Goal: Task Accomplishment & Management: Complete application form

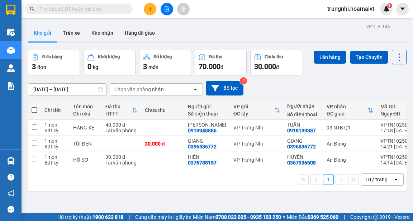
click at [377, 183] on div "10 / trang" at bounding box center [376, 179] width 22 height 7
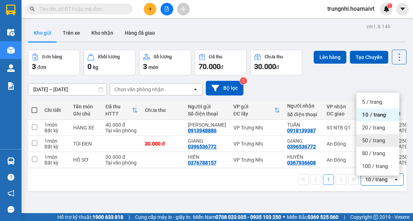
click at [376, 141] on span "50 / trang" at bounding box center [373, 140] width 23 height 7
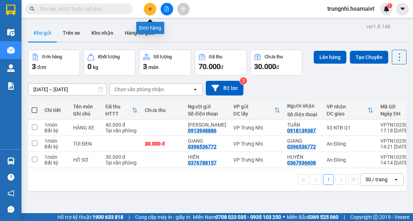
click at [146, 10] on button at bounding box center [150, 9] width 13 height 13
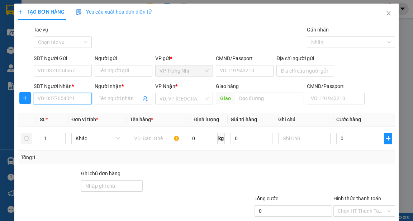
click at [53, 101] on input "SĐT Người Nhận *" at bounding box center [63, 98] width 58 height 11
type input "0908010159"
click at [54, 114] on div "0908010159 - THU" at bounding box center [62, 113] width 48 height 8
type input "THU"
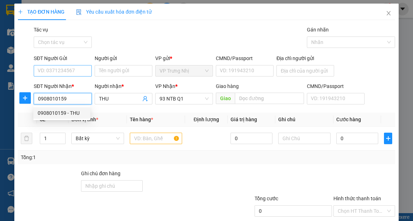
type input "0908010159"
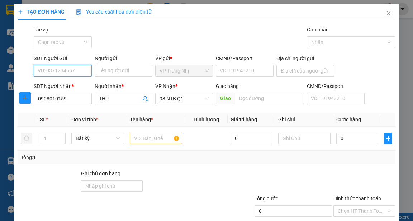
click at [67, 71] on input "SĐT Người Gửi" at bounding box center [63, 70] width 58 height 11
click at [73, 86] on div "0933616618 - TOẢN" at bounding box center [62, 85] width 48 height 8
type input "0933616618"
type input "TOẢN"
click at [140, 145] on div at bounding box center [156, 138] width 53 height 14
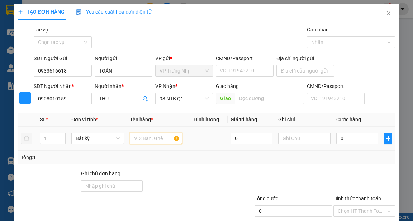
click at [140, 141] on input "text" at bounding box center [156, 138] width 53 height 11
type input "thung"
click at [367, 135] on input "0" at bounding box center [357, 138] width 42 height 11
type input "5"
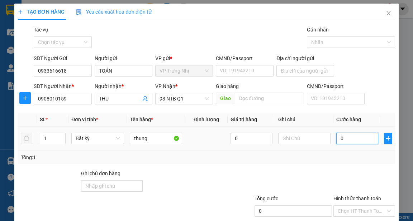
type input "5"
type input "50"
type input "50.000"
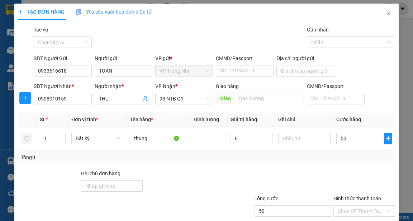
type input "50.000"
click at [352, 154] on div "Tổng: 1" at bounding box center [206, 158] width 371 height 8
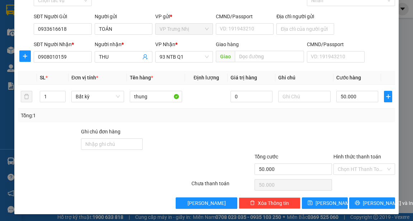
scroll to position [43, 0]
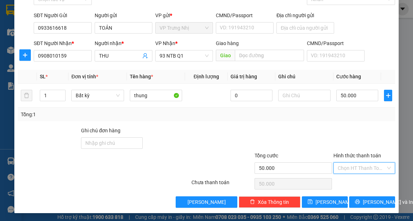
click at [357, 169] on input "Hình thức thanh toán" at bounding box center [361, 168] width 48 height 11
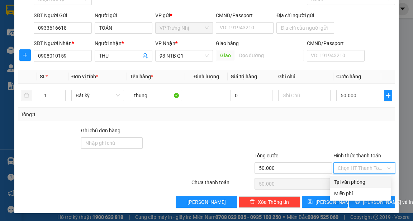
click at [355, 180] on div "Tại văn phòng" at bounding box center [360, 182] width 52 height 8
type input "0"
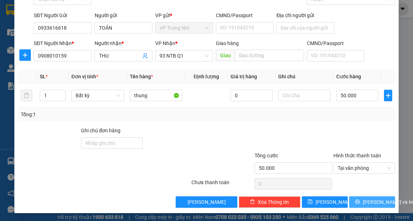
click at [361, 197] on button "[PERSON_NAME] và In" at bounding box center [372, 202] width 46 height 11
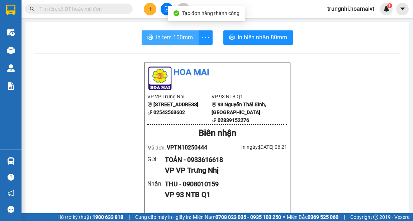
click at [158, 40] on span "In tem 100mm" at bounding box center [174, 37] width 37 height 9
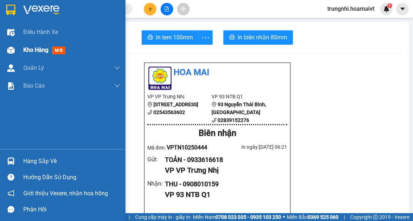
click at [42, 48] on span "Kho hàng" at bounding box center [35, 50] width 25 height 7
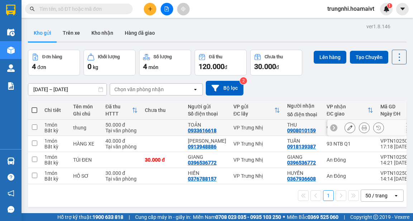
click at [37, 126] on td at bounding box center [34, 128] width 13 height 16
checkbox input "true"
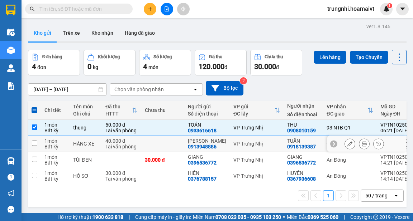
click at [35, 144] on input "checkbox" at bounding box center [34, 143] width 5 height 5
checkbox input "true"
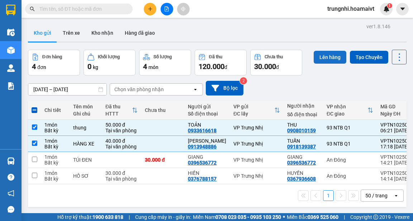
click at [324, 58] on button "Lên hàng" at bounding box center [329, 57] width 33 height 13
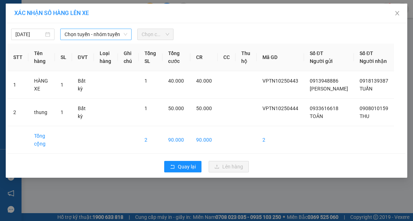
click at [77, 37] on span "Chọn tuyến - nhóm tuyến" at bounding box center [95, 34] width 63 height 11
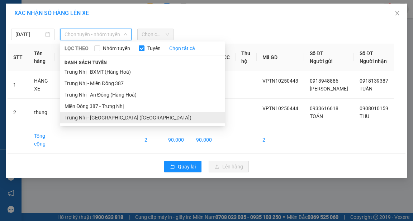
click at [100, 116] on li "Trưng Nhị - [GEOGRAPHIC_DATA] ([GEOGRAPHIC_DATA])" at bounding box center [142, 117] width 165 height 11
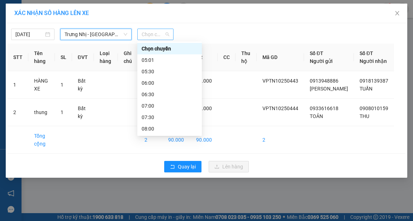
click at [158, 39] on span "Chọn chuyến" at bounding box center [155, 34] width 28 height 11
type input "6"
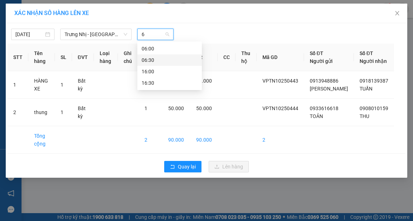
click at [154, 60] on div "06:30" at bounding box center [169, 60] width 56 height 8
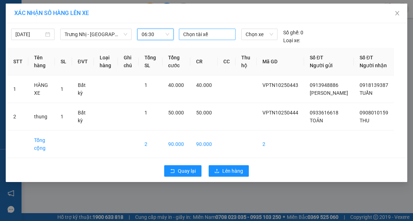
click at [205, 34] on div at bounding box center [207, 34] width 53 height 9
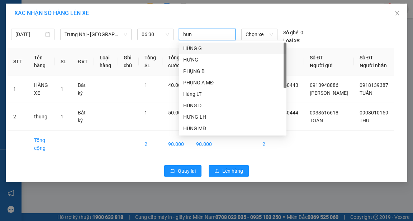
type input "hung"
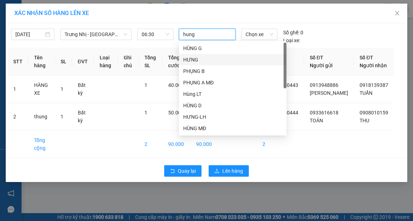
click at [201, 58] on div "HƯNG" at bounding box center [232, 60] width 99 height 8
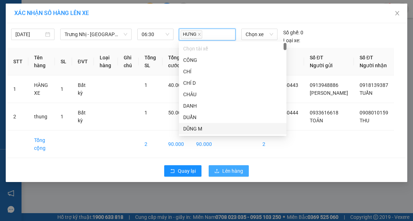
click at [243, 177] on button "Lên hàng" at bounding box center [228, 170] width 40 height 11
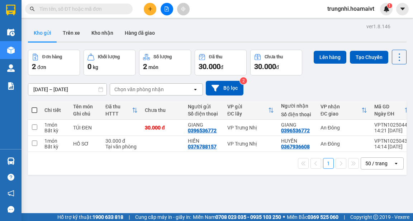
click at [154, 10] on button at bounding box center [150, 9] width 13 height 13
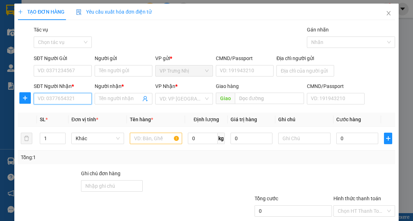
click at [52, 98] on input "SĐT Người Nhận *" at bounding box center [63, 98] width 58 height 11
type input "0908584254"
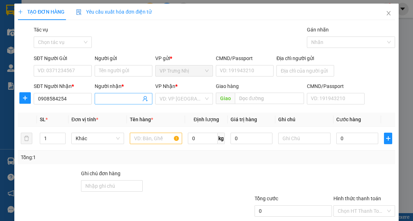
click at [100, 100] on input "Người nhận *" at bounding box center [120, 99] width 42 height 8
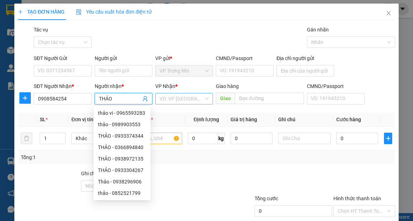
type input "THẢO"
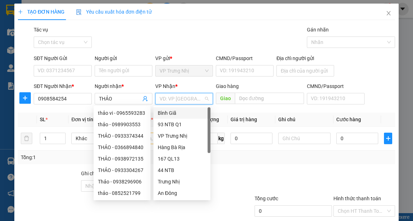
click at [173, 101] on input "search" at bounding box center [181, 98] width 44 height 11
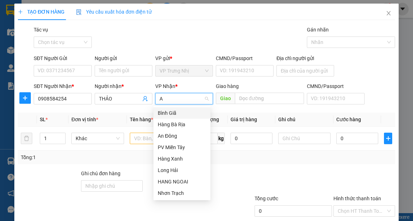
type input "AN"
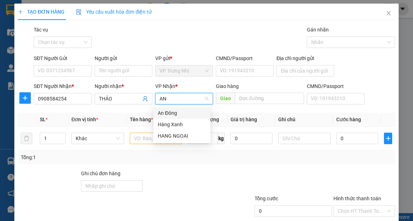
click at [167, 112] on div "An Đông" at bounding box center [182, 113] width 48 height 8
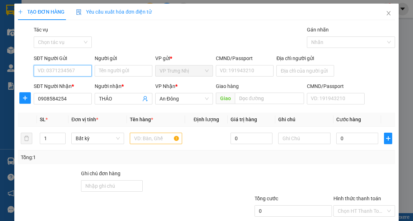
click at [53, 71] on input "SĐT Người Gửi" at bounding box center [63, 70] width 58 height 11
type input "0983770110"
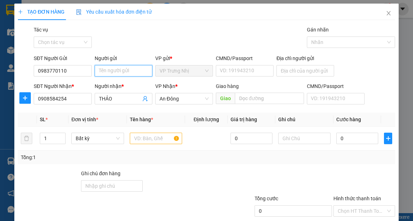
click at [119, 70] on input "Người gửi" at bounding box center [124, 70] width 58 height 11
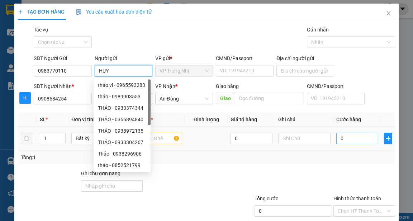
type input "HUY"
click at [347, 135] on input "0" at bounding box center [357, 138] width 42 height 11
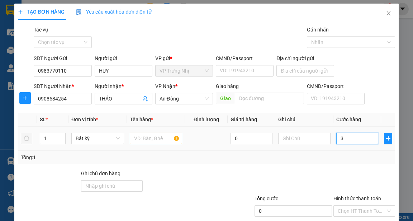
type input "3"
type input "30"
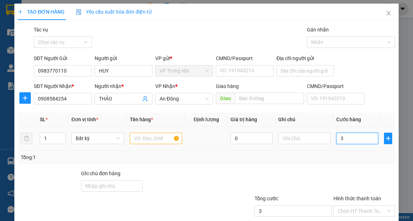
type input "30"
type input "30.000"
click at [152, 143] on input "text" at bounding box center [156, 138] width 53 height 11
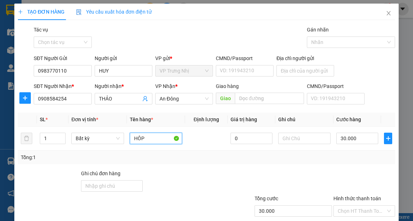
type input "HÔP"
click at [339, 167] on div "Transit Pickup Surcharge Ids Transit Deliver Surcharge Ids Transit Deliver Surc…" at bounding box center [206, 138] width 376 height 225
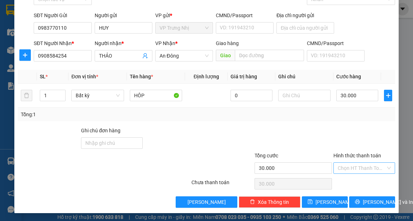
click at [352, 165] on input "Hình thức thanh toán" at bounding box center [361, 168] width 48 height 11
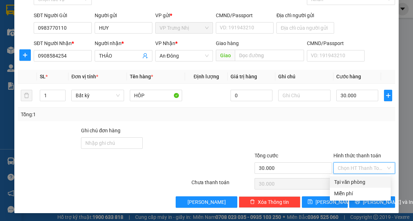
click at [350, 178] on div "Tại văn phòng" at bounding box center [360, 182] width 52 height 8
type input "0"
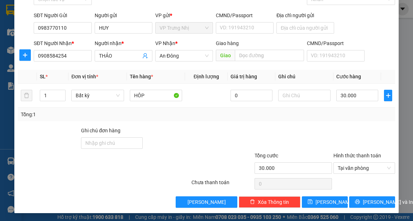
click at [370, 208] on div "TẠO ĐƠN HÀNG Yêu cầu xuất hóa đơn điện tử Transit Pickup Surcharge Ids Transit …" at bounding box center [206, 87] width 384 height 253
click at [370, 202] on span "[PERSON_NAME] và In" at bounding box center [387, 202] width 50 height 8
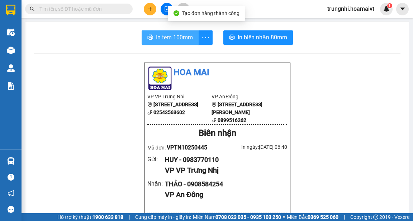
click at [153, 39] on button "In tem 100mm" at bounding box center [169, 37] width 57 height 14
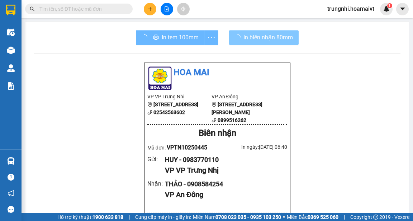
click at [253, 38] on span "In biên nhận 80mm" at bounding box center [267, 37] width 49 height 9
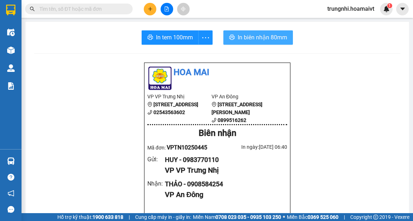
click at [264, 36] on span "In biên nhận 80mm" at bounding box center [261, 37] width 49 height 9
click at [150, 10] on icon "plus" at bounding box center [150, 8] width 5 height 5
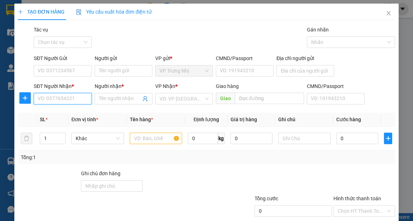
click at [54, 101] on input "SĐT Người Nhận *" at bounding box center [63, 98] width 58 height 11
click at [80, 112] on div "0908310135 - TRÚC" at bounding box center [62, 113] width 48 height 8
type input "0908310135"
type input "TRÚC"
type input "0908310135"
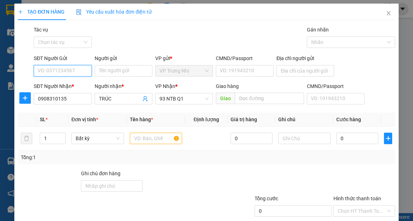
click at [58, 72] on input "SĐT Người Gửi" at bounding box center [63, 70] width 58 height 11
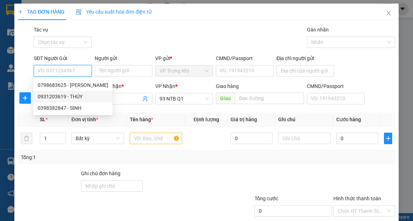
click at [83, 96] on div "0931203619 - THÚY" at bounding box center [73, 97] width 71 height 8
type input "0931203619"
type input "THÚY"
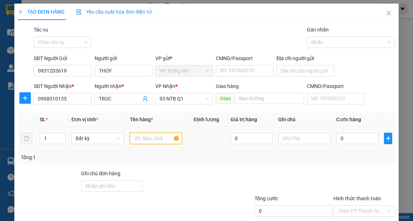
click at [146, 139] on input "text" at bounding box center [156, 138] width 53 height 11
type input "XÔP"
click at [340, 139] on input "0" at bounding box center [357, 138] width 42 height 11
type input "4"
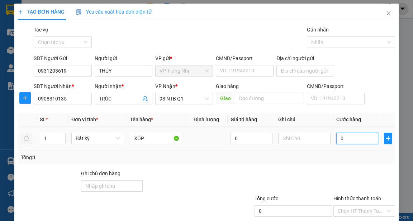
type input "4"
type input "40"
type input "40.000"
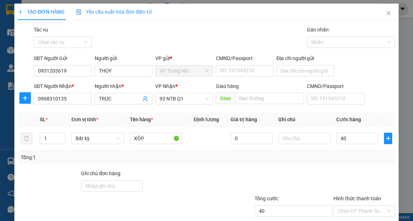
type input "40.000"
click at [338, 157] on div "Tổng: 1" at bounding box center [206, 158] width 371 height 8
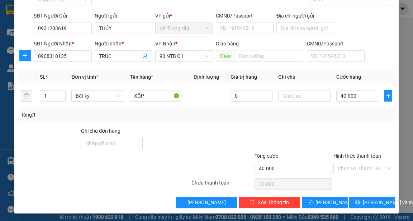
scroll to position [43, 0]
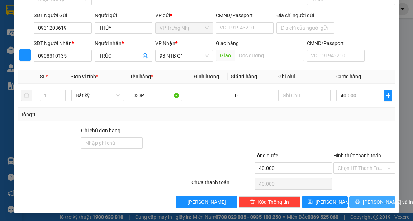
click at [365, 197] on button "[PERSON_NAME] và In" at bounding box center [372, 202] width 46 height 11
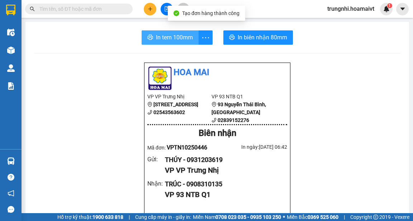
click at [150, 40] on icon "printer" at bounding box center [150, 37] width 6 height 6
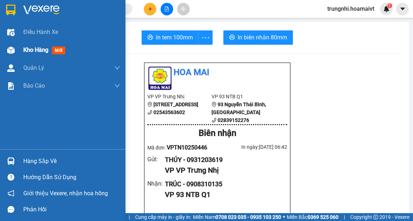
click at [39, 48] on span "Kho hàng" at bounding box center [35, 50] width 25 height 7
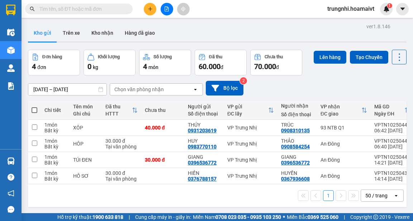
click at [34, 175] on input "checkbox" at bounding box center [34, 175] width 5 height 5
checkbox input "true"
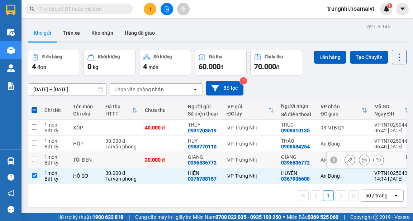
click at [36, 159] on input "checkbox" at bounding box center [34, 159] width 5 height 5
checkbox input "true"
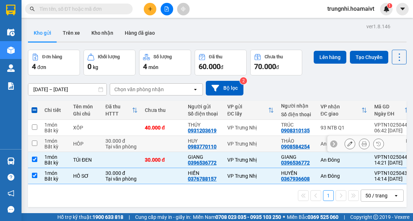
click at [34, 145] on input "checkbox" at bounding box center [34, 143] width 5 height 5
checkbox input "true"
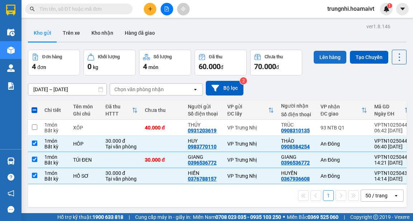
click at [321, 56] on button "Lên hàng" at bounding box center [329, 57] width 33 height 13
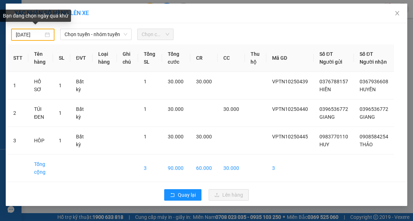
click at [32, 35] on input "[DATE]" at bounding box center [30, 35] width 28 height 8
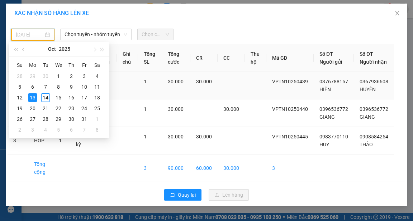
click at [46, 95] on div "14" at bounding box center [45, 97] width 9 height 9
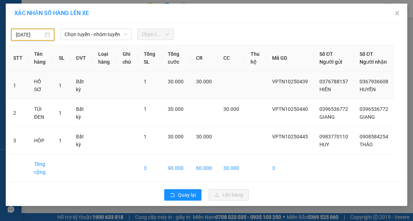
type input "[DATE]"
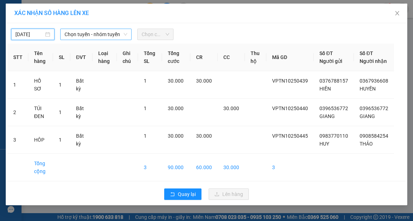
click at [81, 36] on span "Chọn tuyến - nhóm tuyến" at bounding box center [95, 34] width 63 height 11
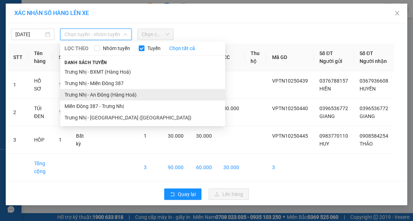
click at [96, 94] on li "Trưng Nhị - An Đông (Hàng Hoá)" at bounding box center [142, 94] width 165 height 11
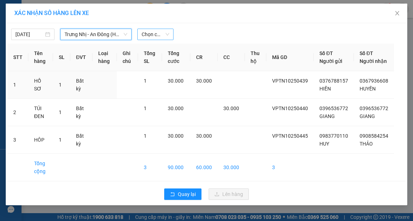
click at [154, 37] on span "Chọn chuyến" at bounding box center [155, 34] width 28 height 11
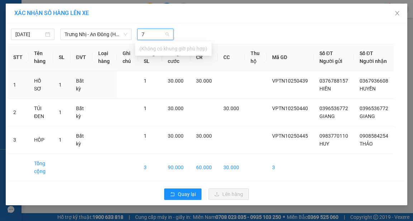
type input "7"
type input "07"
click at [152, 61] on div "Thêm chuyến " 07:00 "" at bounding box center [173, 60] width 76 height 12
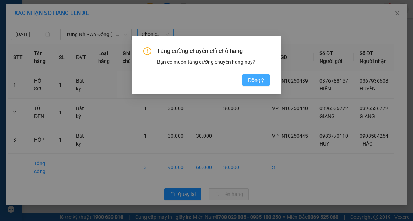
click at [245, 82] on button "Đồng ý" at bounding box center [255, 79] width 27 height 11
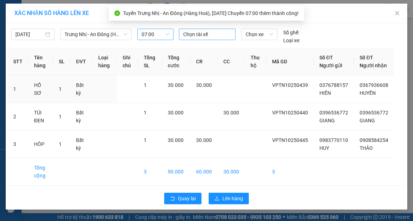
click at [189, 38] on div at bounding box center [207, 34] width 53 height 9
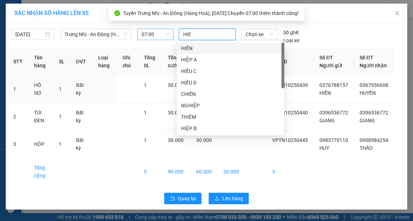
type input "HIEP"
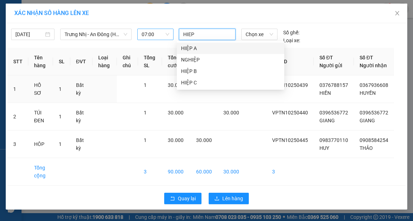
click at [201, 47] on div "HIỆP A" at bounding box center [230, 48] width 99 height 8
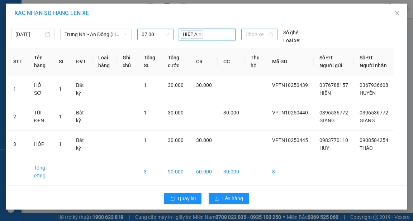
click at [255, 33] on span "Chọn xe" at bounding box center [258, 34] width 27 height 11
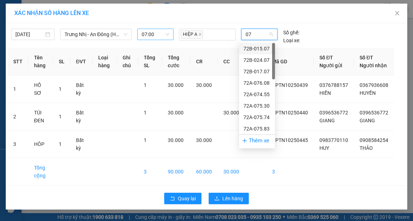
type input "0"
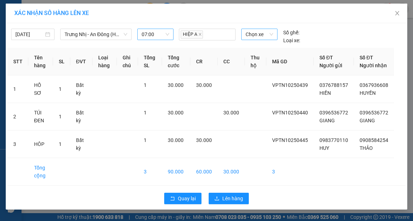
click at [339, 30] on div "HIỆP A Chọn xe Số ghế: Loại xe:" at bounding box center [259, 37] width 166 height 16
click at [224, 203] on span "Lên hàng" at bounding box center [232, 199] width 21 height 8
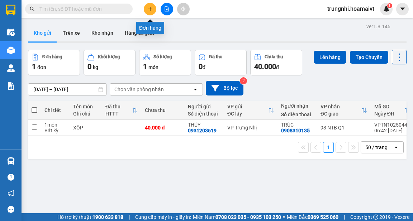
click at [152, 13] on button at bounding box center [150, 9] width 13 height 13
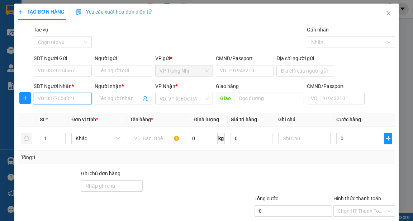
click at [58, 98] on input "SĐT Người Nhận *" at bounding box center [63, 98] width 58 height 11
click at [50, 98] on input "SĐT Người Nhận *" at bounding box center [63, 98] width 58 height 11
click at [106, 97] on input "Người nhận *" at bounding box center [120, 99] width 42 height 8
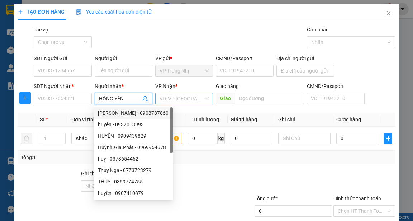
type input "HỒNG YẾN"
click at [188, 98] on input "search" at bounding box center [181, 98] width 44 height 11
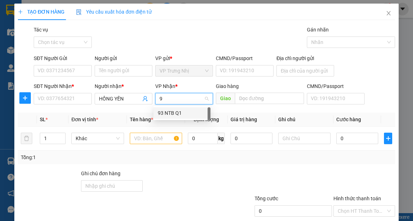
type input "9"
click at [178, 113] on div "93 NTB Q1" at bounding box center [182, 113] width 48 height 8
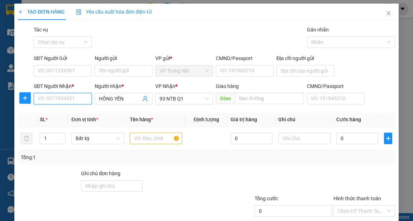
click at [76, 103] on input "SĐT Người Nhận *" at bounding box center [63, 98] width 58 height 11
type input "0706830189"
click at [156, 141] on input "text" at bounding box center [156, 138] width 53 height 11
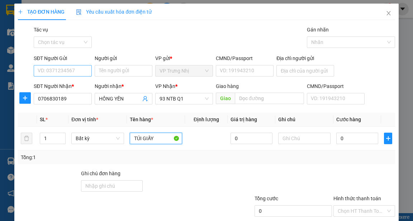
type input "TÚI GIẤY"
click at [50, 70] on input "SĐT Người Gửi" at bounding box center [63, 70] width 58 height 11
type input "0762860695"
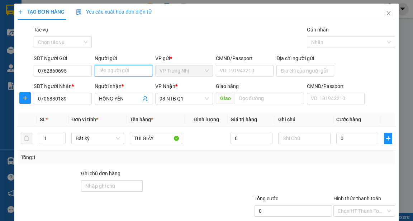
click at [128, 70] on input "Người gửi" at bounding box center [124, 70] width 58 height 11
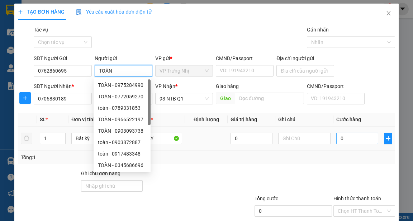
type input "TOÀN"
click at [350, 141] on input "0" at bounding box center [357, 138] width 42 height 11
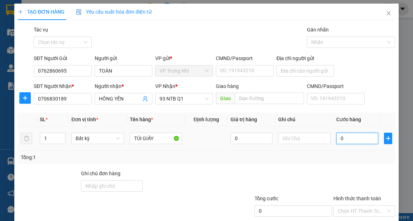
type input "3"
type input "30"
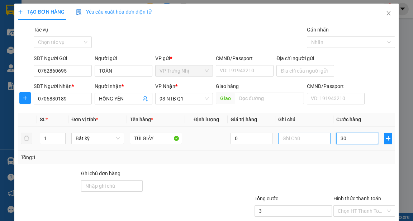
type input "30"
type input "30.000"
click at [292, 139] on input "text" at bounding box center [304, 138] width 53 height 11
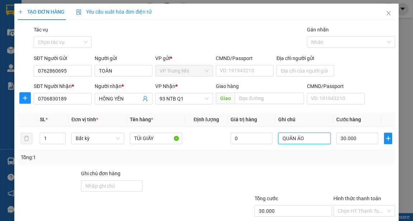
type input "QUẦN ÁO"
click at [309, 163] on div "Tổng: 1" at bounding box center [206, 158] width 376 height 14
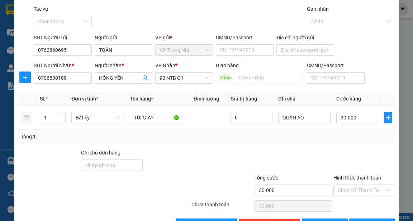
scroll to position [43, 0]
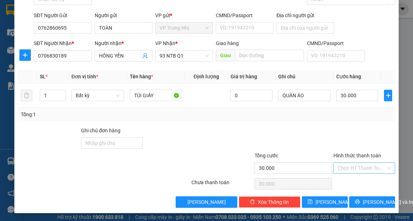
click at [369, 168] on input "Hình thức thanh toán" at bounding box center [361, 168] width 48 height 11
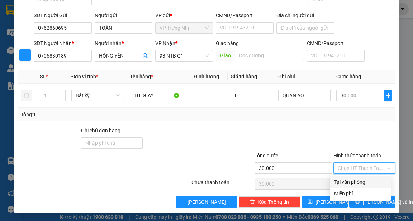
click at [353, 181] on div "Tại văn phòng" at bounding box center [360, 182] width 52 height 8
type input "0"
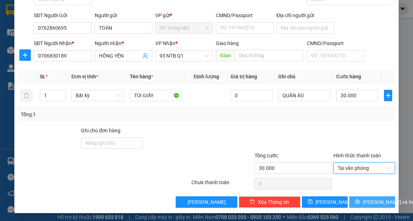
click at [363, 201] on span "[PERSON_NAME] và In" at bounding box center [387, 202] width 50 height 8
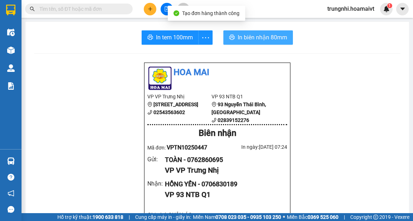
click at [275, 37] on span "In biên nhận 80mm" at bounding box center [261, 37] width 49 height 9
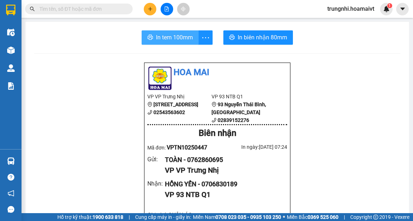
drag, startPoint x: 162, startPoint y: 39, endPoint x: 164, endPoint y: 42, distance: 4.4
click at [162, 39] on span "In tem 100mm" at bounding box center [174, 37] width 37 height 9
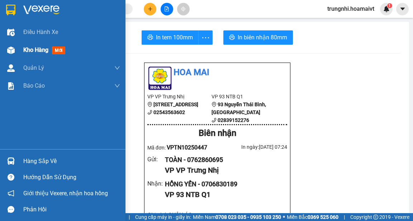
click at [39, 53] on span "Kho hàng" at bounding box center [35, 50] width 25 height 7
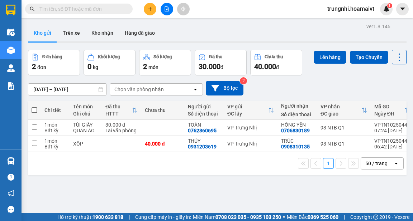
click at [37, 110] on span at bounding box center [35, 110] width 6 height 6
click at [34, 107] on input "checkbox" at bounding box center [34, 107] width 0 height 0
checkbox input "true"
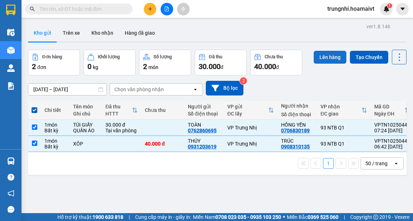
click at [327, 61] on button "Lên hàng" at bounding box center [329, 57] width 33 height 13
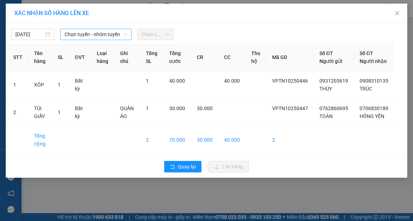
click at [87, 35] on span "Chọn tuyến - nhóm tuyến" at bounding box center [95, 34] width 63 height 11
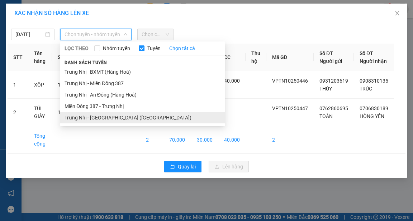
click at [95, 115] on li "Trưng Nhị - [GEOGRAPHIC_DATA] ([GEOGRAPHIC_DATA])" at bounding box center [142, 117] width 165 height 11
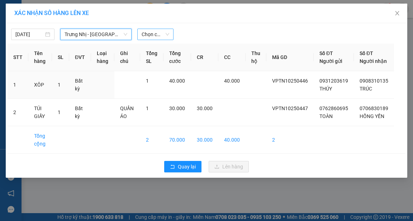
click at [152, 40] on div "Chọn chuyến" at bounding box center [155, 34] width 36 height 11
click at [155, 35] on span "Chọn chuyến" at bounding box center [155, 34] width 28 height 11
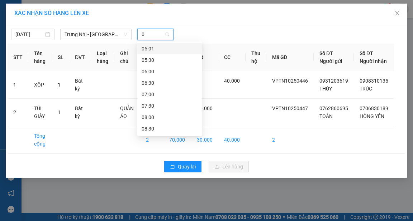
type input "08"
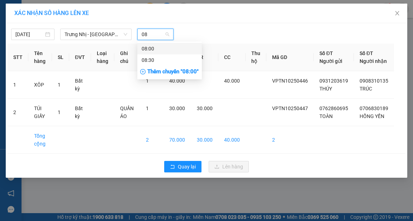
click at [158, 45] on div "08:00" at bounding box center [169, 49] width 56 height 8
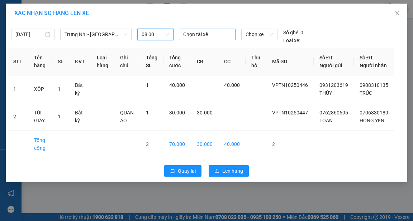
click at [200, 36] on div at bounding box center [207, 34] width 53 height 9
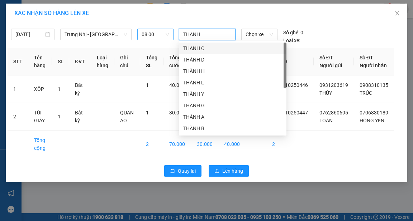
type input "THANH B"
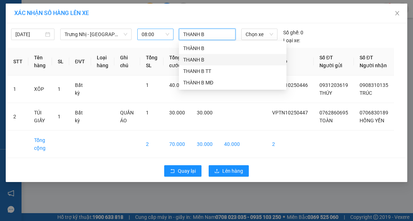
click at [205, 60] on div "THANH B" at bounding box center [232, 60] width 99 height 8
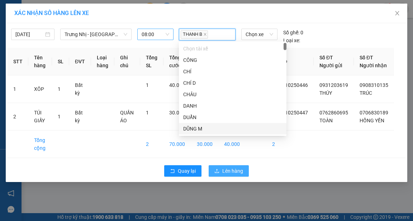
click at [234, 175] on span "Lên hàng" at bounding box center [232, 171] width 21 height 8
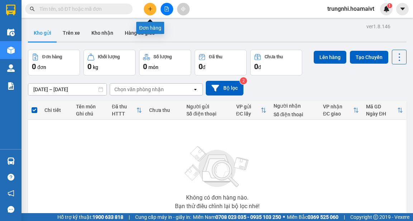
click at [149, 7] on icon "plus" at bounding box center [150, 8] width 5 height 5
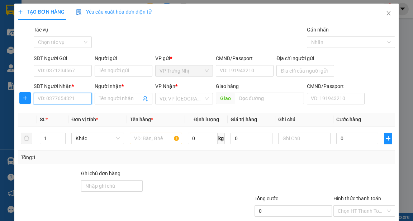
click at [51, 98] on input "SĐT Người Nhận *" at bounding box center [63, 98] width 58 height 11
type input "0779664842"
click at [82, 112] on div "0779664842 - IK" at bounding box center [62, 113] width 48 height 8
type input "IK"
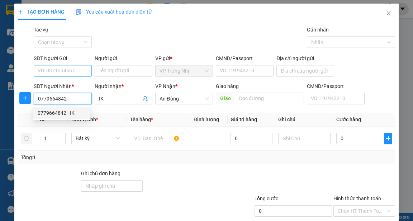
type input "0779664842"
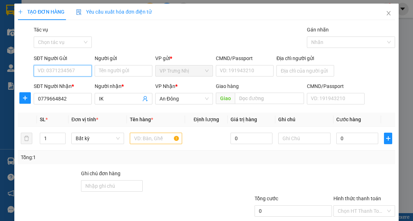
click at [82, 68] on input "SĐT Người Gửi" at bounding box center [63, 70] width 58 height 11
click at [72, 69] on input "SĐT Người Gửi" at bounding box center [63, 70] width 58 height 11
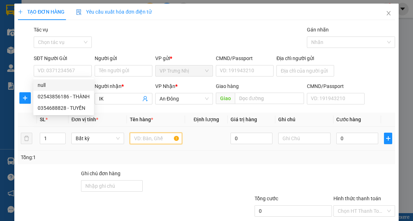
click at [135, 141] on input "text" at bounding box center [156, 138] width 53 height 11
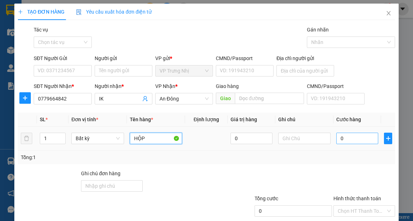
type input "HỘP"
click at [343, 134] on input "0" at bounding box center [357, 138] width 42 height 11
type input "3"
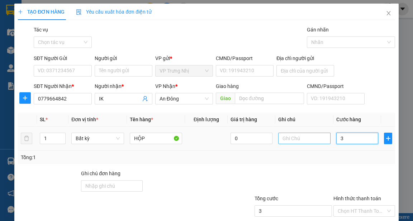
type input "30"
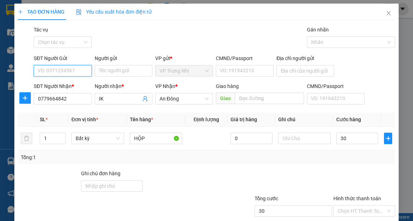
type input "30.000"
click at [72, 71] on input "SĐT Người Gửi" at bounding box center [63, 70] width 58 height 11
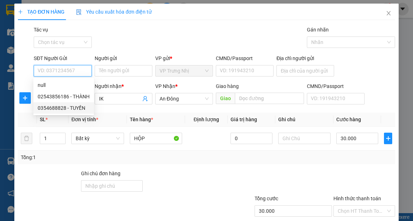
click at [78, 109] on div "0354688828 - TUYỀN" at bounding box center [64, 108] width 52 height 8
type input "0354688828"
type input "TUYỀN"
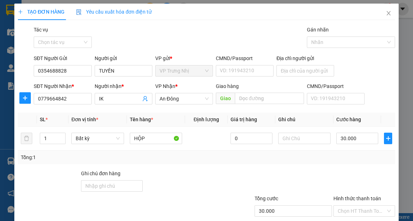
click at [338, 165] on div "Transit Pickup Surcharge Ids Transit Deliver Surcharge Ids Transit Deliver Surc…" at bounding box center [206, 138] width 376 height 225
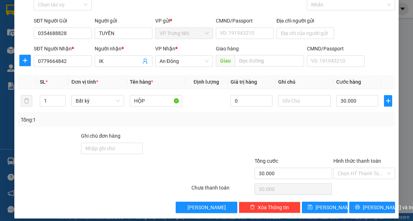
scroll to position [43, 0]
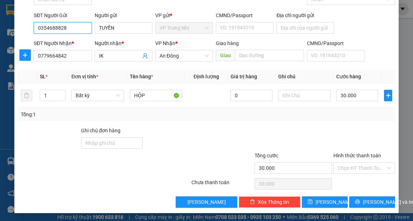
click at [77, 30] on input "0354688828" at bounding box center [63, 27] width 58 height 11
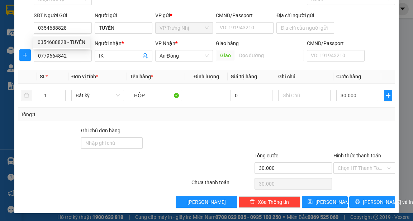
click at [323, 125] on div "Transit Pickup Surcharge Ids Transit Deliver Surcharge Ids Transit Deliver Surc…" at bounding box center [206, 95] width 376 height 225
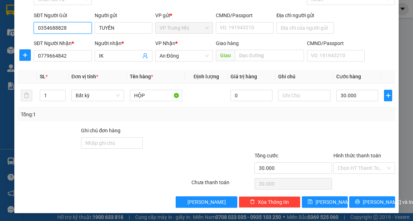
click at [66, 29] on input "0354688828" at bounding box center [63, 27] width 58 height 11
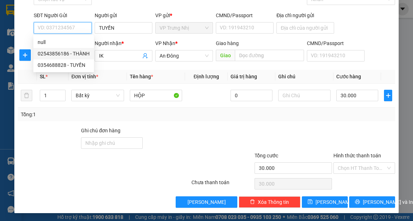
click at [78, 53] on div "02543856186 - THÀNH" at bounding box center [64, 54] width 52 height 8
type input "02543856186"
type input "THÀNH"
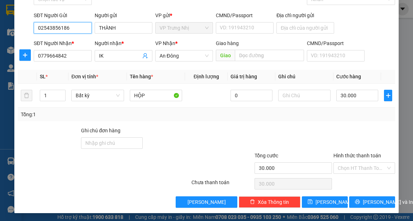
click at [78, 25] on input "02543856186" at bounding box center [63, 27] width 58 height 11
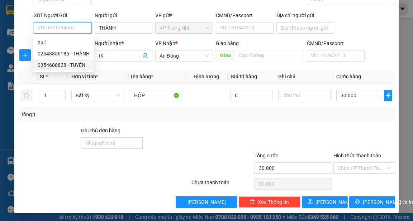
click at [73, 63] on div "0354688828 - TUYỀN" at bounding box center [64, 65] width 52 height 8
type input "0354688828"
type input "TUYỀN"
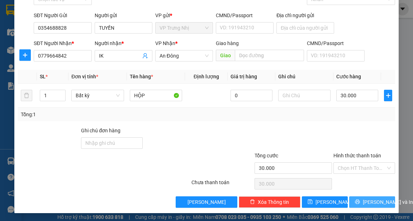
click at [371, 199] on span "[PERSON_NAME] và In" at bounding box center [387, 202] width 50 height 8
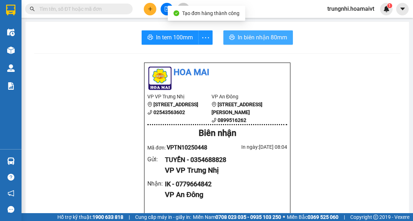
click at [262, 39] on span "In biên nhận 80mm" at bounding box center [261, 37] width 49 height 9
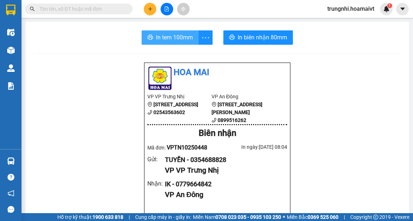
click at [161, 39] on span "In tem 100mm" at bounding box center [174, 37] width 37 height 9
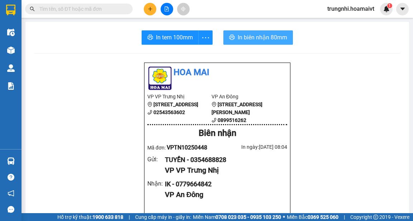
click at [249, 43] on button "In biên nhận 80mm" at bounding box center [257, 37] width 69 height 14
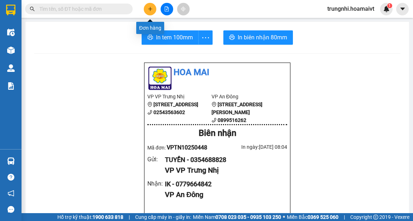
click at [150, 9] on icon "plus" at bounding box center [150, 8] width 5 height 5
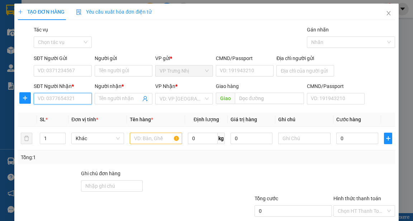
click at [44, 99] on input "SĐT Người Nhận *" at bounding box center [63, 98] width 58 height 11
type input "0917020869"
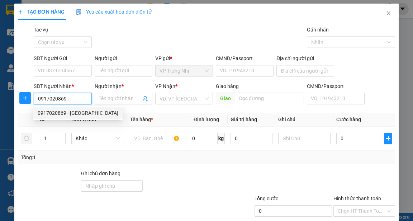
click at [80, 114] on div "0917020869 - VIỆT TIÊN" at bounding box center [78, 113] width 81 height 8
type input "VIỆT TIÊN"
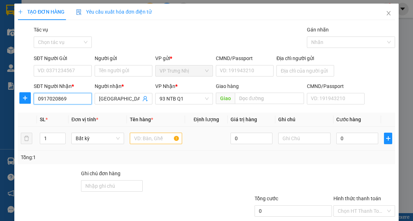
type input "0917020869"
click at [148, 140] on input "text" at bounding box center [156, 138] width 53 height 11
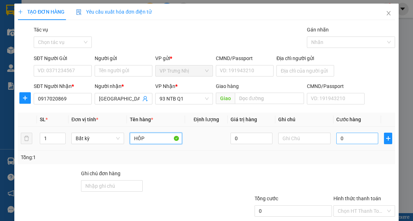
type input "HÔP"
click at [345, 140] on input "0" at bounding box center [357, 138] width 42 height 11
type input "3"
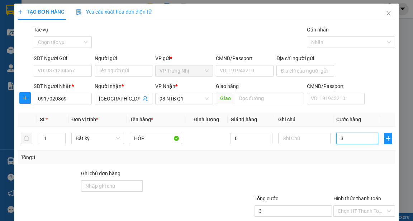
type input "30"
type input "30.000"
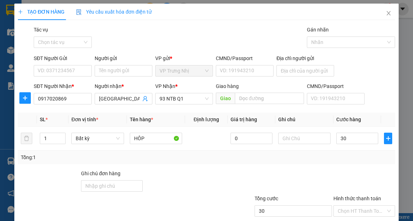
type input "30.000"
click at [340, 164] on div "Transit Pickup Surcharge Ids Transit Deliver Surcharge Ids Transit Deliver Surc…" at bounding box center [206, 138] width 376 height 225
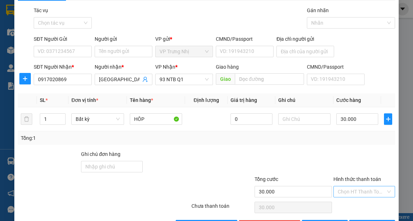
scroll to position [29, 0]
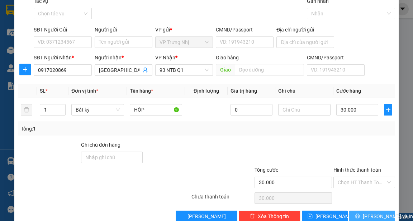
click at [361, 214] on button "[PERSON_NAME] và In" at bounding box center [372, 216] width 46 height 11
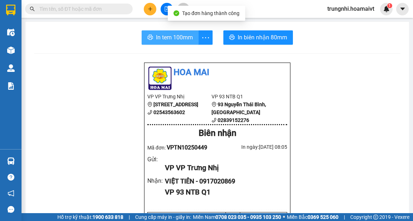
click at [153, 42] on button "In tem 100mm" at bounding box center [169, 37] width 57 height 14
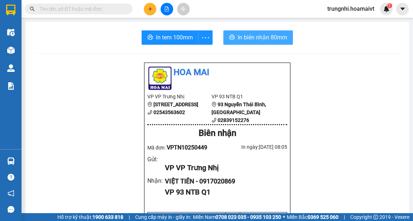
click at [249, 37] on span "In biên nhận 80mm" at bounding box center [261, 37] width 49 height 9
click at [270, 40] on span "In biên nhận 80mm" at bounding box center [261, 37] width 49 height 9
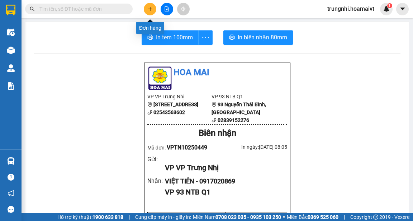
click at [149, 11] on button at bounding box center [150, 9] width 13 height 13
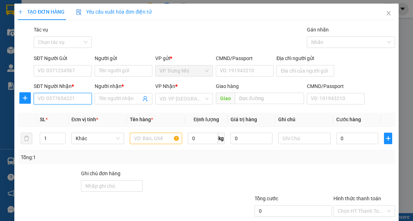
click at [49, 100] on input "SĐT Người Nhận *" at bounding box center [63, 98] width 58 height 11
type input "0899520589"
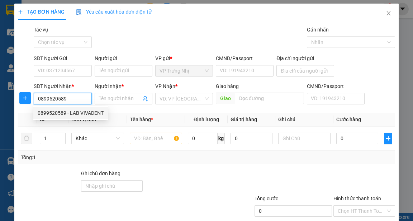
click at [87, 114] on div "0899520589 - LAB VIVADENT" at bounding box center [71, 113] width 66 height 8
type input "LAB VIVADENT"
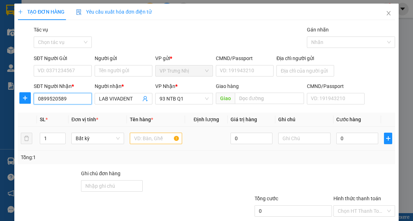
type input "0899520589"
click at [161, 141] on input "text" at bounding box center [156, 138] width 53 height 11
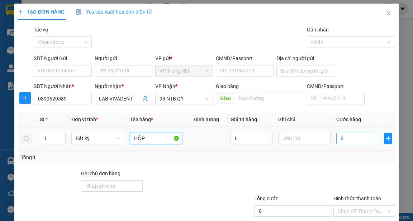
type input "HỘP"
click at [349, 138] on input "0" at bounding box center [357, 138] width 42 height 11
type input "30"
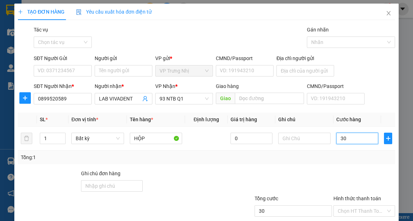
scroll to position [29, 0]
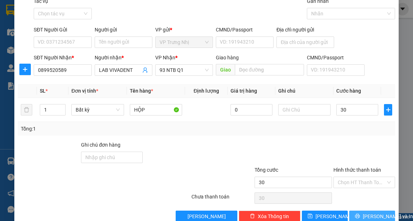
click at [370, 213] on span "[PERSON_NAME] và In" at bounding box center [387, 217] width 50 height 8
type input "30.000"
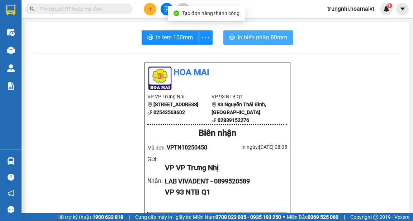
click at [241, 38] on span "In biên nhận 80mm" at bounding box center [261, 37] width 49 height 9
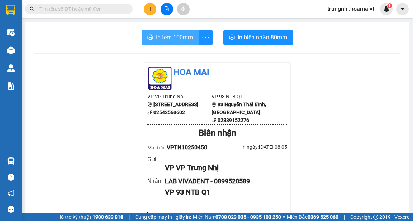
click at [181, 36] on span "In tem 100mm" at bounding box center [174, 37] width 37 height 9
click at [144, 8] on button at bounding box center [150, 9] width 13 height 13
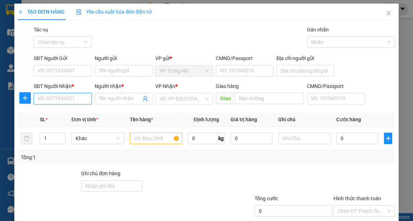
click at [54, 100] on input "SĐT Người Nhận *" at bounding box center [63, 98] width 58 height 11
type input "0397687910"
click at [67, 110] on div "0397687910 - LIÊM" at bounding box center [62, 113] width 48 height 8
type input "LIÊM"
type input "0397687910"
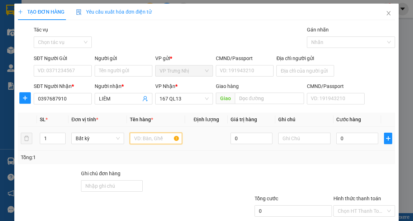
click at [157, 140] on input "text" at bounding box center [156, 138] width 53 height 11
type input "THUNG"
click at [358, 143] on input "0" at bounding box center [357, 138] width 42 height 11
type input "3"
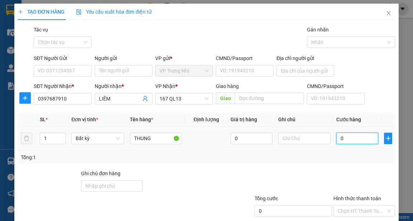
type input "3"
type input "30"
type input "30.000"
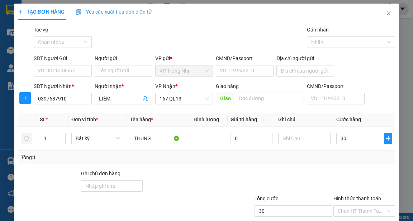
type input "30.000"
click at [350, 166] on div "Transit Pickup Surcharge Ids Transit Deliver Surcharge Ids Transit Deliver Surc…" at bounding box center [206, 138] width 376 height 225
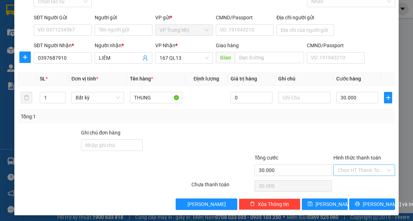
scroll to position [43, 0]
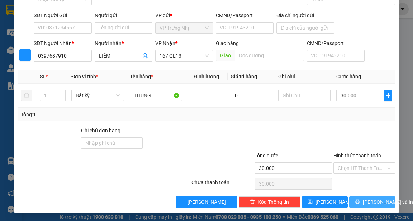
click at [364, 197] on button "[PERSON_NAME] và In" at bounding box center [372, 202] width 46 height 11
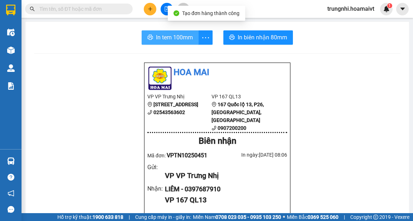
click at [148, 38] on icon "printer" at bounding box center [150, 37] width 5 height 5
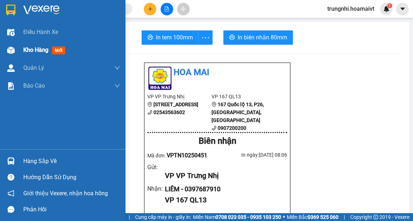
click at [42, 50] on span "Kho hàng" at bounding box center [35, 50] width 25 height 7
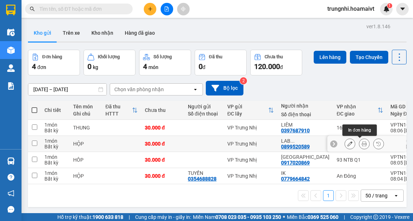
click at [361, 142] on icon at bounding box center [363, 143] width 5 height 5
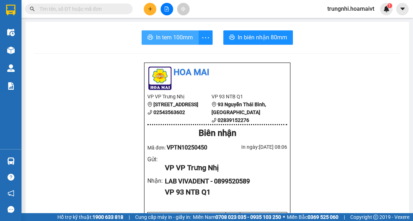
click at [147, 36] on icon "printer" at bounding box center [150, 37] width 6 height 6
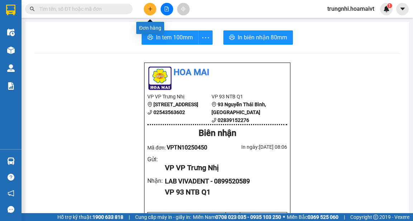
click at [150, 10] on icon "plus" at bounding box center [150, 8] width 5 height 5
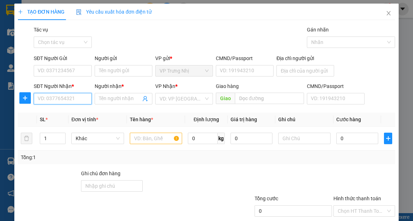
click at [75, 100] on input "SĐT Người Nhận *" at bounding box center [63, 98] width 58 height 11
drag, startPoint x: 48, startPoint y: 98, endPoint x: 89, endPoint y: 102, distance: 41.3
click at [50, 98] on input "SĐT Người Nhận *" at bounding box center [63, 98] width 58 height 11
type input "0908472333"
click at [76, 116] on div "0908472333 - KÉP" at bounding box center [62, 113] width 48 height 8
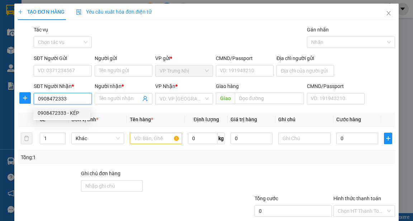
type input "KÉP"
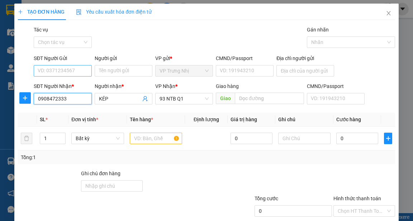
type input "0908472333"
click at [81, 69] on input "SĐT Người Gửi" at bounding box center [63, 70] width 58 height 11
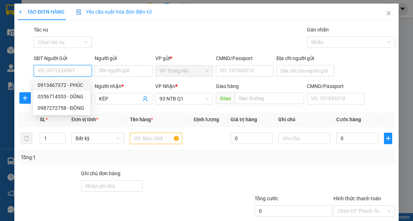
click at [81, 84] on div "0913467372 - PHÚC" at bounding box center [62, 85] width 48 height 8
type input "0913467372"
type input "PHÚC"
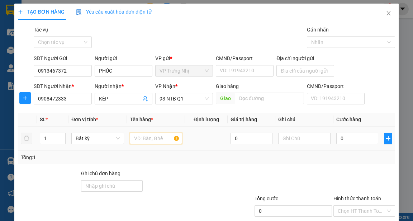
click at [160, 137] on input "text" at bounding box center [156, 138] width 53 height 11
type input "XOP"
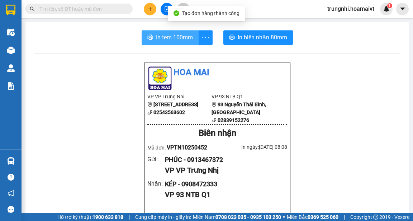
click at [172, 33] on span "In tem 100mm" at bounding box center [174, 37] width 37 height 9
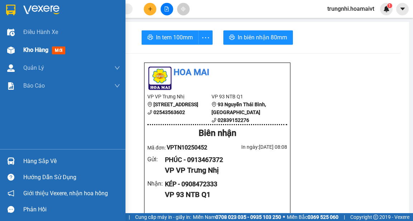
click at [39, 44] on div "Kho hàng mới" at bounding box center [71, 50] width 97 height 18
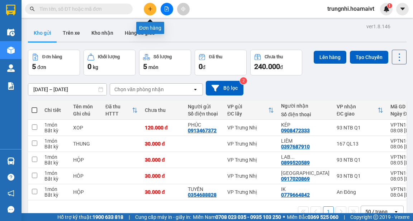
click at [150, 6] on button at bounding box center [150, 9] width 13 height 13
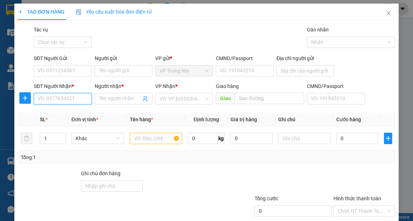
click at [52, 100] on input "SĐT Người Nhận *" at bounding box center [63, 98] width 58 height 11
type input "0977154853"
click at [62, 115] on div "0977154853 - TRÂM ANH" at bounding box center [66, 113] width 57 height 8
type input "TRÂM ANH"
type input "0977154853"
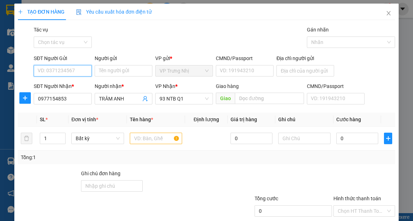
click at [75, 72] on input "SĐT Người Gửi" at bounding box center [63, 70] width 58 height 11
click at [77, 84] on div "0908252146 - THANH" at bounding box center [62, 85] width 49 height 8
type input "0908252146"
type input "THANH"
click at [144, 139] on input "text" at bounding box center [156, 138] width 53 height 11
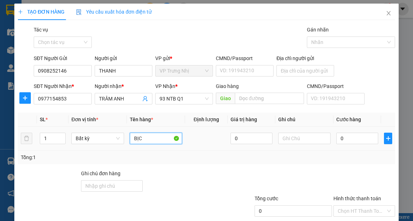
type input "BỊCH"
click at [345, 141] on input "0" at bounding box center [357, 138] width 42 height 11
click at [347, 157] on div "Tổng: 1" at bounding box center [206, 158] width 371 height 8
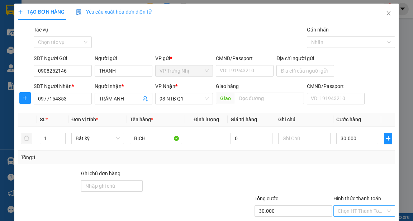
click at [352, 206] on input "Hình thức thanh toán" at bounding box center [361, 211] width 48 height 11
click at [350, 221] on div "Tại văn phòng" at bounding box center [360, 225] width 52 height 8
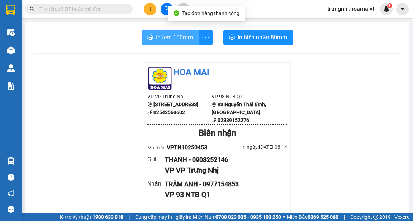
click at [153, 41] on button "In tem 100mm" at bounding box center [169, 37] width 57 height 14
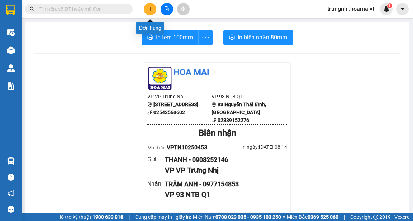
click at [151, 10] on icon "plus" at bounding box center [150, 8] width 5 height 5
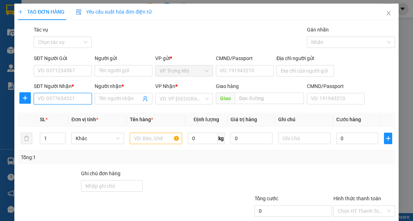
click at [68, 100] on input "SĐT Người Nhận *" at bounding box center [63, 98] width 58 height 11
type input "0908010159"
click at [72, 110] on div "0908010159 - THU" at bounding box center [62, 113] width 48 height 8
type input "THU"
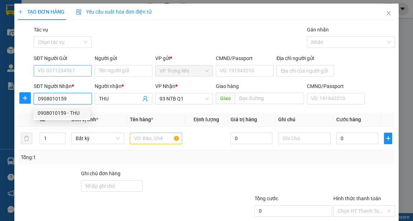
type input "0908010159"
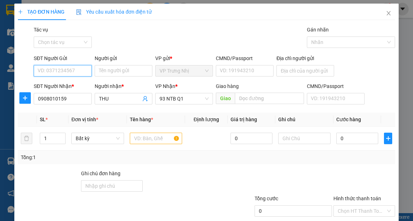
click at [64, 74] on input "SĐT Người Gửi" at bounding box center [63, 70] width 58 height 11
click at [68, 85] on div "0933616618 - TOẢN" at bounding box center [62, 85] width 48 height 8
type input "0933616618"
type input "TOẢN"
click at [159, 145] on div at bounding box center [156, 138] width 53 height 14
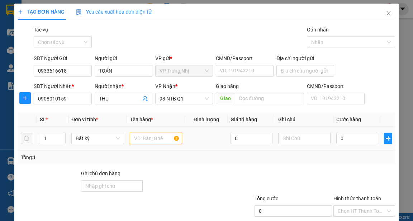
click at [152, 139] on input "text" at bounding box center [156, 138] width 53 height 11
type input "THUNG"
click at [343, 143] on input "0" at bounding box center [357, 138] width 42 height 11
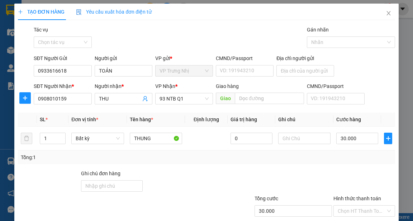
click at [335, 158] on div "Tổng: 1" at bounding box center [206, 158] width 371 height 8
click at [347, 206] on input "Hình thức thanh toán" at bounding box center [361, 211] width 48 height 11
click at [348, 221] on div "Tại văn phòng" at bounding box center [360, 225] width 52 height 8
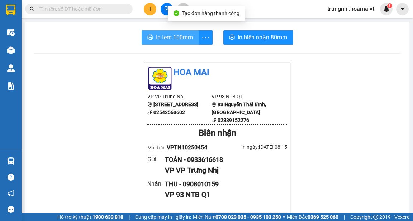
click at [149, 33] on button "In tem 100mm" at bounding box center [169, 37] width 57 height 14
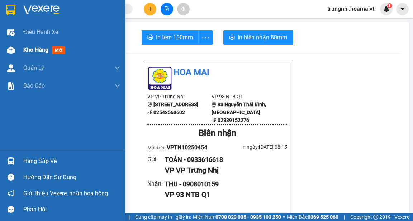
click at [48, 54] on div "Kho hàng mới" at bounding box center [71, 50] width 97 height 18
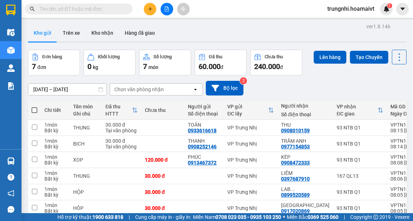
click at [37, 101] on th at bounding box center [34, 110] width 13 height 19
click at [35, 107] on span at bounding box center [35, 110] width 6 height 6
click at [34, 107] on input "checkbox" at bounding box center [34, 107] width 0 height 0
checkbox input "true"
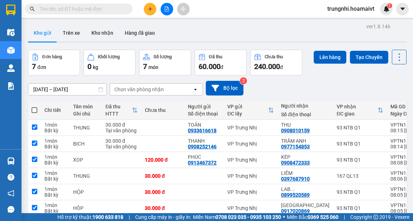
checkbox input "true"
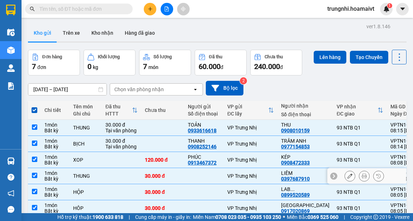
click at [33, 173] on input "checkbox" at bounding box center [34, 175] width 5 height 5
checkbox input "false"
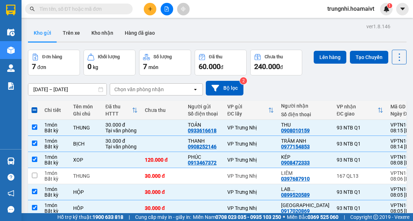
click at [36, 221] on input "checkbox" at bounding box center [34, 223] width 5 height 5
checkbox input "false"
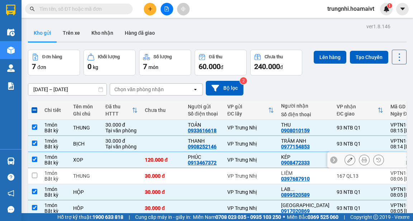
click at [34, 157] on input "checkbox" at bounding box center [34, 159] width 5 height 5
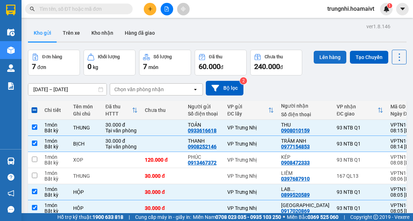
click at [319, 52] on button "Lên hàng" at bounding box center [329, 57] width 33 height 13
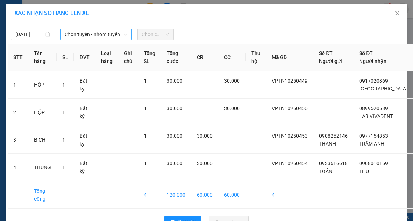
click at [85, 38] on span "Chọn tuyến - nhóm tuyến" at bounding box center [95, 34] width 63 height 11
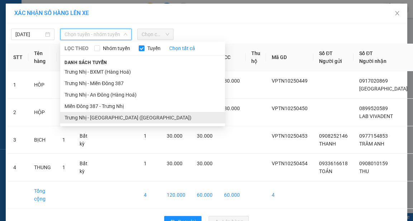
click at [92, 115] on li "Trưng Nhị - [GEOGRAPHIC_DATA] ([GEOGRAPHIC_DATA])" at bounding box center [142, 117] width 165 height 11
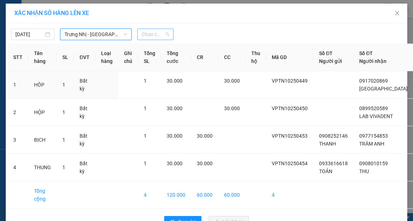
click at [160, 36] on span "Chọn chuyến" at bounding box center [155, 34] width 28 height 11
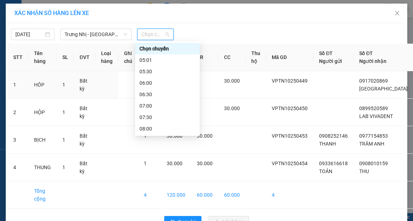
type input "8"
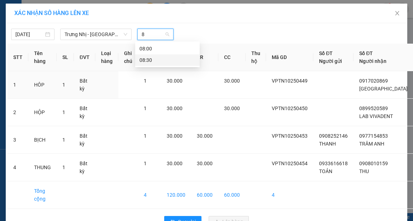
click at [151, 61] on div "08:30" at bounding box center [167, 60] width 56 height 8
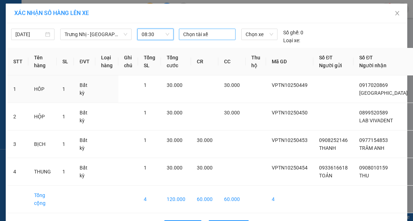
click at [194, 35] on div at bounding box center [207, 34] width 53 height 9
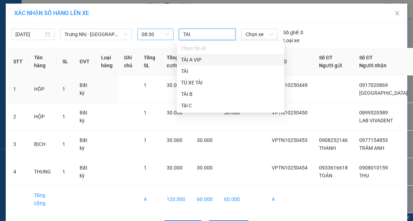
type input "TAI A"
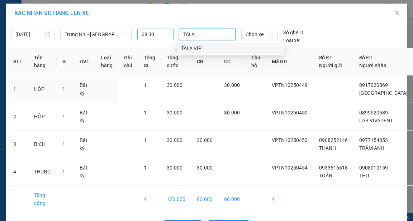
click at [201, 48] on div "TÀI A VIP" at bounding box center [230, 48] width 99 height 8
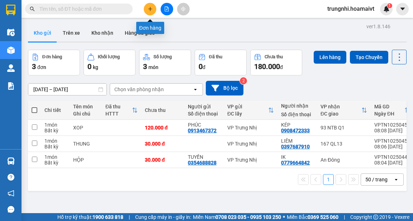
click at [150, 6] on icon "plus" at bounding box center [150, 8] width 5 height 5
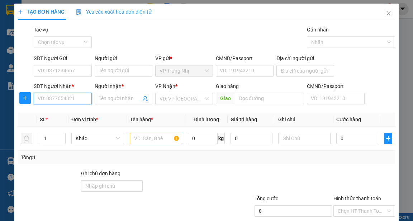
click at [51, 103] on input "SĐT Người Nhận *" at bounding box center [63, 98] width 58 height 11
type input "0364092960"
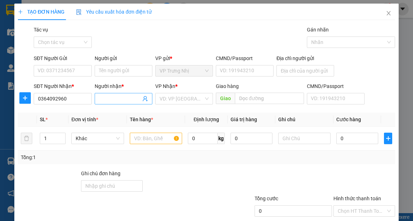
click at [109, 102] on input "Người nhận *" at bounding box center [120, 99] width 42 height 8
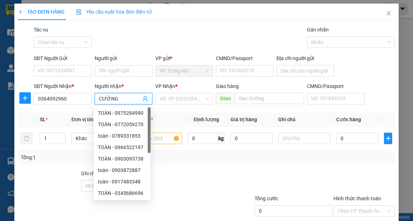
type input "CƯỜNG"
click at [184, 105] on div "VP Nhận * VD: VP Sài Gòn" at bounding box center [184, 94] width 58 height 25
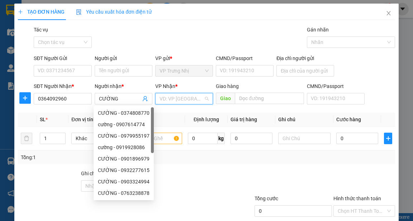
click at [183, 100] on input "search" at bounding box center [181, 98] width 44 height 11
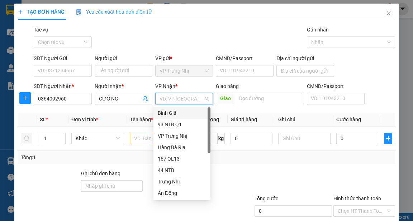
type input "9"
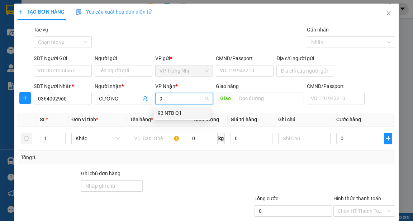
click at [169, 109] on div "93 NTB Q1" at bounding box center [181, 112] width 57 height 11
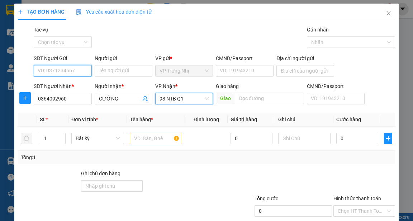
click at [47, 72] on input "SĐT Người Gửi" at bounding box center [63, 70] width 58 height 11
type input "0983339114"
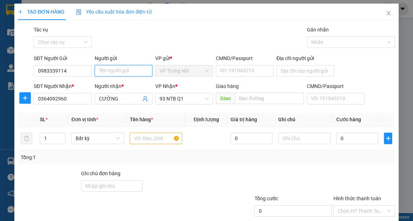
click at [106, 71] on input "Người gửi" at bounding box center [124, 70] width 58 height 11
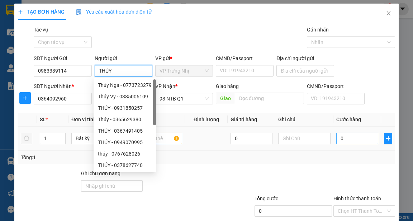
type input "THÚY"
click at [347, 138] on input "0" at bounding box center [357, 138] width 42 height 11
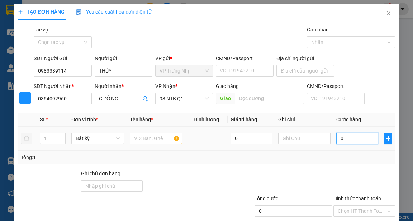
type input "5"
type input "50"
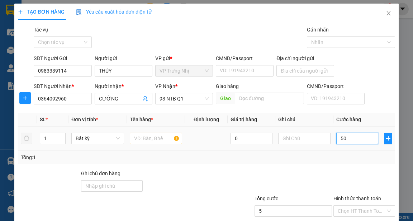
type input "50"
type input "50.000"
click at [141, 140] on input "text" at bounding box center [156, 138] width 53 height 11
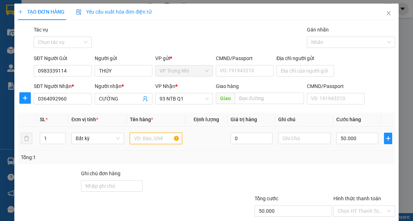
type input "X"
click at [345, 157] on div "Tổng: 1" at bounding box center [206, 158] width 371 height 8
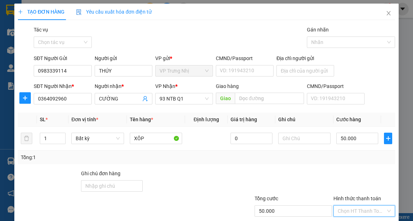
click at [347, 206] on input "Hình thức thanh toán" at bounding box center [361, 211] width 48 height 11
click at [352, 221] on div "Tại văn phòng" at bounding box center [360, 225] width 52 height 8
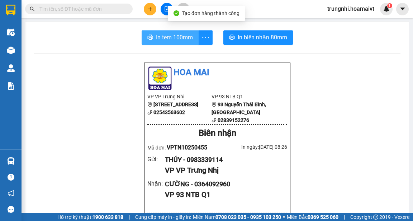
click at [160, 36] on span "In tem 100mm" at bounding box center [174, 37] width 37 height 9
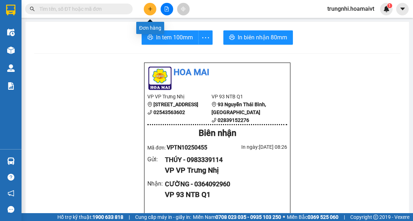
click at [146, 7] on button at bounding box center [150, 9] width 13 height 13
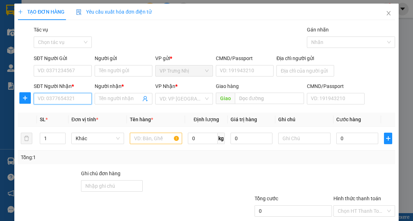
click at [48, 98] on input "SĐT Người Nhận *" at bounding box center [63, 98] width 58 height 11
type input "0777846478"
click at [75, 112] on div "0777846478 - MY" at bounding box center [62, 113] width 48 height 8
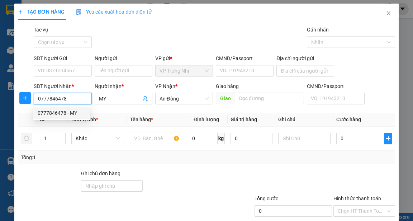
type input "MY"
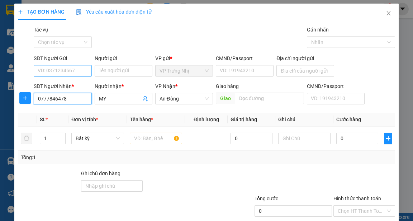
type input "0777846478"
click at [50, 74] on input "SĐT Người Gửi" at bounding box center [63, 70] width 58 height 11
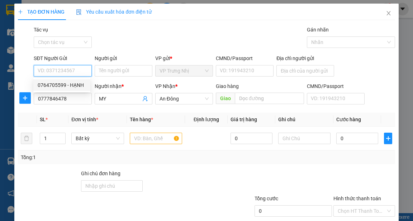
click at [60, 85] on div "0764705599 - HẠNH" at bounding box center [62, 85] width 48 height 8
type input "0764705599"
type input "HẠNH"
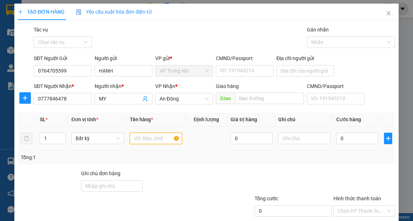
click at [139, 141] on input "text" at bounding box center [156, 138] width 53 height 11
type input "XÔP"
click at [350, 142] on input "0" at bounding box center [357, 138] width 42 height 11
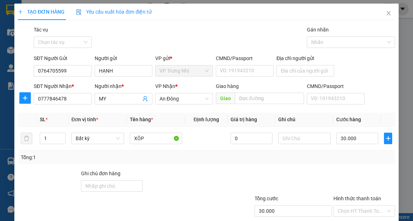
click at [350, 163] on div "Tổng: 1" at bounding box center [206, 158] width 376 height 14
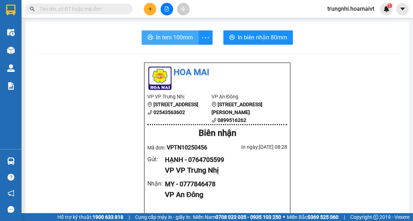
click at [149, 42] on button "In tem 100mm" at bounding box center [169, 37] width 57 height 14
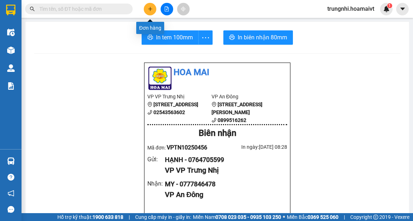
click at [149, 7] on icon "plus" at bounding box center [150, 8] width 5 height 5
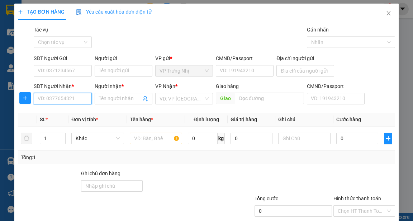
click at [61, 101] on input "SĐT Người Nhận *" at bounding box center [63, 98] width 58 height 11
type input "0906010685"
click at [69, 111] on div "0906010685 - THAO" at bounding box center [62, 113] width 48 height 8
type input "THAO"
type input "0906010685"
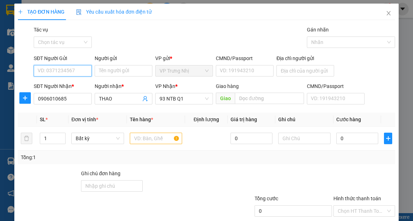
click at [61, 76] on input "SĐT Người Gửi" at bounding box center [63, 70] width 58 height 11
click at [68, 87] on div "0908819899 - HOAI" at bounding box center [62, 85] width 48 height 8
type input "0908819899"
click at [149, 140] on input "text" at bounding box center [156, 138] width 53 height 11
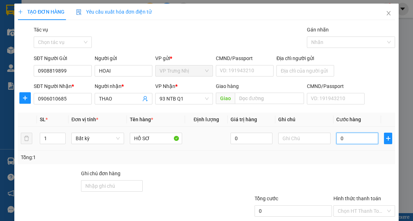
click at [350, 141] on input "0" at bounding box center [357, 138] width 42 height 11
click at [340, 166] on div "Transit Pickup Surcharge Ids Transit Deliver Surcharge Ids Transit Deliver Surc…" at bounding box center [206, 138] width 376 height 225
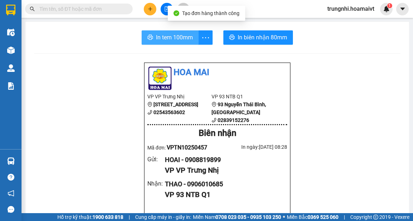
click at [162, 38] on span "In tem 100mm" at bounding box center [174, 37] width 37 height 9
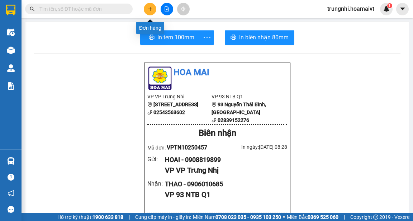
click at [150, 6] on button at bounding box center [150, 9] width 13 height 13
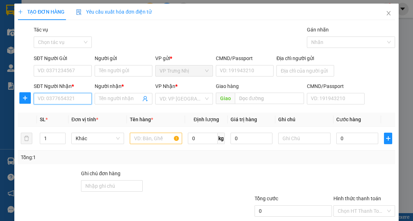
click at [56, 98] on input "SĐT Người Nhận *" at bounding box center [63, 98] width 58 height 11
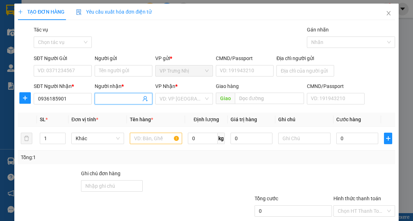
click at [105, 102] on input "Người nhận *" at bounding box center [120, 99] width 42 height 8
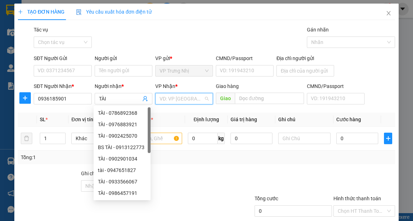
click at [175, 97] on input "search" at bounding box center [181, 98] width 44 height 11
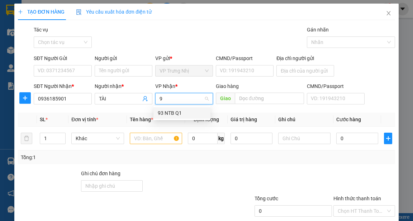
click at [159, 111] on div "93 NTB Q1" at bounding box center [182, 113] width 48 height 8
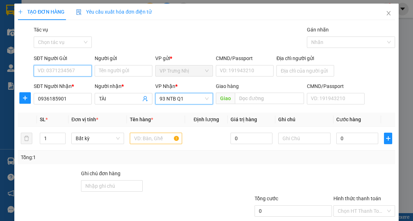
click at [63, 74] on input "SĐT Người Gửi" at bounding box center [63, 70] width 58 height 11
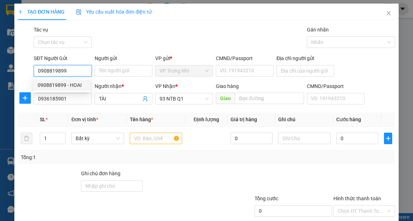
click at [71, 87] on div "0908819899 - HOAI" at bounding box center [62, 85] width 48 height 8
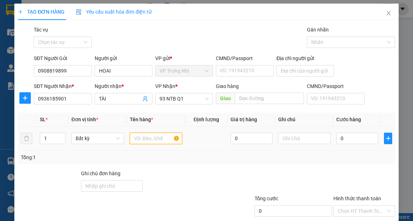
click at [145, 136] on input "text" at bounding box center [156, 138] width 53 height 11
click at [349, 133] on input "0" at bounding box center [357, 138] width 42 height 11
click at [345, 172] on div at bounding box center [363, 182] width 63 height 25
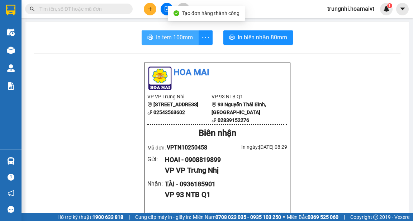
click at [153, 34] on button "In tem 100mm" at bounding box center [169, 37] width 57 height 14
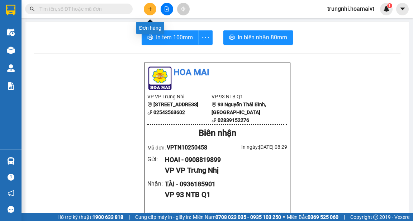
click at [148, 10] on icon "plus" at bounding box center [150, 8] width 5 height 5
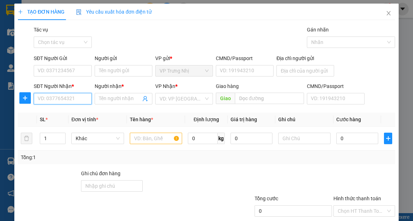
click at [41, 99] on input "SĐT Người Nhận *" at bounding box center [63, 98] width 58 height 11
click at [78, 111] on body "Kết quả tìm kiếm ( 0 ) Bộ lọc No Data trungnhi.hoamaivt 1 Điều hành xe Kho hàng…" at bounding box center [206, 110] width 413 height 221
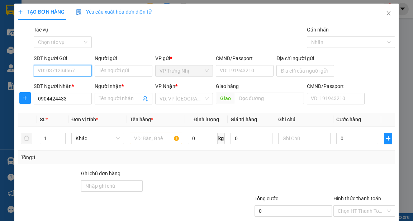
click at [72, 70] on input "SĐT Người Gửi" at bounding box center [63, 70] width 58 height 11
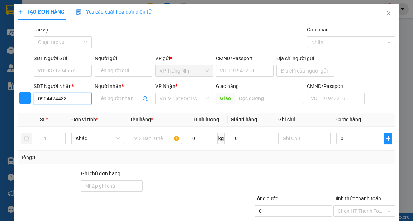
click at [73, 98] on input "0904424433" at bounding box center [63, 98] width 58 height 11
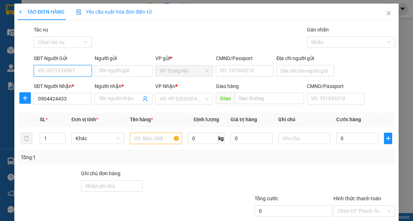
click at [68, 70] on input "SĐT Người Gửi" at bounding box center [63, 70] width 58 height 11
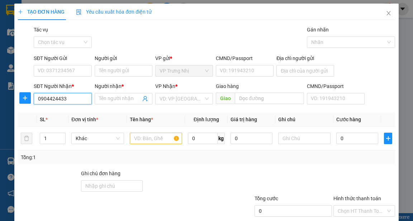
click at [68, 97] on input "0904424433" at bounding box center [63, 98] width 58 height 11
click at [54, 110] on div "0904424433 - ÂN" at bounding box center [62, 113] width 48 height 8
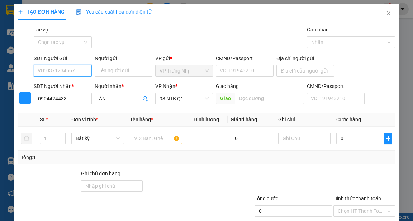
click at [48, 68] on input "SĐT Người Gửi" at bounding box center [63, 70] width 58 height 11
click at [63, 83] on div "0989692131 - Tuân" at bounding box center [62, 85] width 48 height 8
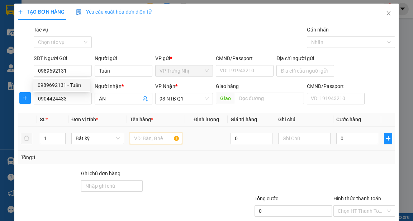
click at [142, 143] on input "text" at bounding box center [156, 138] width 53 height 11
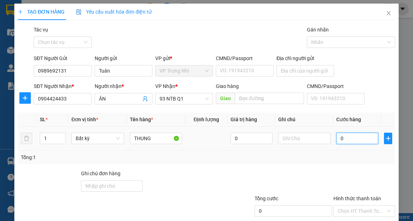
click at [353, 138] on input "0" at bounding box center [357, 138] width 42 height 11
click at [335, 161] on div "Tổng: 1" at bounding box center [206, 158] width 371 height 8
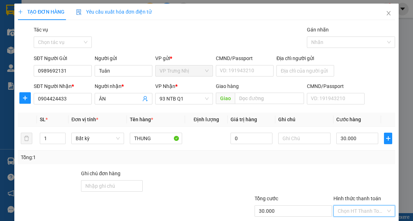
click at [352, 206] on input "Hình thức thanh toán" at bounding box center [361, 211] width 48 height 11
click at [349, 221] on div "Tại văn phòng" at bounding box center [360, 225] width 52 height 8
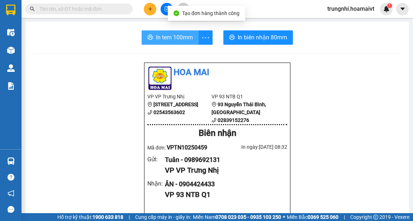
click at [163, 39] on span "In tem 100mm" at bounding box center [174, 37] width 37 height 9
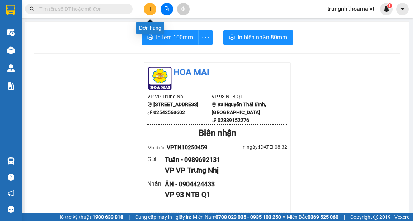
click at [150, 11] on button at bounding box center [150, 9] width 13 height 13
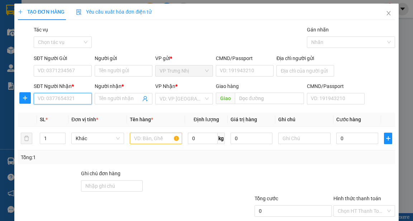
click at [53, 101] on input "SĐT Người Nhận *" at bounding box center [63, 98] width 58 height 11
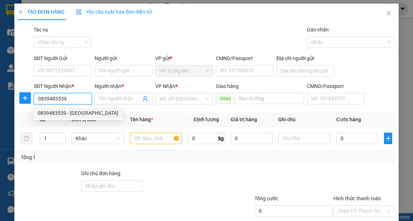
click at [57, 109] on div "0839483539 - Nhật Nguyệt" at bounding box center [78, 113] width 81 height 8
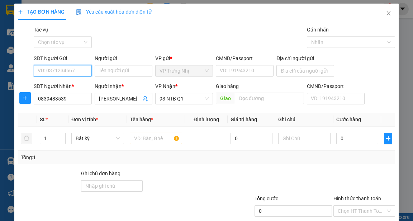
click at [56, 66] on input "SĐT Người Gửi" at bounding box center [63, 70] width 58 height 11
click at [76, 85] on div "0913703243 - Hiếu" at bounding box center [62, 85] width 48 height 8
click at [153, 140] on input "text" at bounding box center [156, 138] width 53 height 11
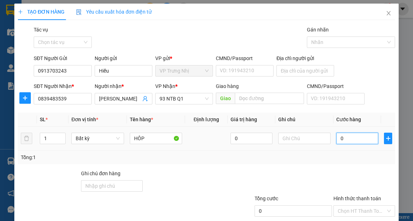
click at [355, 137] on input "0" at bounding box center [357, 138] width 42 height 11
click at [348, 163] on div "Tổng: 1" at bounding box center [206, 158] width 376 height 14
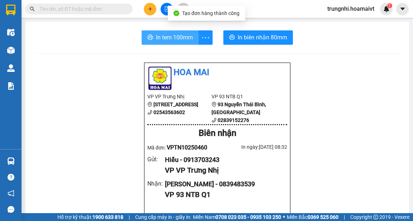
click at [158, 38] on span "In tem 100mm" at bounding box center [174, 37] width 37 height 9
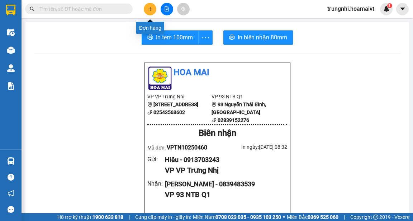
click at [154, 11] on button at bounding box center [150, 9] width 13 height 13
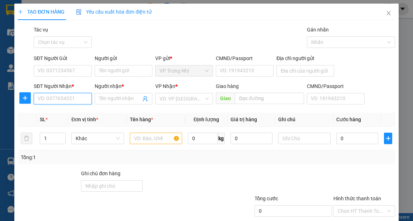
click at [70, 96] on input "SĐT Người Nhận *" at bounding box center [63, 98] width 58 height 11
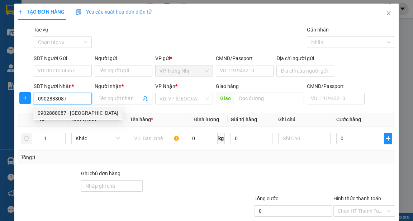
click at [85, 112] on div "0902888087 - NGA" at bounding box center [78, 113] width 81 height 8
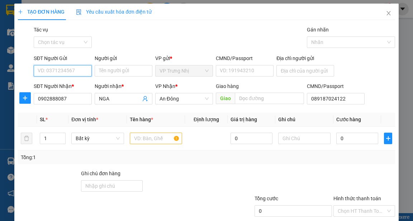
click at [70, 72] on input "SĐT Người Gửi" at bounding box center [63, 70] width 58 height 11
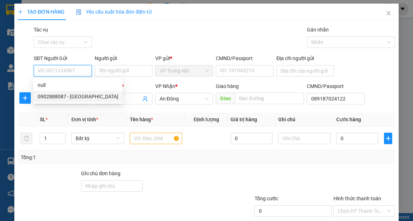
click at [63, 95] on div "0902888087 - NGA" at bounding box center [78, 97] width 81 height 8
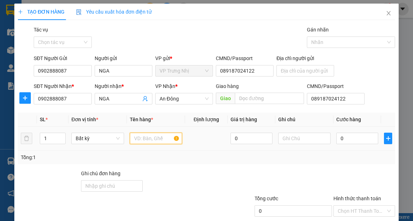
click at [152, 140] on input "text" at bounding box center [156, 138] width 53 height 11
click at [338, 142] on input "0" at bounding box center [357, 138] width 42 height 11
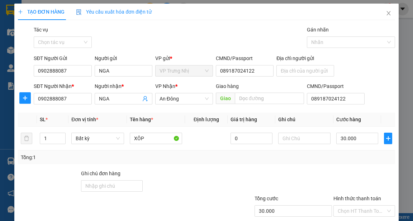
click at [337, 158] on div "Tổng: 1" at bounding box center [206, 158] width 371 height 8
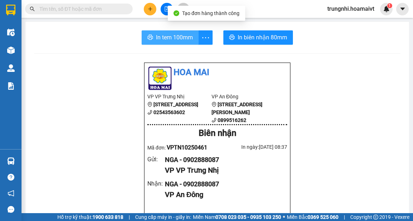
click at [156, 37] on span "In tem 100mm" at bounding box center [174, 37] width 37 height 9
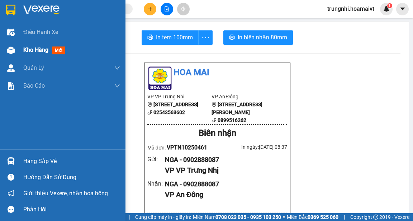
click at [28, 52] on span "Kho hàng" at bounding box center [35, 50] width 25 height 7
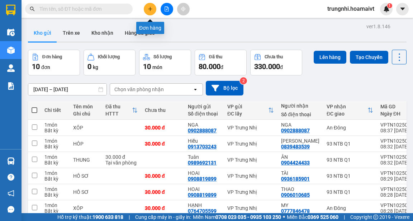
click at [151, 13] on button at bounding box center [150, 9] width 13 height 13
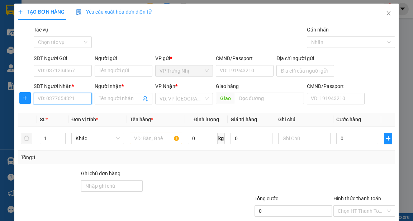
click at [47, 99] on input "SĐT Người Nhận *" at bounding box center [63, 98] width 58 height 11
click at [114, 93] on span at bounding box center [124, 98] width 58 height 11
click at [110, 99] on input "Người nhận *" at bounding box center [120, 99] width 42 height 8
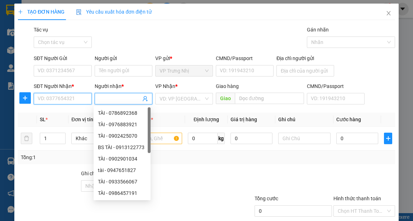
click at [68, 101] on input "SĐT Người Nhận *" at bounding box center [63, 98] width 58 height 11
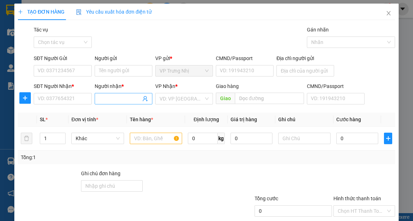
click at [100, 101] on input "Người nhận *" at bounding box center [120, 99] width 42 height 8
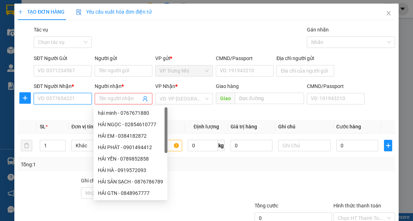
click at [64, 99] on input "SĐT Người Nhận *" at bounding box center [63, 98] width 58 height 11
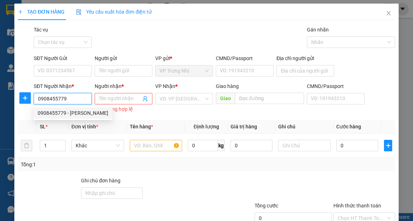
click at [78, 111] on div "0908455779 - HẢI G" at bounding box center [73, 113] width 71 height 8
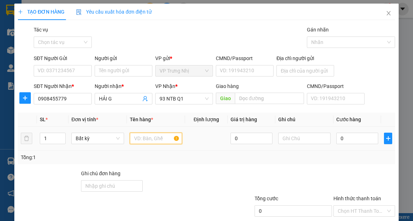
click at [149, 140] on input "text" at bounding box center [156, 138] width 53 height 11
click at [338, 139] on input "0" at bounding box center [357, 138] width 42 height 11
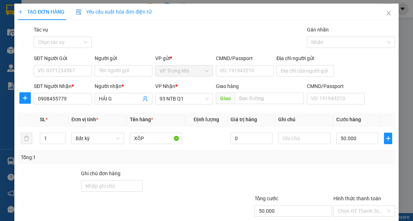
click at [344, 158] on div "Tổng: 1" at bounding box center [206, 158] width 371 height 8
click at [348, 206] on input "Hình thức thanh toán" at bounding box center [361, 211] width 48 height 11
click at [347, 221] on div "Tại văn phòng" at bounding box center [360, 225] width 52 height 8
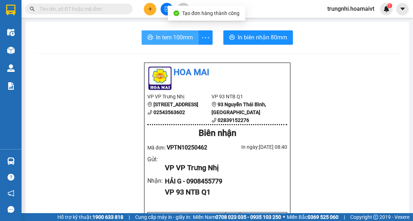
click at [150, 38] on icon "printer" at bounding box center [150, 37] width 6 height 6
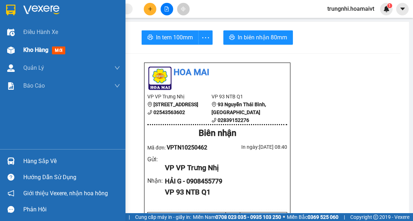
click at [23, 50] on span "Kho hàng" at bounding box center [35, 50] width 25 height 7
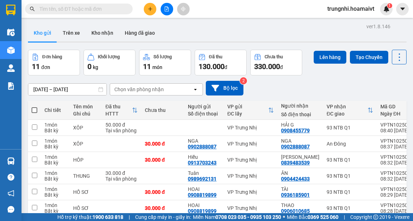
click at [324, 51] on button "Lên hàng" at bounding box center [329, 57] width 33 height 13
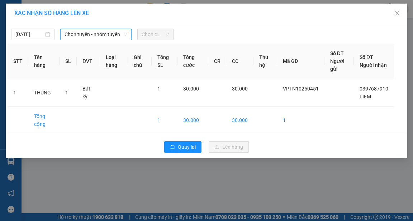
click at [89, 30] on span "Chọn tuyến - nhóm tuyến" at bounding box center [95, 34] width 63 height 11
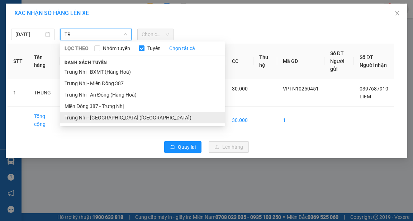
click at [106, 120] on li "Trưng Nhị - [GEOGRAPHIC_DATA] ([GEOGRAPHIC_DATA])" at bounding box center [142, 117] width 165 height 11
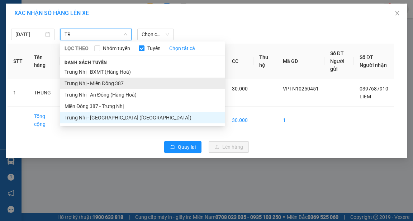
click at [111, 83] on li "Trưng Nhị - Miền Đông 387" at bounding box center [142, 83] width 165 height 11
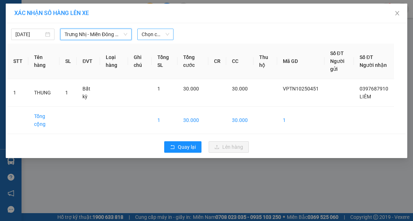
click at [147, 36] on span "Chọn chuyến" at bounding box center [155, 34] width 28 height 11
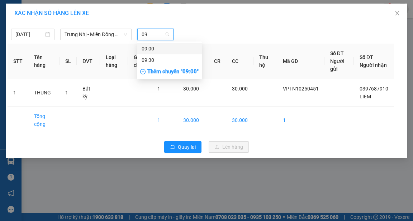
click at [166, 45] on div "09:00" at bounding box center [169, 49] width 56 height 8
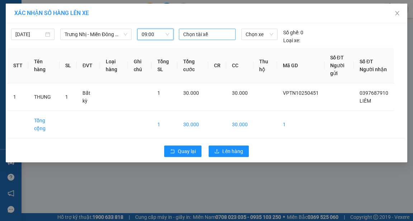
click at [211, 34] on div at bounding box center [207, 34] width 53 height 9
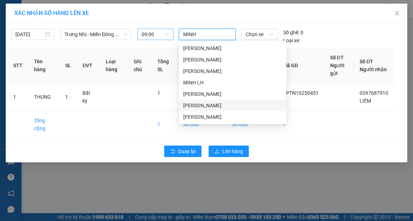
click at [207, 103] on div "MINH MĐ" at bounding box center [232, 106] width 99 height 8
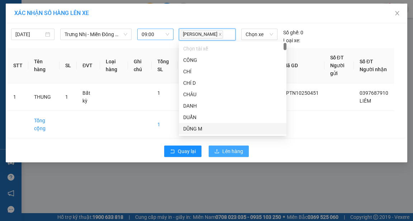
click at [236, 151] on span "Lên hàng" at bounding box center [232, 152] width 21 height 8
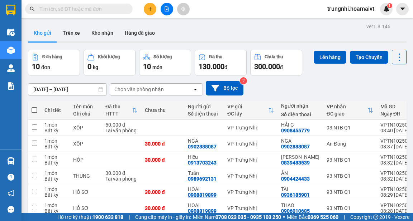
click at [38, 217] on td at bounding box center [34, 225] width 13 height 16
click at [34, 141] on input "checkbox" at bounding box center [34, 143] width 5 height 5
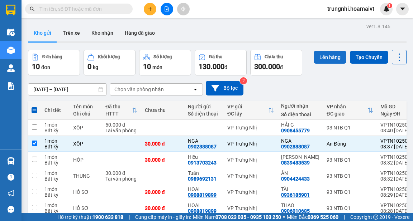
click at [330, 51] on button "Lên hàng" at bounding box center [329, 57] width 33 height 13
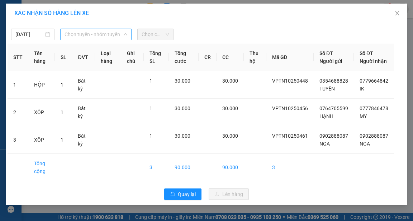
click at [109, 37] on span "Chọn tuyến - nhóm tuyến" at bounding box center [95, 34] width 63 height 11
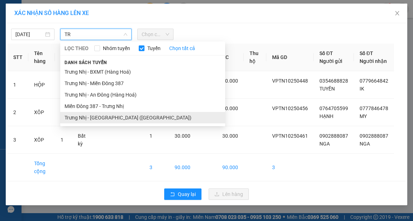
click at [111, 118] on li "Trưng Nhị - [GEOGRAPHIC_DATA] ([GEOGRAPHIC_DATA])" at bounding box center [142, 117] width 165 height 11
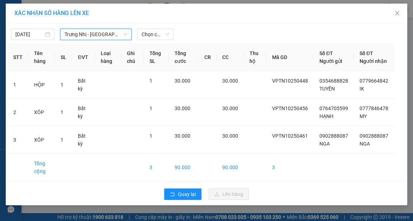
click at [111, 33] on span "Trưng Nhị - [GEOGRAPHIC_DATA] ([GEOGRAPHIC_DATA])" at bounding box center [95, 34] width 63 height 11
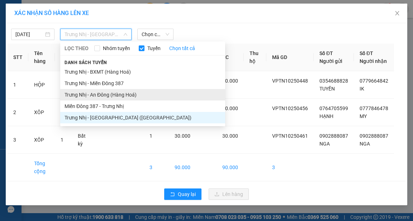
click at [110, 93] on li "Trưng Nhị - An Đông (Hàng Hoá)" at bounding box center [142, 94] width 165 height 11
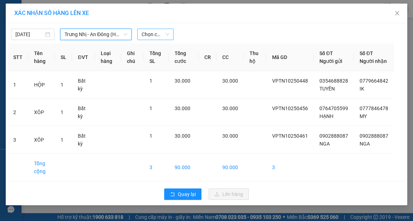
click at [148, 34] on span "Chọn chuyến" at bounding box center [155, 34] width 28 height 11
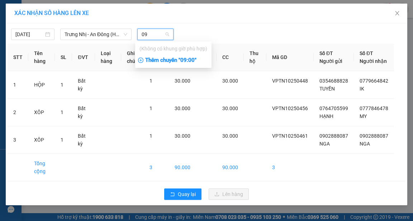
click at [191, 58] on div "Thêm chuyến " 09:00 "" at bounding box center [173, 60] width 76 height 12
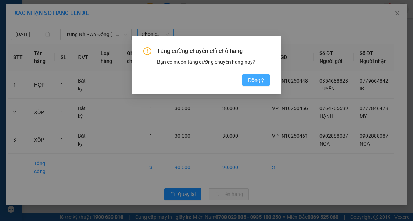
click at [252, 78] on span "Đồng ý" at bounding box center [256, 80] width 16 height 8
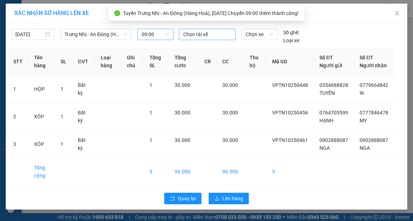
click at [213, 35] on div at bounding box center [207, 34] width 53 height 9
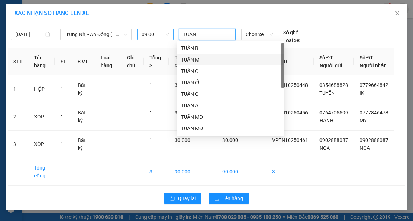
click at [221, 57] on div "TUẤN M" at bounding box center [230, 60] width 99 height 8
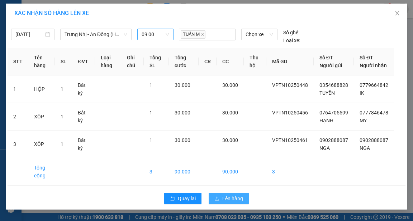
click at [236, 203] on span "Lên hàng" at bounding box center [232, 199] width 21 height 8
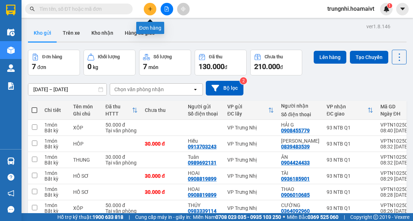
click at [153, 10] on button at bounding box center [150, 9] width 13 height 13
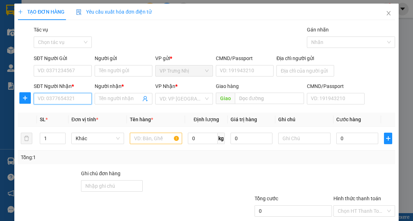
click at [75, 103] on input "SĐT Người Nhận *" at bounding box center [63, 98] width 58 height 11
click at [82, 98] on input "SĐT Người Nhận *" at bounding box center [63, 98] width 58 height 11
click at [77, 98] on input "SĐT Người Nhận *" at bounding box center [63, 98] width 58 height 11
click at [74, 114] on div "0977702224 - LINH" at bounding box center [62, 113] width 48 height 8
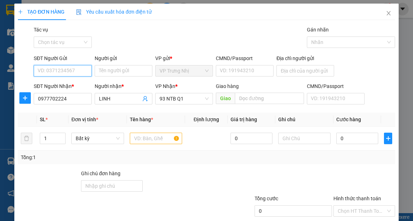
click at [69, 68] on input "SĐT Người Gửi" at bounding box center [63, 70] width 58 height 11
click at [80, 97] on div "0773059596 - NHO" at bounding box center [62, 97] width 49 height 8
click at [165, 144] on div at bounding box center [156, 138] width 53 height 14
click at [154, 138] on input "text" at bounding box center [156, 138] width 53 height 11
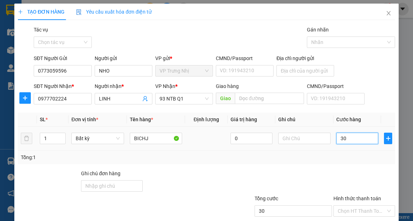
click at [353, 133] on input "30" at bounding box center [357, 138] width 42 height 11
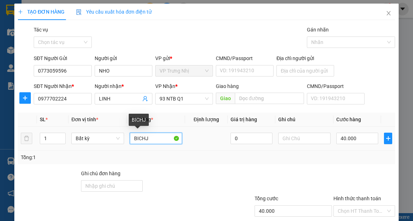
click at [150, 133] on input "BICHJ" at bounding box center [156, 138] width 53 height 11
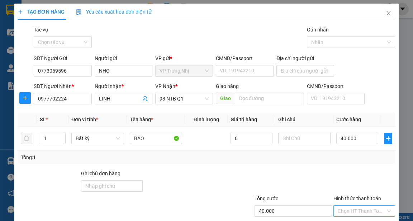
click at [366, 206] on input "Hình thức thanh toán" at bounding box center [361, 211] width 48 height 11
click at [364, 221] on div "Tại văn phòng" at bounding box center [360, 225] width 52 height 8
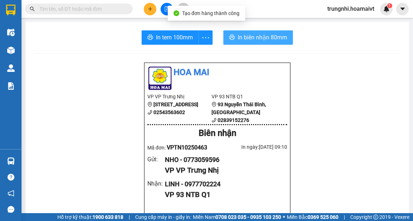
click at [276, 40] on span "In biên nhận 80mm" at bounding box center [261, 37] width 49 height 9
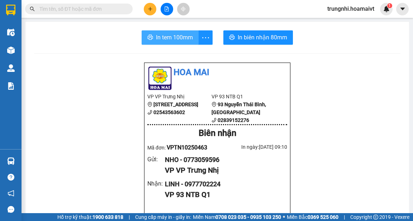
click at [173, 41] on span "In tem 100mm" at bounding box center [174, 37] width 37 height 9
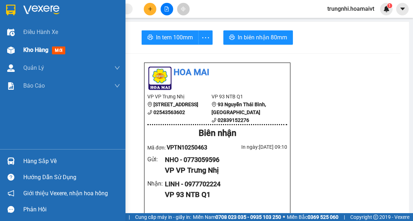
click at [17, 51] on div "Kho hàng mới" at bounding box center [62, 50] width 125 height 18
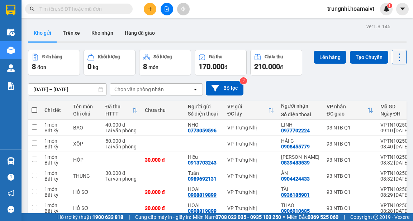
click at [154, 10] on button at bounding box center [150, 9] width 13 height 13
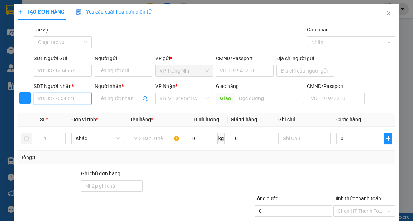
click at [63, 99] on input "SĐT Người Nhận *" at bounding box center [63, 98] width 58 height 11
click at [72, 97] on input "0905311324" at bounding box center [63, 98] width 58 height 11
click at [54, 101] on input "SĐT Người Nhận *" at bounding box center [63, 98] width 58 height 11
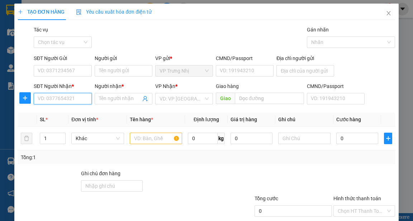
click at [71, 101] on input "SĐT Người Nhận *" at bounding box center [63, 98] width 58 height 11
click at [81, 115] on div "0909514393 - QUANG" at bounding box center [62, 113] width 49 height 8
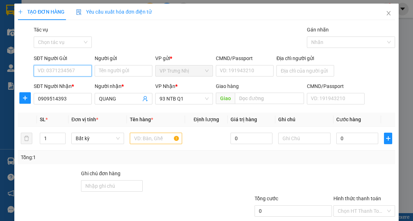
click at [69, 69] on input "SĐT Người Gửi" at bounding box center [63, 70] width 58 height 11
click at [78, 95] on div "0908570486 - CO MAI" at bounding box center [62, 97] width 49 height 8
click at [154, 139] on input "text" at bounding box center [156, 138] width 53 height 11
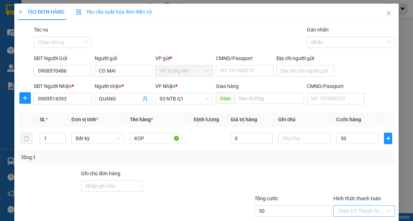
click at [375, 206] on input "Hình thức thanh toán" at bounding box center [361, 211] width 48 height 11
click at [370, 221] on div "Tại văn phòng" at bounding box center [360, 225] width 52 height 8
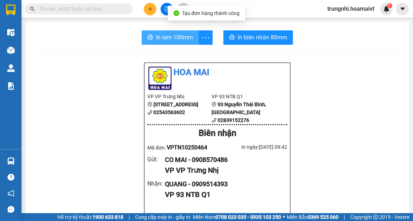
click at [153, 35] on button "In tem 100mm" at bounding box center [169, 37] width 57 height 14
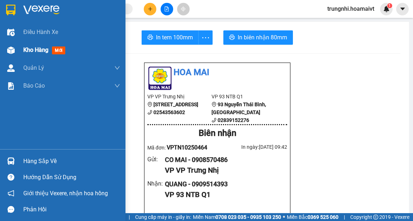
click at [18, 50] on div "Kho hàng mới" at bounding box center [62, 50] width 125 height 18
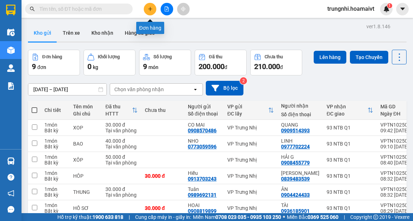
click at [152, 7] on icon "plus" at bounding box center [150, 8] width 5 height 5
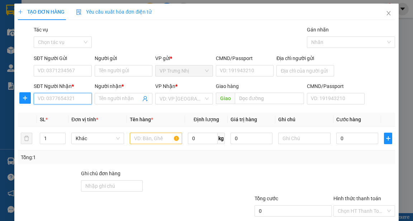
drag, startPoint x: 52, startPoint y: 98, endPoint x: 63, endPoint y: 102, distance: 11.2
click at [52, 100] on input "SĐT Người Nhận *" at bounding box center [63, 98] width 58 height 11
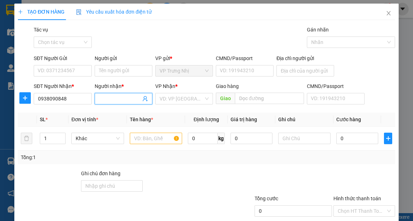
click at [118, 96] on input "Người nhận *" at bounding box center [120, 99] width 42 height 8
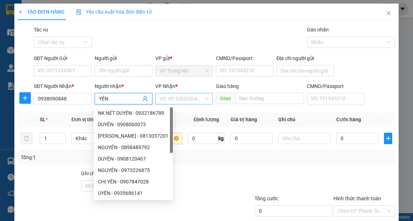
click at [171, 95] on input "search" at bounding box center [181, 98] width 44 height 11
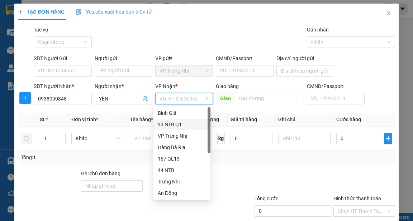
click at [179, 124] on div "93 NTB Q1" at bounding box center [182, 125] width 48 height 8
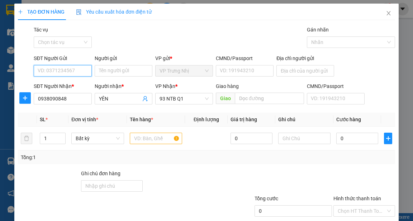
click at [63, 66] on input "SĐT Người Gửi" at bounding box center [63, 70] width 58 height 11
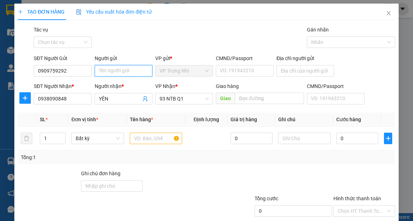
click at [109, 72] on input "Người gửi" at bounding box center [124, 70] width 58 height 11
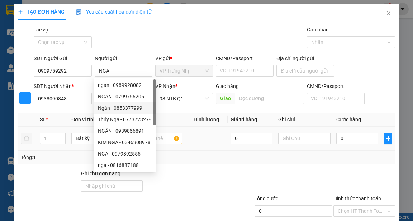
click at [221, 146] on td at bounding box center [206, 139] width 42 height 24
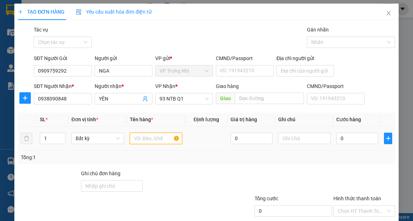
click at [163, 140] on input "text" at bounding box center [156, 138] width 53 height 11
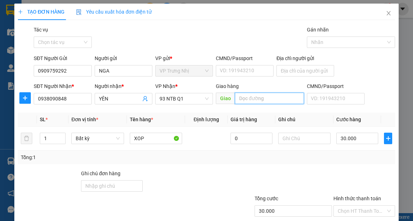
click at [251, 93] on input "text" at bounding box center [269, 98] width 69 height 11
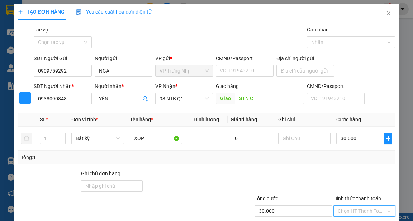
click at [372, 206] on input "Hình thức thanh toán" at bounding box center [361, 211] width 48 height 11
click at [368, 221] on div "Tại văn phòng" at bounding box center [360, 225] width 52 height 8
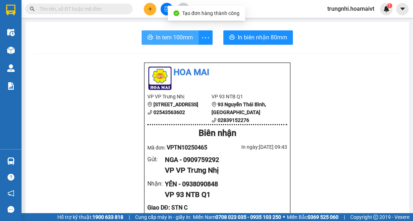
click at [181, 39] on span "In tem 100mm" at bounding box center [174, 37] width 37 height 9
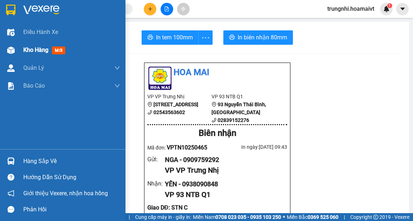
click at [11, 47] on img at bounding box center [11, 51] width 8 height 8
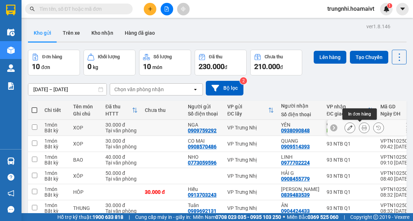
click at [362, 130] on button at bounding box center [364, 128] width 10 height 13
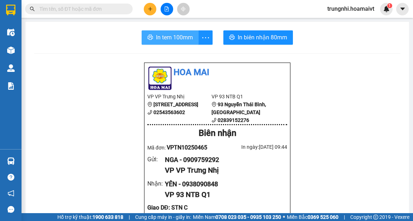
click at [177, 41] on span "In tem 100mm" at bounding box center [174, 37] width 37 height 9
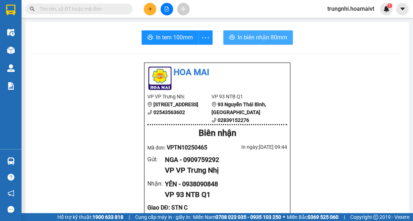
click at [269, 37] on span "In biên nhận 80mm" at bounding box center [261, 37] width 49 height 9
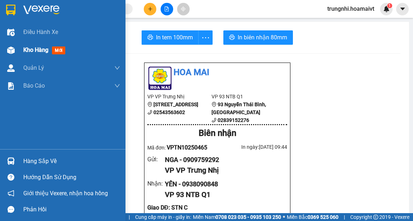
click at [11, 52] on img at bounding box center [11, 51] width 8 height 8
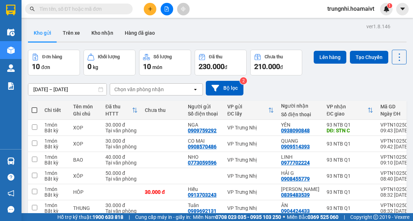
click at [35, 107] on span at bounding box center [35, 110] width 6 height 6
click at [34, 107] on input "checkbox" at bounding box center [34, 107] width 0 height 0
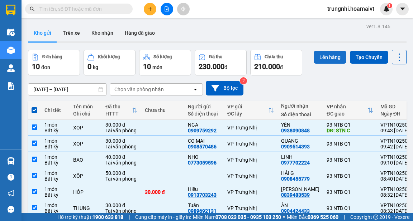
click at [323, 52] on button "Lên hàng" at bounding box center [329, 57] width 33 height 13
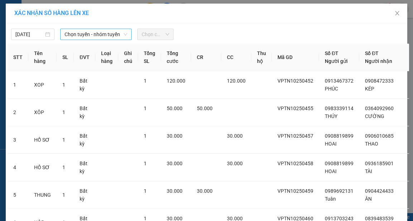
click at [80, 34] on span "Chọn tuyến - nhóm tuyến" at bounding box center [95, 34] width 63 height 11
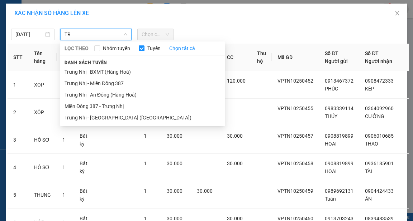
type input "TR"
click at [106, 119] on li "Trưng Nhị - [GEOGRAPHIC_DATA] ([GEOGRAPHIC_DATA])" at bounding box center [142, 117] width 165 height 11
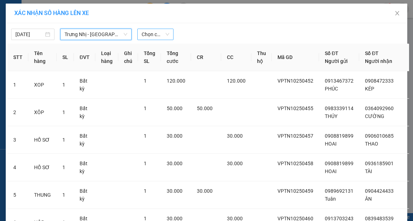
click at [149, 37] on span "Chọn chuyến" at bounding box center [155, 34] width 28 height 11
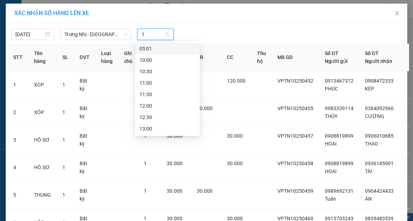
type input "10"
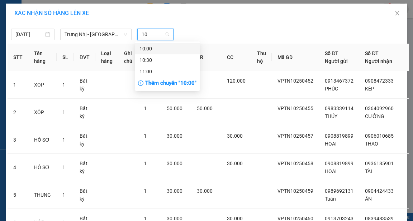
drag, startPoint x: 173, startPoint y: 48, endPoint x: 178, endPoint y: 47, distance: 4.8
click at [173, 48] on div "10:00" at bounding box center [167, 49] width 56 height 8
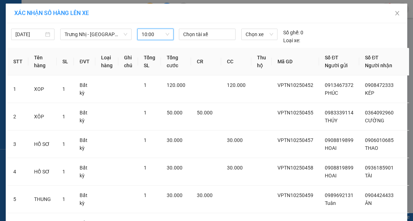
drag, startPoint x: 202, startPoint y: 37, endPoint x: 242, endPoint y: 45, distance: 41.3
click at [203, 37] on div at bounding box center [207, 34] width 53 height 9
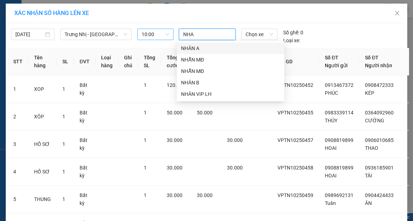
type input "NHAN"
click at [245, 50] on div "NHÂN A" at bounding box center [230, 48] width 99 height 8
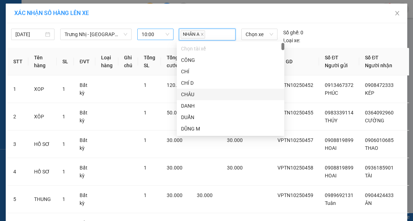
click at [332, 45] on div "[DATE] Trưng Nhị - [GEOGRAPHIC_DATA] ([GEOGRAPHIC_DATA]) LỌC THEO Nhóm tuyến Tu…" at bounding box center [206, 213] width 401 height 380
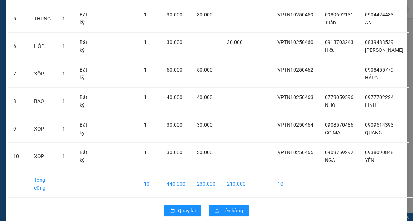
scroll to position [197, 0]
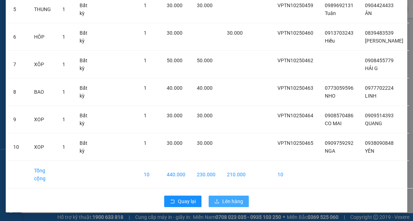
click at [222, 201] on span "Lên hàng" at bounding box center [232, 202] width 21 height 8
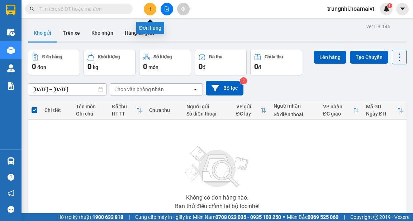
click at [149, 10] on icon "plus" at bounding box center [150, 8] width 5 height 5
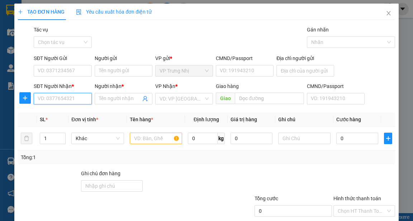
click at [74, 93] on input "SĐT Người Nhận *" at bounding box center [63, 98] width 58 height 11
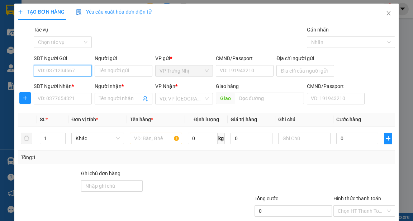
drag, startPoint x: 73, startPoint y: 74, endPoint x: 83, endPoint y: 72, distance: 9.8
click at [75, 73] on input "SĐT Người Gửi" at bounding box center [63, 70] width 58 height 11
type input "0"
click at [385, 15] on icon "close" at bounding box center [388, 13] width 6 height 6
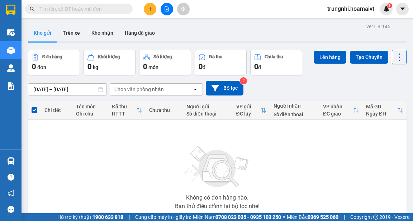
click at [86, 7] on input "text" at bounding box center [81, 9] width 85 height 8
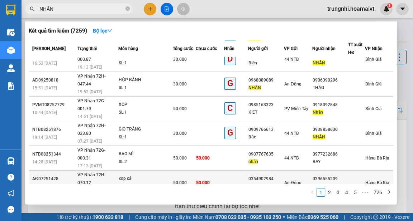
scroll to position [117, 0]
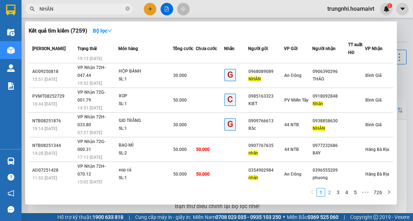
type input "NHÂN"
click at [329, 195] on link "2" at bounding box center [329, 193] width 8 height 8
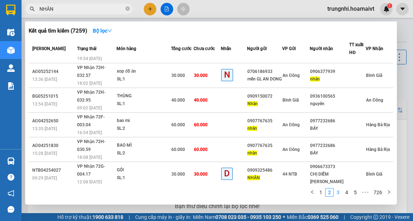
click at [338, 192] on link "3" at bounding box center [338, 193] width 8 height 8
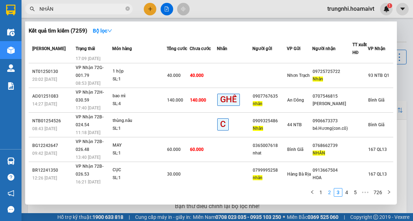
click at [332, 192] on link "2" at bounding box center [329, 193] width 8 height 8
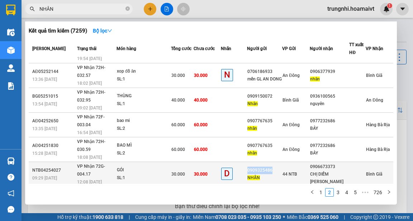
drag, startPoint x: 272, startPoint y: 168, endPoint x: 244, endPoint y: 170, distance: 28.8
click at [244, 170] on tr "NTB04254027 09:29 [DATE] VP Nhận 72G-004.17 12:08 [DATE] GÓI SL: 1 30.000 30.00…" at bounding box center [211, 174] width 364 height 25
copy tr "0909325486"
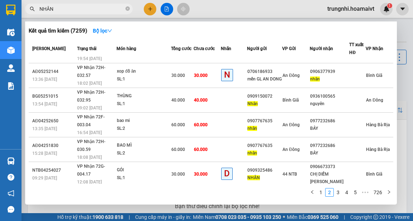
click at [152, 9] on div at bounding box center [206, 110] width 413 height 221
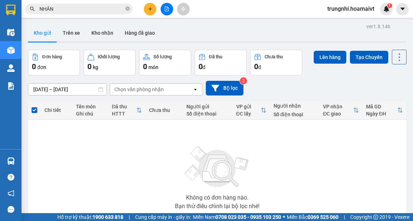
click at [154, 8] on button at bounding box center [150, 9] width 13 height 13
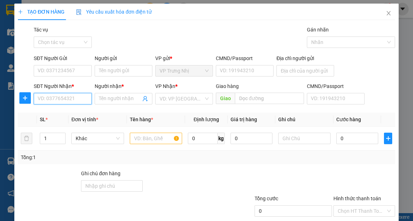
click at [68, 96] on input "SĐT Người Nhận *" at bounding box center [63, 98] width 58 height 11
paste input "0909325486"
type input "0909325486"
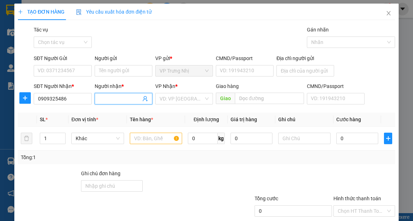
click at [116, 100] on input "Người nhận *" at bounding box center [120, 99] width 42 height 8
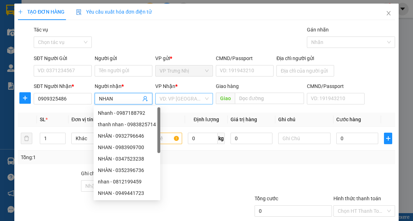
type input "NHAN"
click at [183, 101] on input "search" at bounding box center [181, 98] width 44 height 11
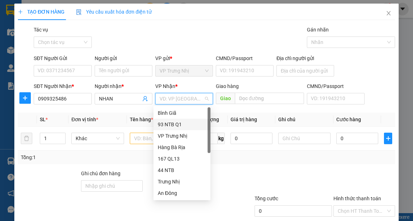
click at [183, 125] on div "93 NTB Q1" at bounding box center [182, 125] width 48 height 8
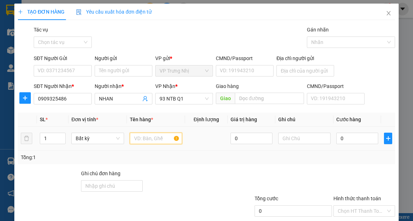
drag, startPoint x: 164, startPoint y: 139, endPoint x: 148, endPoint y: 126, distance: 20.9
click at [163, 139] on input "text" at bounding box center [156, 138] width 53 height 11
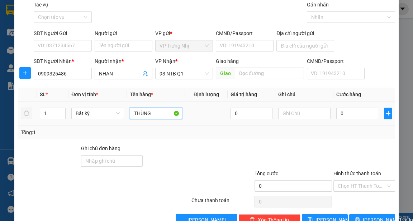
scroll to position [43, 0]
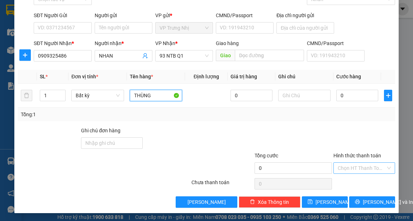
type input "THÙNG"
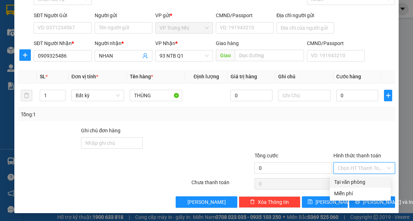
click at [351, 172] on input "Hình thức thanh toán" at bounding box center [361, 168] width 48 height 11
drag, startPoint x: 354, startPoint y: 196, endPoint x: 363, endPoint y: 199, distance: 9.8
click at [354, 196] on div "Miễn phí" at bounding box center [360, 194] width 52 height 8
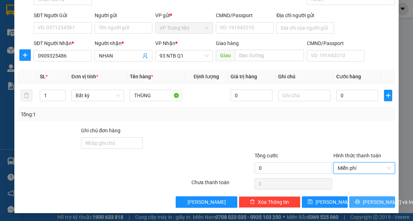
click at [370, 205] on span "[PERSON_NAME] và In" at bounding box center [387, 202] width 50 height 8
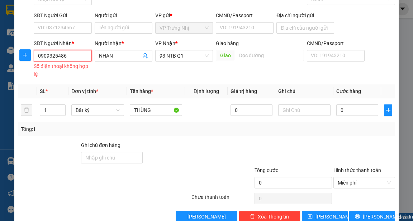
click at [73, 56] on input "0909325486" at bounding box center [63, 55] width 58 height 11
click at [80, 57] on input "0909325486" at bounding box center [63, 55] width 58 height 11
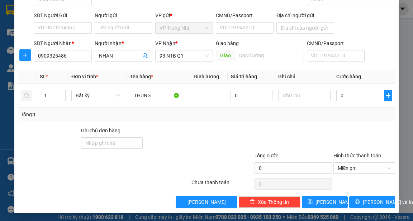
click at [238, 144] on div at bounding box center [285, 139] width 95 height 25
click at [84, 63] on div "SĐT Người Nhận * 0909325486 0909325486" at bounding box center [63, 51] width 58 height 25
click at [80, 56] on input "0909325486" at bounding box center [63, 55] width 58 height 11
click at [79, 57] on input "0909325486" at bounding box center [63, 55] width 58 height 11
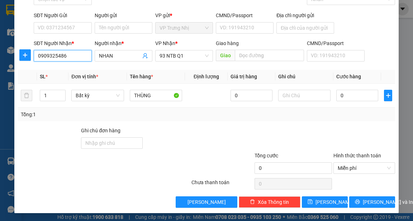
click at [74, 58] on input "0909325486" at bounding box center [63, 55] width 58 height 11
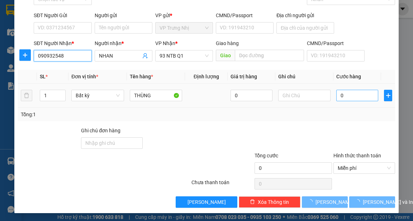
type input "0909325486"
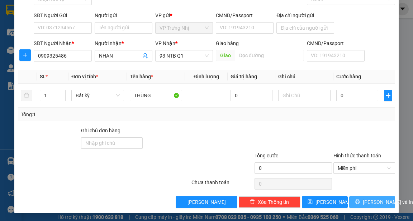
click at [364, 201] on span "[PERSON_NAME] và In" at bounding box center [387, 202] width 50 height 8
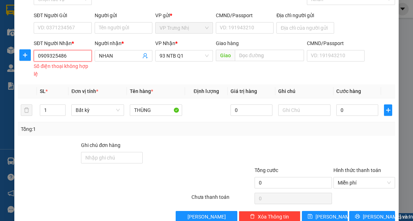
click at [76, 56] on input "0909325486" at bounding box center [63, 55] width 58 height 11
click at [76, 57] on input "0909325486" at bounding box center [63, 55] width 58 height 11
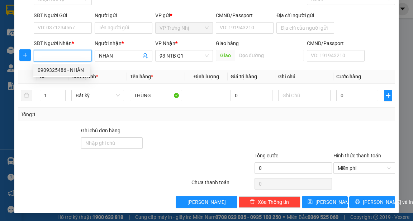
click at [79, 69] on div "0909325486 - NHÂN" at bounding box center [62, 70] width 48 height 8
type input "0909325486"
type input "NHÂN"
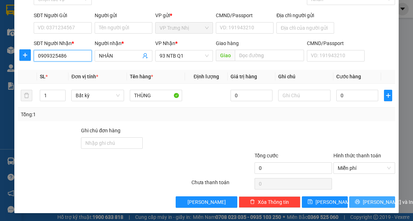
type input "0909325486"
click at [371, 204] on span "[PERSON_NAME] và In" at bounding box center [387, 202] width 50 height 8
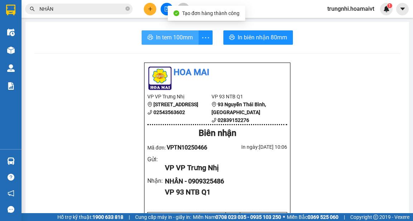
click at [177, 42] on span "In tem 100mm" at bounding box center [174, 37] width 37 height 9
click at [170, 38] on span "In tem 100mm" at bounding box center [174, 37] width 37 height 9
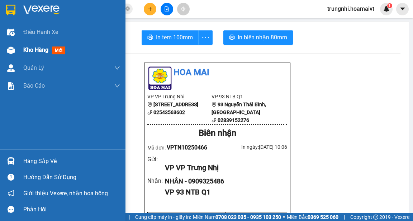
click at [19, 52] on div "Kho hàng mới" at bounding box center [62, 50] width 125 height 18
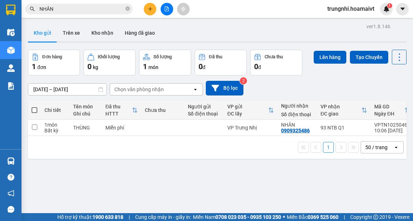
click at [150, 7] on button at bounding box center [150, 9] width 13 height 13
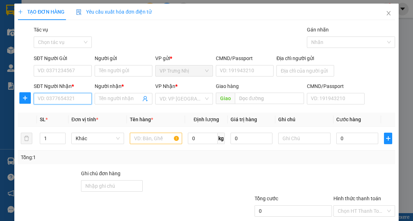
click at [74, 99] on input "SĐT Người Nhận *" at bounding box center [63, 98] width 58 height 11
type input "0902444479"
click at [73, 114] on div "0902444479 - BINH" at bounding box center [62, 113] width 48 height 8
type input "BINH"
type input "STN C"
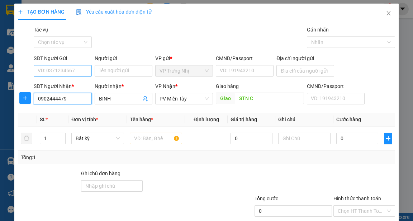
type input "0902444479"
click at [80, 72] on input "SĐT Người Gửi" at bounding box center [63, 70] width 58 height 11
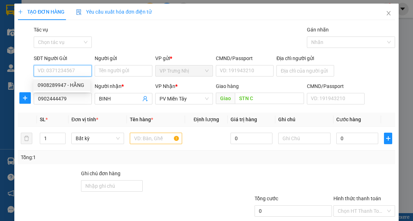
click at [82, 87] on div "0908289947 - HẰNG" at bounding box center [62, 85] width 48 height 8
type input "0908289947"
type input "HẰNG"
type input "077184000464"
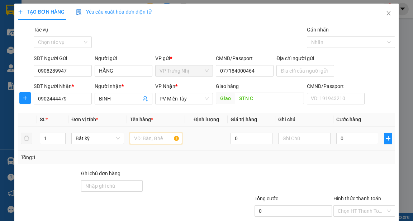
click at [159, 138] on input "text" at bounding box center [156, 138] width 53 height 11
type input "XOP"
type input "3"
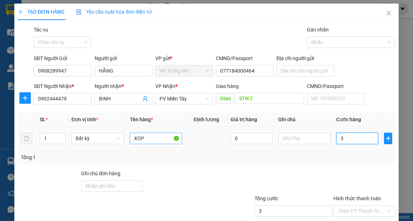
type input "30"
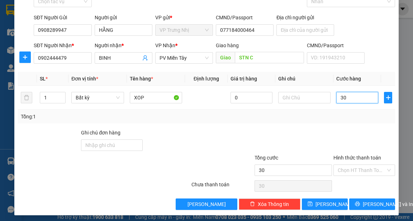
scroll to position [43, 0]
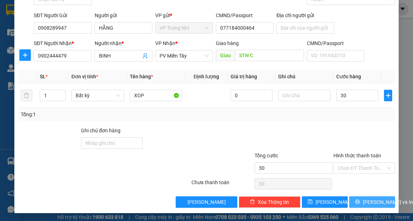
type input "30.000"
click at [364, 201] on span "[PERSON_NAME] và In" at bounding box center [387, 202] width 50 height 8
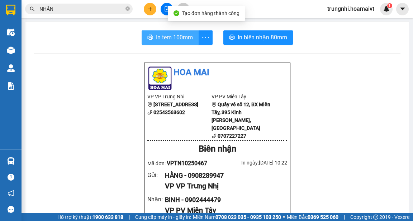
drag, startPoint x: 176, startPoint y: 34, endPoint x: 182, endPoint y: 41, distance: 9.1
click at [176, 34] on span "In tem 100mm" at bounding box center [174, 37] width 37 height 9
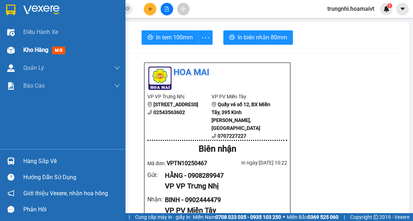
click at [13, 53] on img at bounding box center [11, 51] width 8 height 8
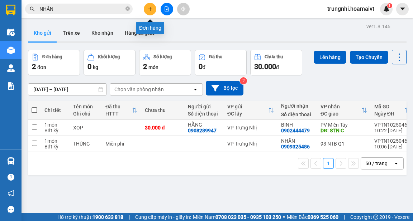
click at [152, 8] on icon "plus" at bounding box center [150, 8] width 5 height 5
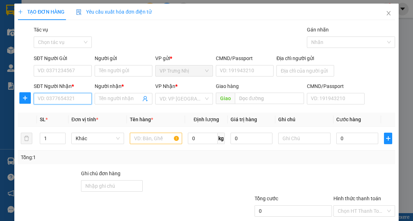
click at [50, 102] on input "SĐT Người Nhận *" at bounding box center [63, 98] width 58 height 11
click at [66, 101] on input "SĐT Người Nhận *" at bounding box center [63, 98] width 58 height 11
click at [68, 98] on input "SĐT Người Nhận *" at bounding box center [63, 98] width 58 height 11
type input "0902772277"
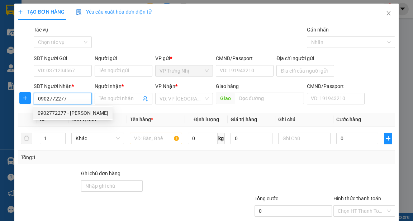
click at [77, 113] on div "0902772277 - [PERSON_NAME]" at bounding box center [73, 113] width 71 height 8
type input "BẢO"
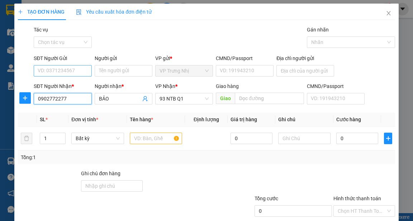
type input "0902772277"
click at [82, 69] on input "SĐT Người Gửi" at bounding box center [63, 70] width 58 height 11
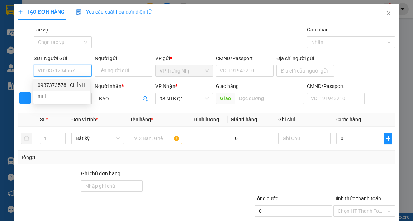
click at [81, 86] on div "0937373578 - CHÍNH" at bounding box center [62, 85] width 48 height 8
type input "0937373578"
type input "CHÍNH"
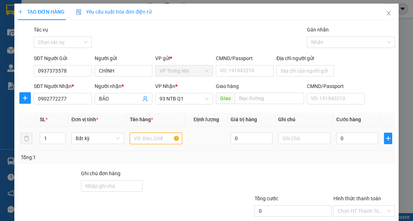
click at [155, 140] on input "text" at bounding box center [156, 138] width 53 height 11
type input "XOP"
click at [361, 138] on input "0" at bounding box center [357, 138] width 42 height 11
type input "3"
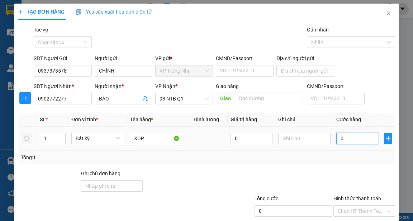
type input "3"
type input "30"
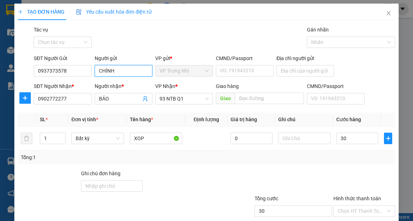
type input "30.000"
click at [117, 70] on input "CHÍNH" at bounding box center [124, 70] width 58 height 11
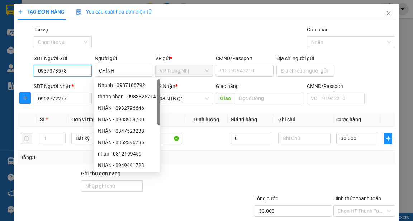
click at [82, 67] on input "0937373578" at bounding box center [63, 70] width 58 height 11
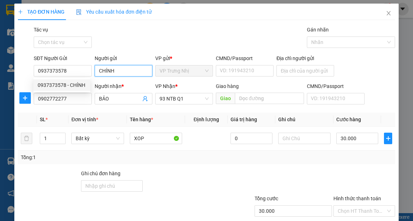
click at [116, 72] on input "CHÍNH" at bounding box center [124, 70] width 58 height 11
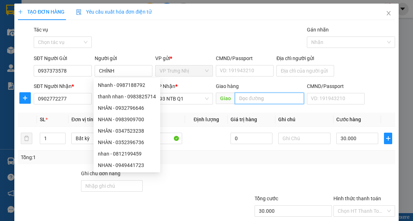
click at [281, 99] on input "text" at bounding box center [269, 98] width 69 height 11
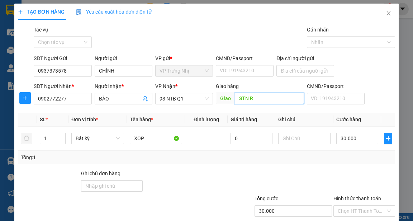
type input "STN R"
click at [350, 169] on div "Transit Pickup Surcharge Ids Transit Deliver Surcharge Ids Transit Deliver Surc…" at bounding box center [206, 138] width 376 height 225
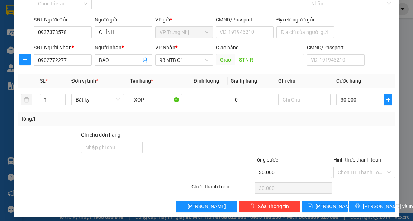
scroll to position [43, 0]
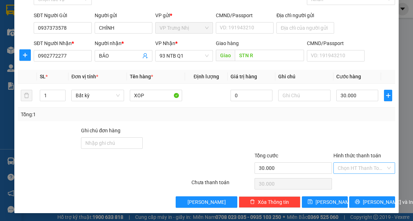
click at [361, 165] on input "Hình thức thanh toán" at bounding box center [361, 168] width 48 height 11
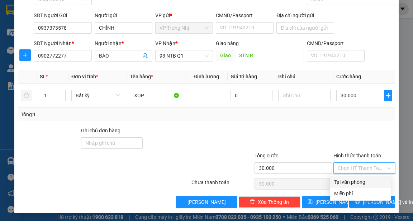
drag, startPoint x: 357, startPoint y: 180, endPoint x: 369, endPoint y: 187, distance: 13.7
click at [361, 185] on div "Tại văn phòng" at bounding box center [360, 182] width 52 height 8
type input "0"
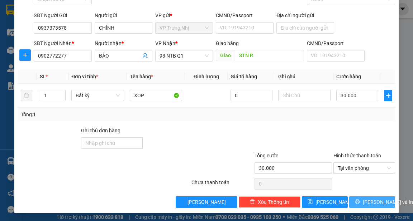
click at [375, 201] on span "[PERSON_NAME] và In" at bounding box center [387, 202] width 50 height 8
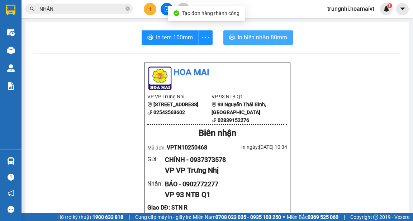
click at [259, 40] on span "In biên nhận 80mm" at bounding box center [261, 37] width 49 height 9
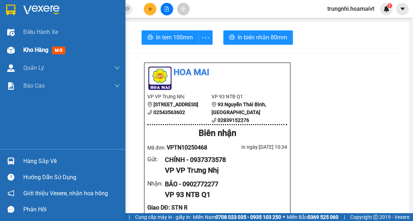
click at [37, 53] on span "Kho hàng" at bounding box center [35, 50] width 25 height 7
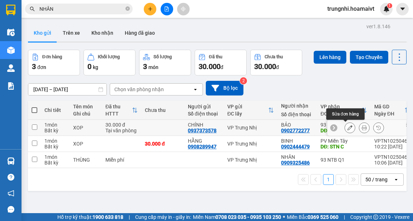
click at [347, 128] on icon at bounding box center [349, 127] width 5 height 5
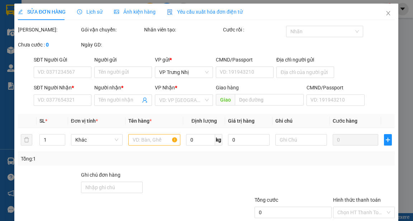
type input "0937373578"
type input "CHÍNH"
type input "0902772277"
type input "BẢO"
type input "STN R"
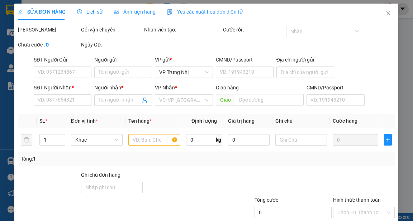
type input "30.000"
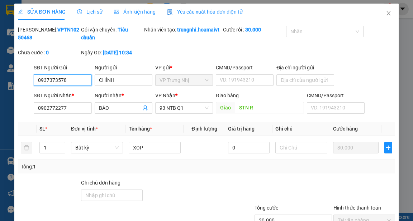
click at [85, 86] on input "0937373578" at bounding box center [63, 79] width 58 height 11
click at [89, 86] on input "0937373578" at bounding box center [63, 79] width 58 height 11
type input "093737357"
drag, startPoint x: 255, startPoint y: 183, endPoint x: 266, endPoint y: 184, distance: 11.1
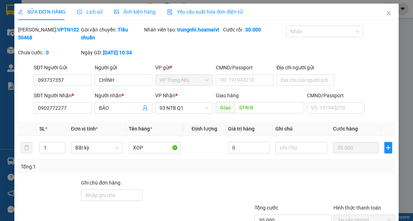
click at [257, 184] on div "Total Paid Fee 30.000 Total UnPaid Fee 0 Cash Collection Total Fee Mã ĐH: VPTN1…" at bounding box center [206, 143] width 376 height 235
click at [82, 86] on input "093737357" at bounding box center [63, 79] width 58 height 11
click at [83, 84] on input "SĐT Người Gửi" at bounding box center [63, 79] width 58 height 11
click at [116, 86] on input "CHÍNH" at bounding box center [124, 79] width 58 height 11
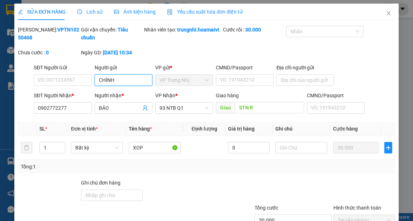
click at [116, 86] on input "CHÍNH" at bounding box center [124, 79] width 58 height 11
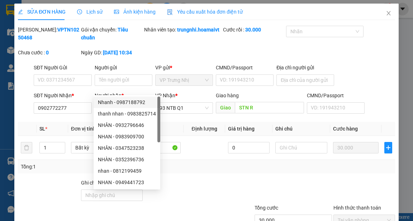
click at [188, 191] on div at bounding box center [190, 191] width 95 height 25
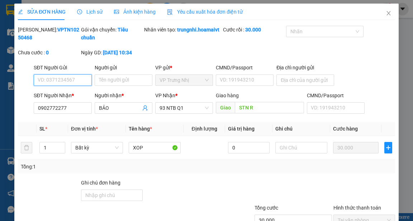
click at [81, 86] on input "SĐT Người Gửi" at bounding box center [63, 79] width 58 height 11
click at [60, 86] on input "SĐT Người Gửi" at bounding box center [63, 79] width 58 height 11
click at [62, 86] on input "SĐT Người Gửi" at bounding box center [63, 79] width 58 height 11
drag, startPoint x: 52, startPoint y: 89, endPoint x: 278, endPoint y: 52, distance: 229.4
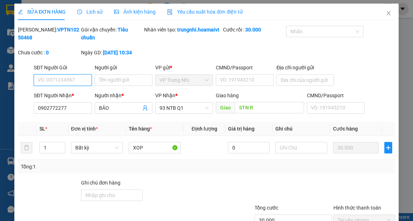
click at [53, 86] on input "SĐT Người Gửi" at bounding box center [63, 79] width 58 height 11
drag, startPoint x: 386, startPoint y: 13, endPoint x: 394, endPoint y: 15, distance: 7.7
click at [386, 13] on icon "close" at bounding box center [388, 13] width 6 height 6
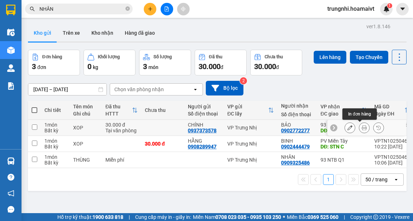
click at [361, 126] on icon at bounding box center [363, 127] width 5 height 5
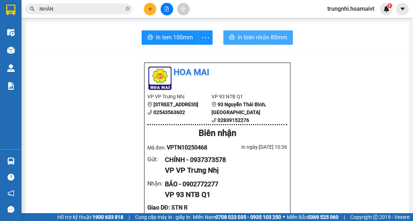
click at [261, 37] on span "In biên nhận 80mm" at bounding box center [261, 37] width 49 height 9
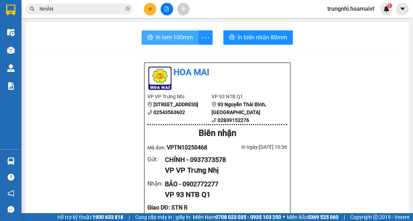
click at [160, 39] on span "In tem 100mm" at bounding box center [174, 37] width 37 height 9
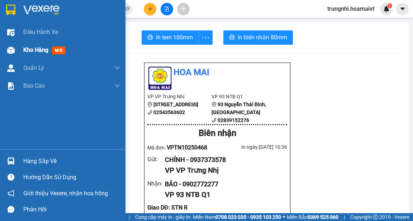
click at [9, 48] on img at bounding box center [11, 51] width 8 height 8
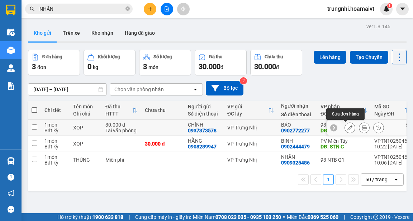
click at [347, 128] on icon at bounding box center [349, 127] width 5 height 5
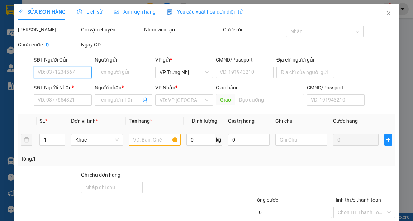
type input "0937373578"
type input "CHÍNH"
type input "0902772277"
type input "BẢO"
type input "STN R"
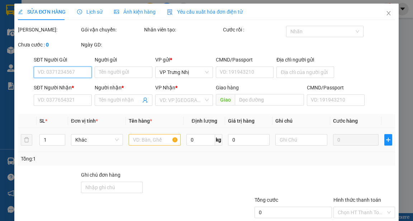
type input "30.000"
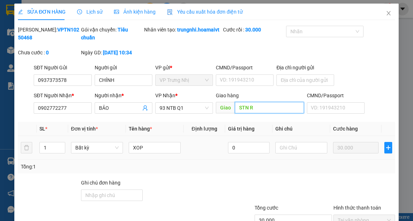
click at [279, 114] on input "STN R" at bounding box center [269, 107] width 69 height 11
click at [276, 114] on input "STN R" at bounding box center [269, 107] width 69 height 11
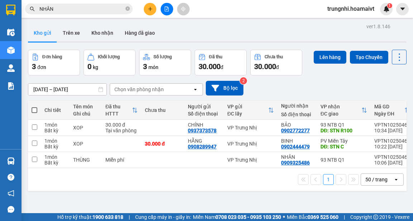
click at [150, 10] on icon "plus" at bounding box center [150, 8] width 5 height 5
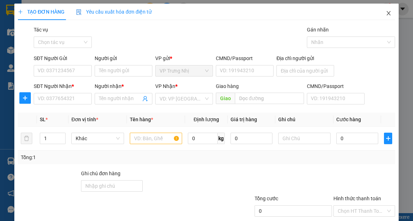
click at [385, 12] on icon "close" at bounding box center [388, 13] width 6 height 6
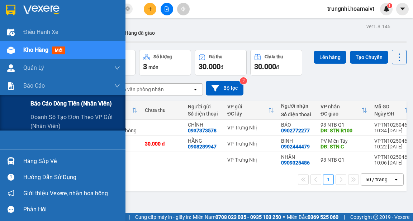
drag, startPoint x: 68, startPoint y: 106, endPoint x: 90, endPoint y: 107, distance: 22.2
click at [69, 106] on span "Báo cáo dòng tiền (nhân viên)" at bounding box center [70, 103] width 81 height 9
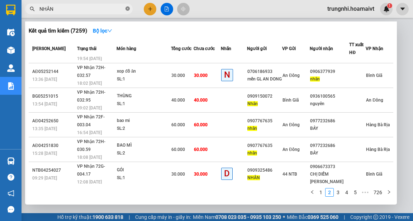
click at [128, 9] on icon "close-circle" at bounding box center [127, 8] width 4 height 4
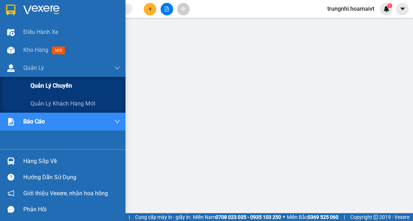
drag, startPoint x: 42, startPoint y: 87, endPoint x: 54, endPoint y: 87, distance: 12.9
click at [42, 87] on span "Quản lý chuyến" at bounding box center [51, 85] width 42 height 9
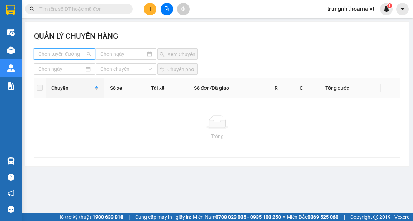
click at [67, 52] on input "search" at bounding box center [61, 54] width 47 height 11
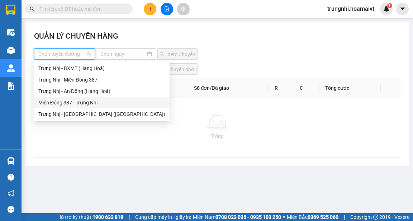
click at [84, 116] on div "Trưng Nhị - [GEOGRAPHIC_DATA] ([GEOGRAPHIC_DATA])" at bounding box center [101, 114] width 127 height 8
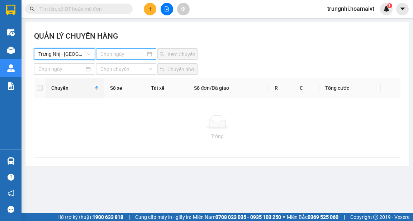
click at [127, 56] on input at bounding box center [122, 54] width 45 height 8
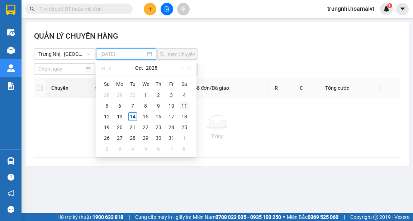
type input "[DATE]"
click at [185, 107] on div "11" at bounding box center [184, 106] width 9 height 9
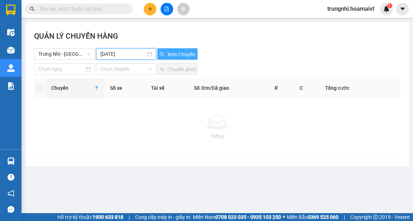
click at [181, 52] on span "Xem Chuyến" at bounding box center [181, 54] width 28 height 8
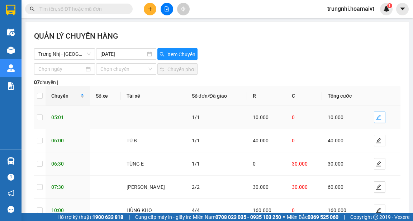
click at [375, 119] on icon "edit" at bounding box center [378, 118] width 6 height 6
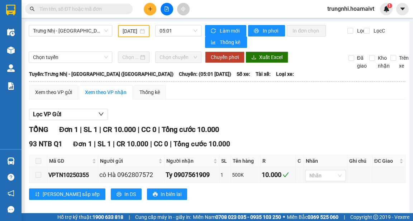
click at [128, 31] on input "[DATE]" at bounding box center [130, 31] width 16 height 8
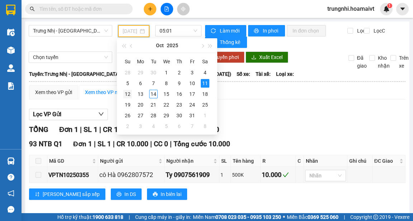
click at [127, 96] on div "12" at bounding box center [127, 94] width 9 height 9
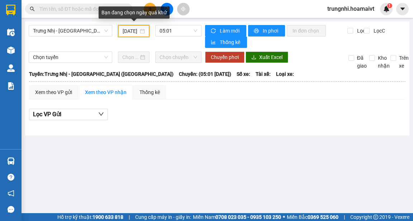
click at [133, 32] on input "[DATE]" at bounding box center [130, 31] width 16 height 8
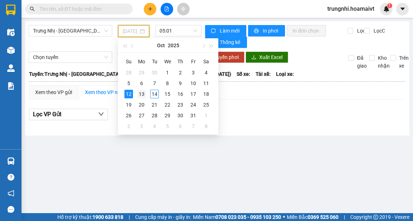
click at [145, 95] on div "13" at bounding box center [141, 94] width 9 height 9
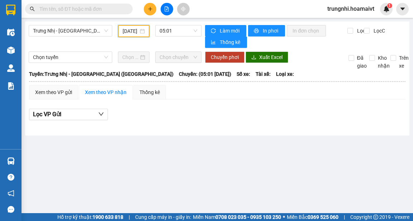
click at [130, 33] on input "[DATE]" at bounding box center [130, 31] width 16 height 8
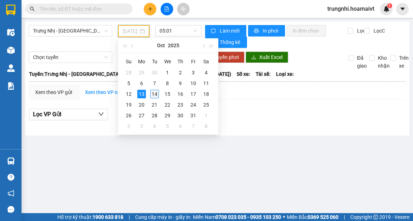
click at [155, 95] on div "14" at bounding box center [154, 94] width 9 height 9
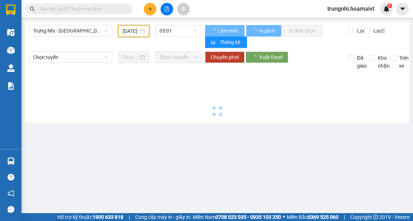
type input "[DATE]"
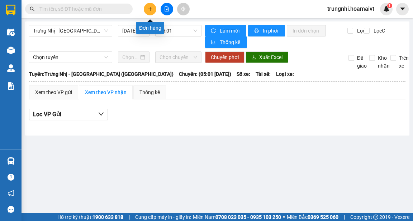
click at [153, 12] on button at bounding box center [150, 9] width 13 height 13
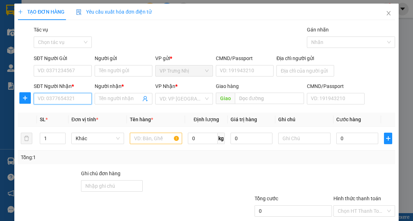
click at [73, 100] on input "SĐT Người Nhận *" at bounding box center [63, 98] width 58 height 11
type input "0903784796"
click at [85, 114] on div "0903784796 - QUYÊN" at bounding box center [62, 113] width 48 height 8
type input "QUYÊN"
type input "0903784796"
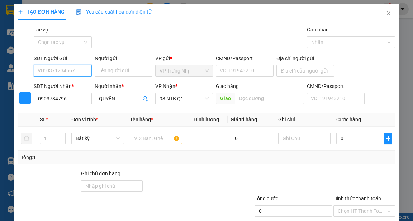
click at [78, 73] on input "SĐT Người Gửi" at bounding box center [63, 70] width 58 height 11
click at [81, 86] on div "0908909632 - Hiếu" at bounding box center [62, 85] width 48 height 8
type input "0908909632"
type input "Hiếu"
click at [147, 138] on input "text" at bounding box center [156, 138] width 53 height 11
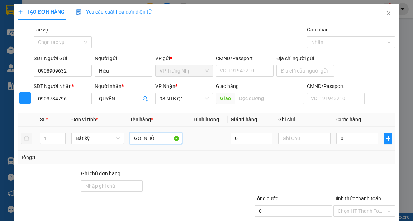
type input "GÓI NHỎ"
type input "3"
type input "30"
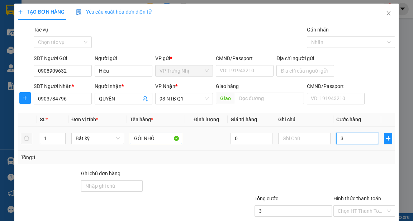
type input "30"
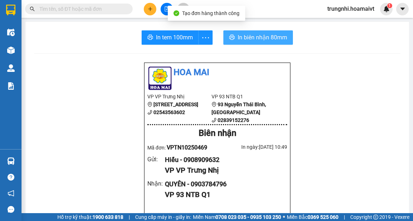
click at [256, 40] on span "In biên nhận 80mm" at bounding box center [261, 37] width 49 height 9
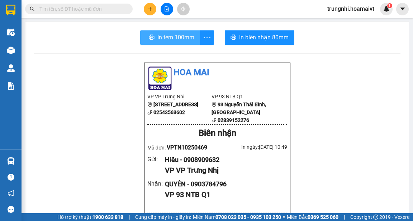
click at [188, 38] on span "In tem 100mm" at bounding box center [175, 37] width 37 height 9
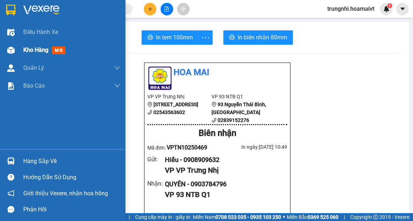
click at [9, 49] on img at bounding box center [11, 51] width 8 height 8
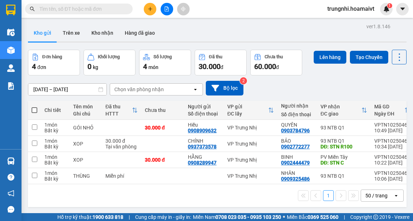
click at [35, 113] on span at bounding box center [35, 110] width 6 height 6
click at [34, 107] on input "checkbox" at bounding box center [34, 107] width 0 height 0
checkbox input "true"
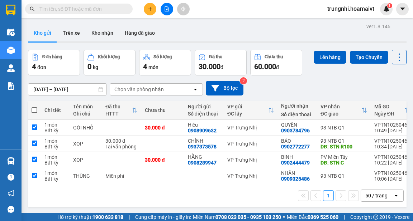
checkbox input "true"
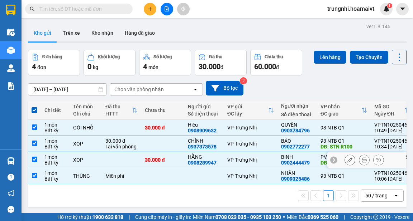
click at [33, 160] on input "checkbox" at bounding box center [34, 159] width 5 height 5
checkbox input "false"
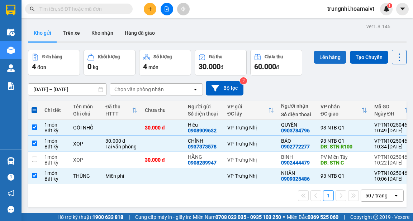
click at [331, 54] on button "Lên hàng" at bounding box center [329, 57] width 33 height 13
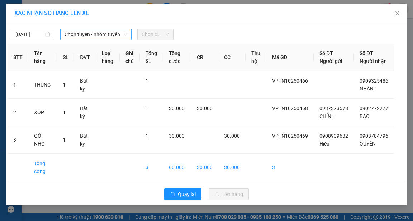
click at [103, 35] on span "Chọn tuyến - nhóm tuyến" at bounding box center [95, 34] width 63 height 11
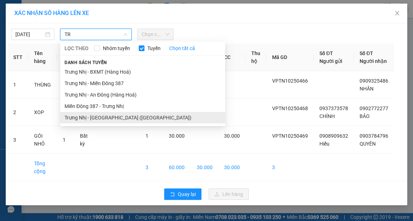
type input "TR"
click at [108, 119] on li "Trưng Nhị - [GEOGRAPHIC_DATA] ([GEOGRAPHIC_DATA])" at bounding box center [142, 117] width 165 height 11
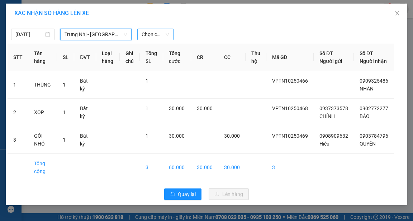
click at [159, 36] on span "Chọn chuyến" at bounding box center [155, 34] width 28 height 11
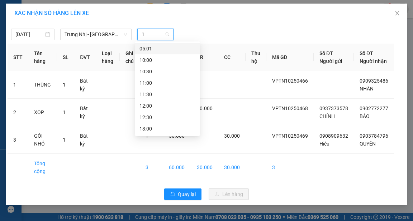
type input "11"
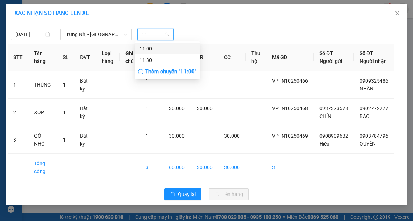
click at [146, 52] on div "11:00" at bounding box center [167, 49] width 56 height 8
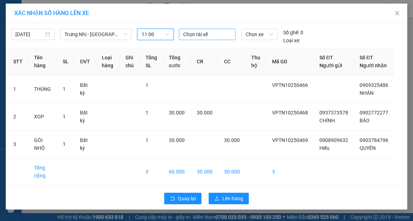
click at [215, 33] on div at bounding box center [207, 34] width 53 height 9
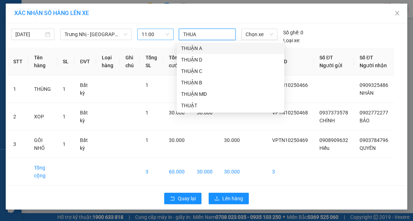
type input "THUAN"
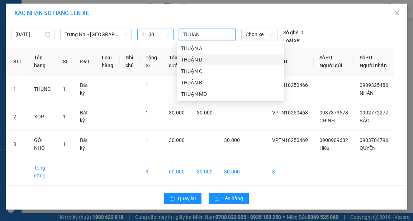
click at [217, 58] on div "THUẬN D" at bounding box center [230, 60] width 99 height 8
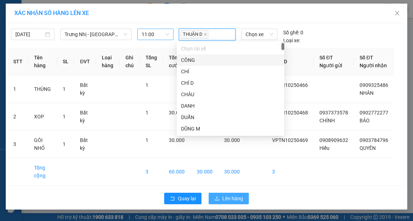
click at [236, 203] on span "Lên hàng" at bounding box center [232, 199] width 21 height 8
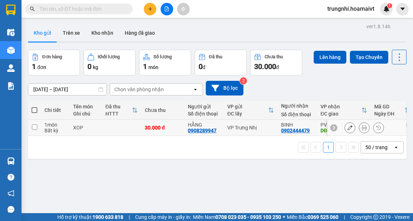
click at [33, 127] on input "checkbox" at bounding box center [34, 127] width 5 height 5
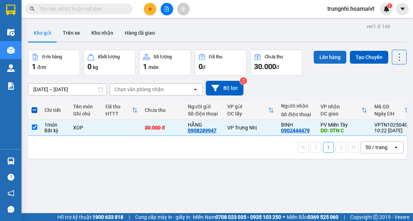
click at [322, 56] on button "Lên hàng" at bounding box center [329, 57] width 33 height 13
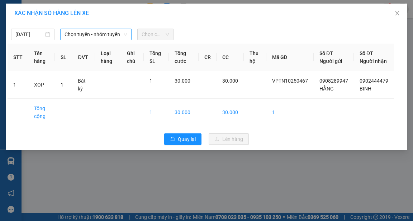
click at [79, 37] on span "Chọn tuyến - nhóm tuyến" at bounding box center [95, 34] width 63 height 11
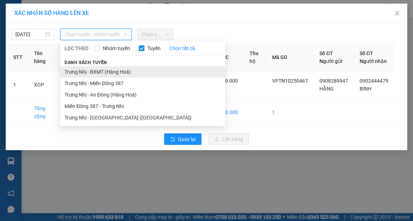
click at [95, 72] on li "Trưng Nhị - BXMT (Hàng Hoá)" at bounding box center [142, 71] width 165 height 11
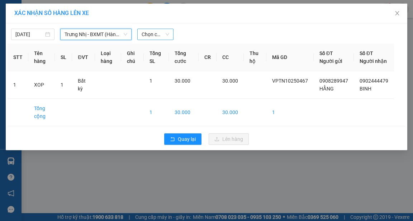
click at [152, 37] on span "Chọn chuyến" at bounding box center [155, 34] width 28 height 11
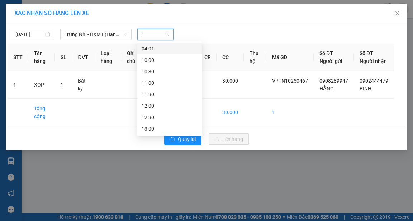
type input "11"
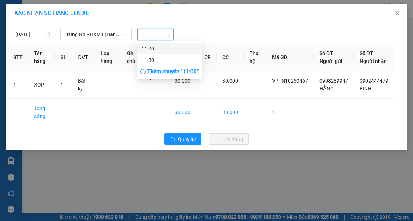
click at [152, 45] on div "11:00" at bounding box center [169, 49] width 56 height 8
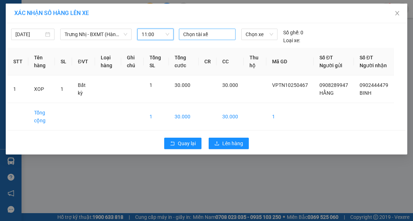
click at [197, 34] on div at bounding box center [207, 34] width 53 height 9
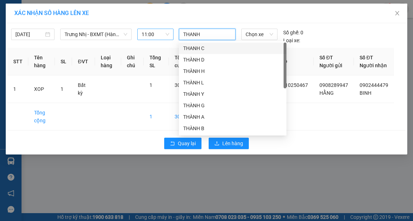
type input "THANH"
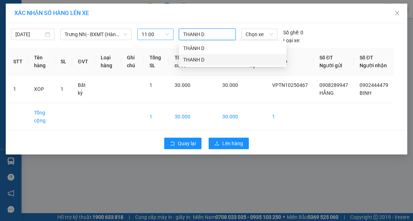
click at [205, 57] on div "THANH D" at bounding box center [232, 60] width 99 height 8
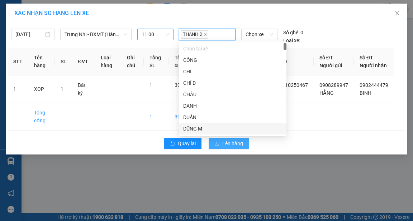
click at [243, 149] on button "Lên hàng" at bounding box center [228, 143] width 40 height 11
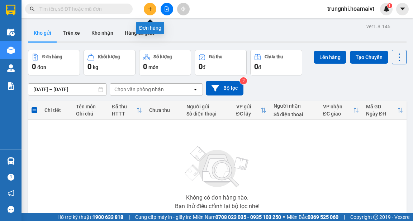
click at [150, 10] on icon "plus" at bounding box center [150, 9] width 0 height 4
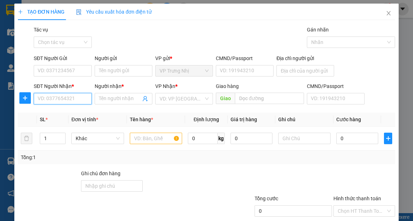
click at [51, 97] on input "SĐT Người Nhận *" at bounding box center [63, 98] width 58 height 11
type input "0906722344"
click at [76, 116] on div "0906722344 - duyên" at bounding box center [62, 113] width 48 height 8
type input "duyên"
type input "079186002709"
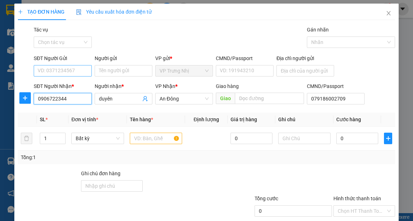
type input "0906722344"
click at [59, 70] on input "SĐT Người Gửi" at bounding box center [63, 70] width 58 height 11
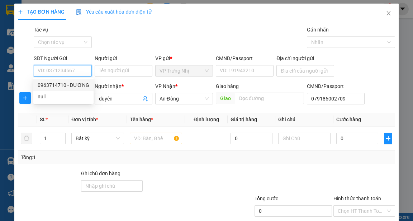
click at [68, 83] on div "0963714710 - DƯƠNG" at bounding box center [64, 85] width 52 height 8
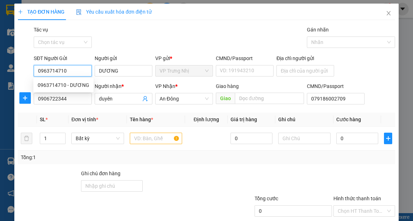
type input "0963714710"
type input "DƯƠNG"
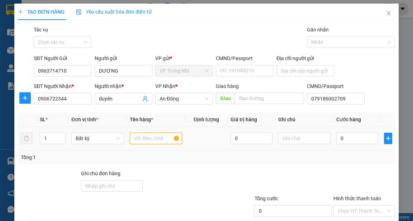
click at [154, 143] on input "text" at bounding box center [156, 138] width 53 height 11
type input "X"
click at [344, 143] on input "0" at bounding box center [357, 138] width 42 height 11
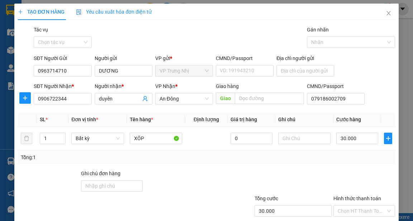
click at [345, 159] on div "Tổng: 1" at bounding box center [206, 158] width 371 height 8
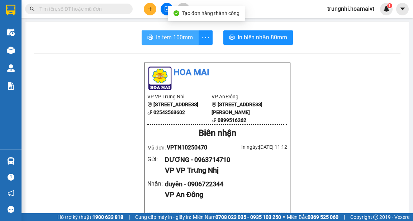
click at [155, 43] on button "In tem 100mm" at bounding box center [169, 37] width 57 height 14
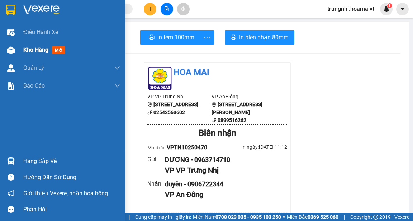
click at [32, 51] on span "Kho hàng" at bounding box center [35, 50] width 25 height 7
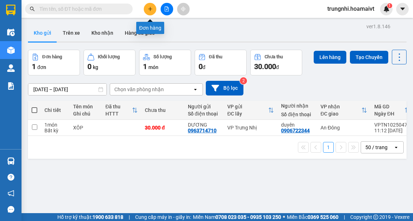
click at [151, 8] on icon "plus" at bounding box center [150, 8] width 5 height 5
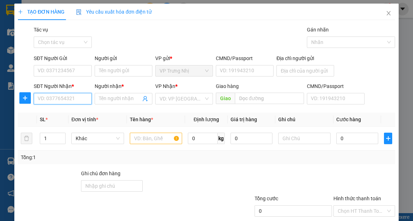
click at [49, 101] on input "SĐT Người Nhận *" at bounding box center [63, 98] width 58 height 11
type input "0937589170"
click at [66, 113] on div "0937589170 - Tý" at bounding box center [62, 113] width 48 height 8
type input "Tý"
type input "0937589170"
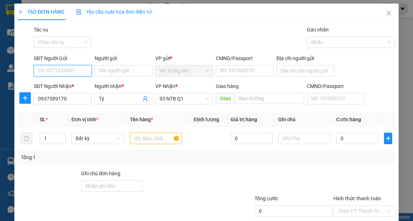
click at [49, 71] on input "SĐT Người Gửi" at bounding box center [63, 70] width 58 height 11
click at [65, 95] on div "0908036299 - cô Hiệp" at bounding box center [62, 97] width 49 height 8
type input "0908036299"
type input "cô Hiệp"
click at [148, 136] on input "text" at bounding box center [156, 138] width 53 height 11
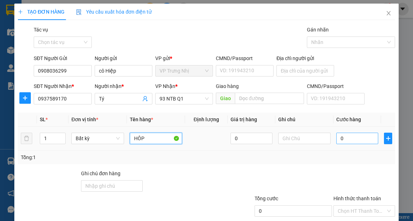
type input "HÔP"
click at [351, 141] on input "0" at bounding box center [357, 138] width 42 height 11
type input "3"
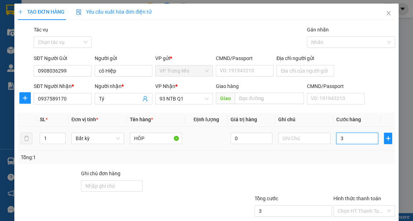
type input "30"
type input "30.000"
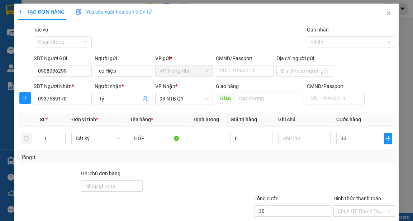
type input "30.000"
click at [351, 157] on div "Tổng: 1" at bounding box center [206, 158] width 371 height 8
click at [356, 206] on input "Hình thức thanh toán" at bounding box center [361, 211] width 48 height 11
click at [355, 221] on div "Tại văn phòng" at bounding box center [360, 225] width 52 height 8
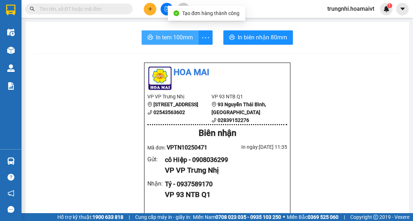
click at [163, 42] on span "In tem 100mm" at bounding box center [174, 37] width 37 height 9
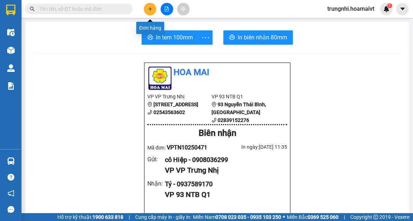
click at [148, 8] on icon "plus" at bounding box center [150, 8] width 5 height 5
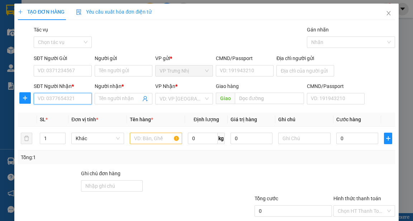
click at [39, 100] on input "SĐT Người Nhận *" at bounding box center [63, 98] width 58 height 11
type input "0908906054"
click at [66, 115] on div "0908906054 - QUANG" at bounding box center [62, 113] width 49 height 8
type input "QUANG"
type input "0908906054"
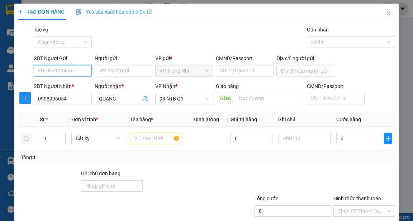
click at [72, 73] on input "SĐT Người Gửi" at bounding box center [63, 70] width 58 height 11
click at [80, 85] on div "0938854981 - Trâm Anh" at bounding box center [65, 85] width 54 height 8
type input "0938854981"
type input "Trâm Anh"
click at [155, 143] on input "text" at bounding box center [156, 138] width 53 height 11
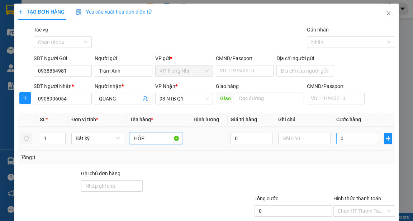
type input "HÔP"
click at [345, 139] on input "0" at bounding box center [357, 138] width 42 height 11
type input "3"
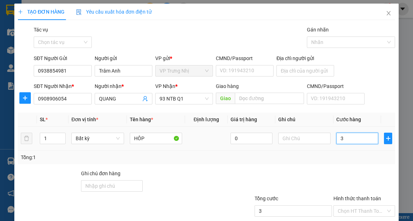
type input "30"
type input "30.000"
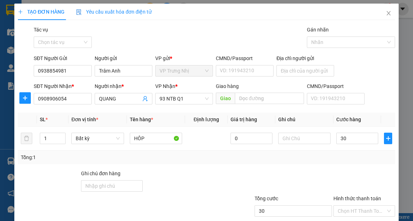
type input "30.000"
click at [342, 153] on div "Tổng: 1" at bounding box center [206, 158] width 376 height 14
click at [349, 206] on input "Hình thức thanh toán" at bounding box center [361, 211] width 48 height 11
click at [345, 221] on div "Tại văn phòng" at bounding box center [360, 225] width 52 height 8
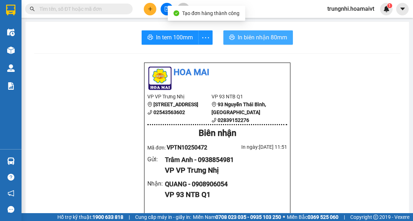
click at [255, 39] on span "In biên nhận 80mm" at bounding box center [261, 37] width 49 height 9
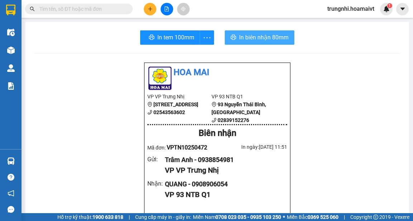
click at [262, 42] on span "In biên nhận 80mm" at bounding box center [263, 37] width 49 height 9
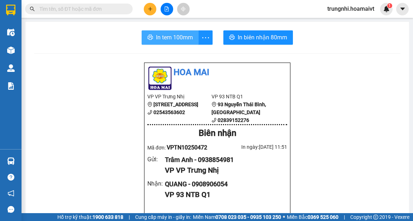
click at [166, 39] on span "In tem 100mm" at bounding box center [174, 37] width 37 height 9
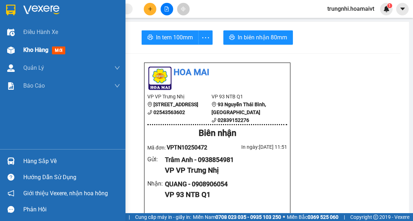
click at [34, 52] on span "Kho hàng" at bounding box center [35, 50] width 25 height 7
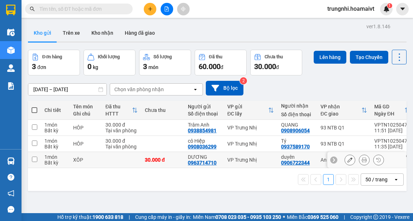
click at [34, 155] on td at bounding box center [34, 160] width 13 height 16
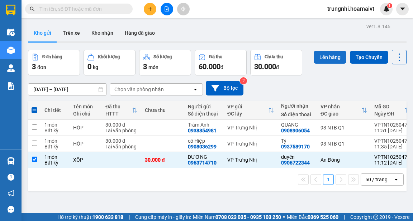
click at [324, 54] on button "Lên hàng" at bounding box center [329, 57] width 33 height 13
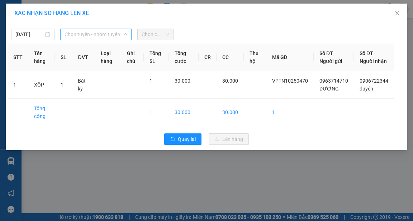
click at [95, 33] on span "Chọn tuyến - nhóm tuyến" at bounding box center [95, 34] width 63 height 11
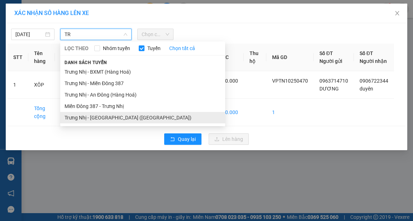
type input "TR"
click at [99, 119] on li "Trưng Nhị - [GEOGRAPHIC_DATA] ([GEOGRAPHIC_DATA])" at bounding box center [142, 117] width 165 height 11
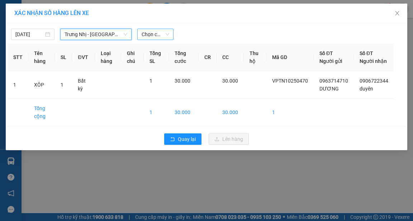
click at [159, 35] on span "Chọn chuyến" at bounding box center [155, 34] width 28 height 11
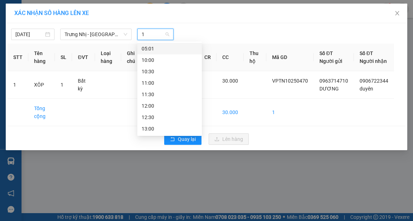
type input "12"
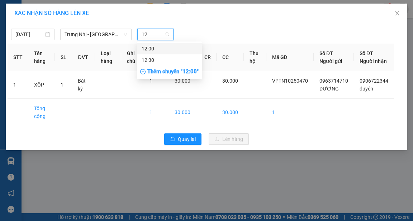
click at [159, 47] on div "12:00" at bounding box center [169, 49] width 56 height 8
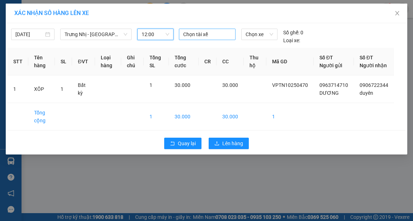
click at [203, 32] on div at bounding box center [207, 34] width 53 height 9
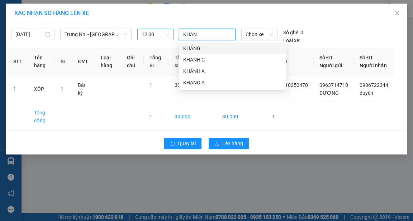
type input "KHANH"
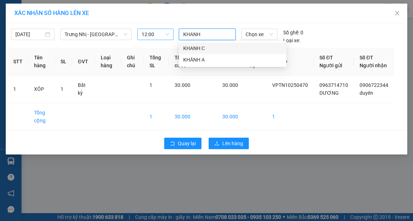
click at [204, 47] on div "KHANH C" at bounding box center [232, 48] width 99 height 8
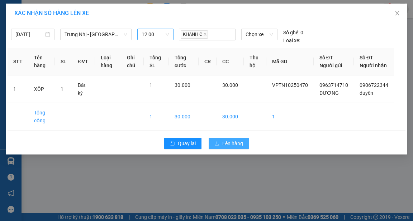
click at [242, 149] on button "Lên hàng" at bounding box center [228, 143] width 40 height 11
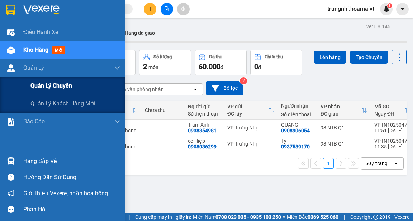
click at [51, 86] on span "Quản lý chuyến" at bounding box center [51, 85] width 42 height 9
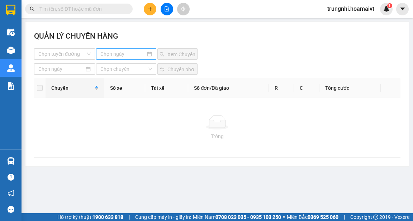
click at [122, 54] on input at bounding box center [122, 54] width 45 height 8
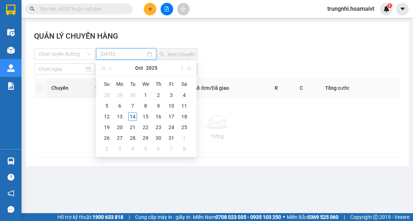
type input "[DATE]"
click at [77, 52] on input "search" at bounding box center [61, 54] width 47 height 11
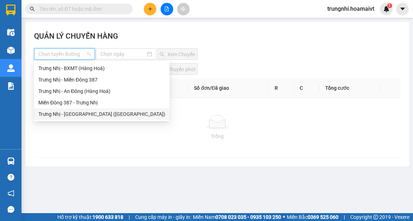
click at [79, 115] on div "Trưng Nhị - [GEOGRAPHIC_DATA] ([GEOGRAPHIC_DATA])" at bounding box center [101, 114] width 127 height 8
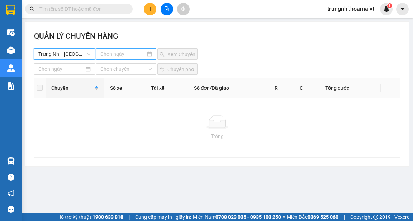
click at [142, 54] on input at bounding box center [122, 54] width 45 height 8
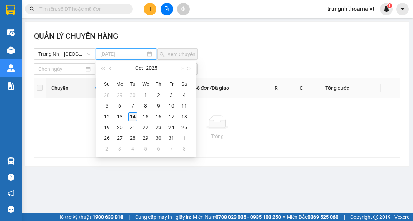
type input "[DATE]"
click at [135, 116] on div "14" at bounding box center [132, 116] width 9 height 9
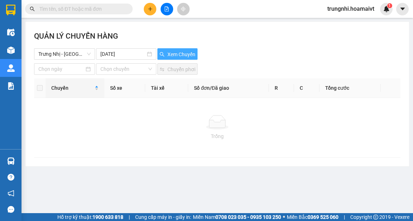
click at [175, 54] on span "Xem Chuyến" at bounding box center [181, 54] width 28 height 8
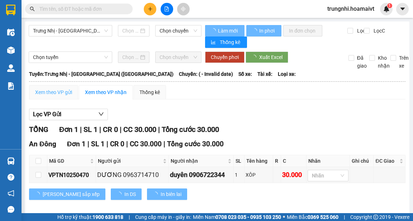
type input "[DATE]"
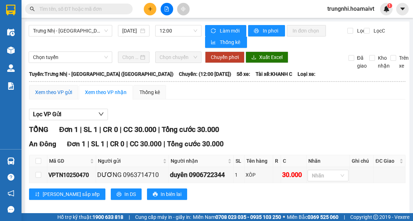
click at [64, 92] on div "Xem theo VP gửi" at bounding box center [53, 92] width 37 height 8
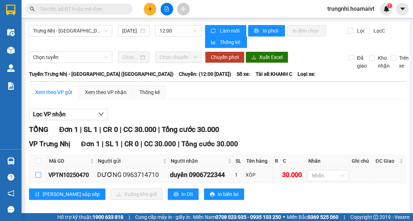
click at [39, 177] on input "checkbox" at bounding box center [38, 175] width 6 height 6
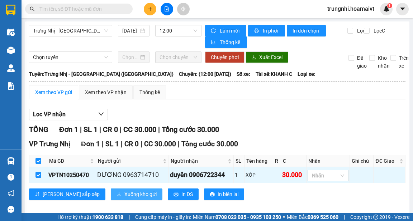
click at [112, 197] on button "Xuống kho gửi" at bounding box center [137, 194] width 52 height 11
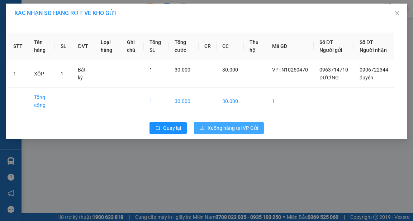
click at [251, 134] on button "Xuống hàng tại VP Gửi" at bounding box center [229, 127] width 70 height 11
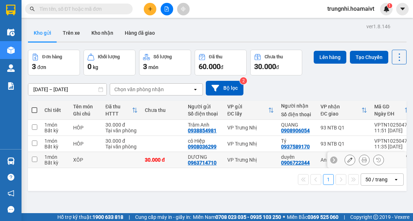
click at [33, 160] on td at bounding box center [34, 160] width 13 height 16
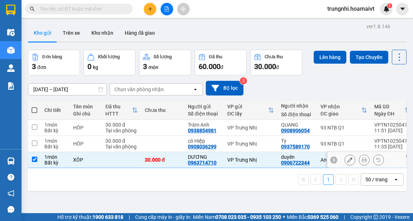
click at [38, 161] on td at bounding box center [34, 160] width 13 height 16
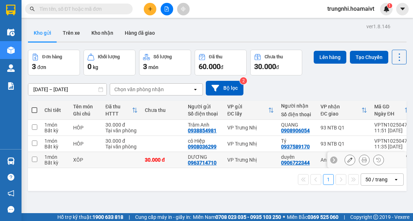
drag, startPoint x: 35, startPoint y: 160, endPoint x: 64, endPoint y: 151, distance: 29.8
click at [39, 160] on td at bounding box center [34, 160] width 13 height 16
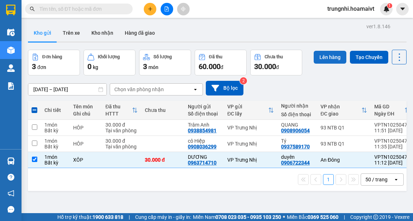
click at [333, 53] on button "Lên hàng" at bounding box center [329, 57] width 33 height 13
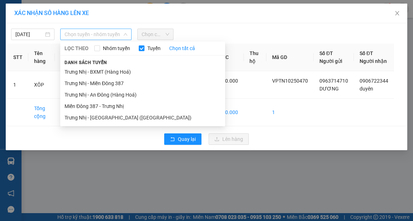
click at [119, 33] on span "Chọn tuyến - nhóm tuyến" at bounding box center [95, 34] width 63 height 11
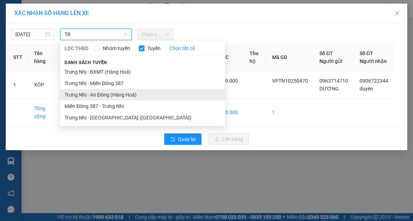
type input "TR"
click at [114, 94] on li "Trưng Nhị - An Đông (Hàng Hoá)" at bounding box center [142, 94] width 165 height 11
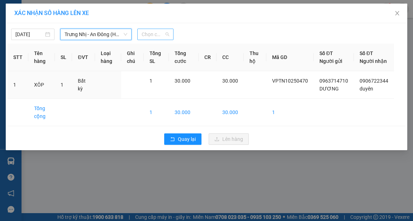
click at [153, 34] on span "Chọn chuyến" at bounding box center [155, 34] width 28 height 11
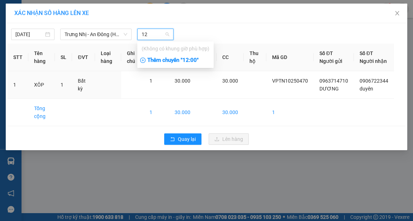
type input "12"
click at [178, 62] on div "Thêm chuyến " 12:00 "" at bounding box center [175, 60] width 76 height 12
click at [179, 62] on div "Thêm chuyến " 12:00 "" at bounding box center [175, 60] width 76 height 12
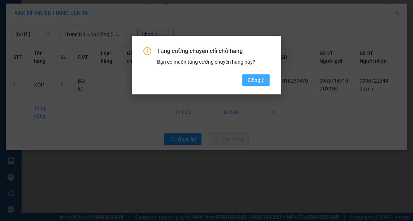
click at [258, 82] on span "Đồng ý" at bounding box center [256, 80] width 16 height 8
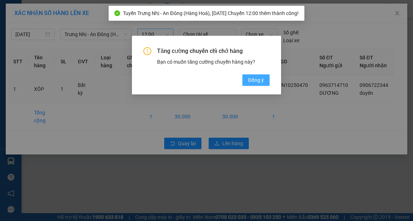
click at [261, 81] on span "Đồng ý" at bounding box center [256, 80] width 16 height 8
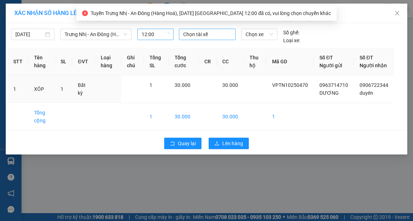
click at [206, 37] on div at bounding box center [207, 34] width 53 height 9
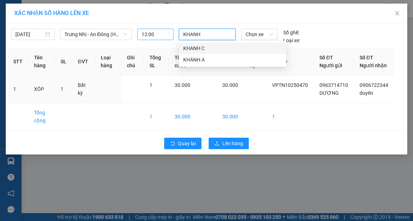
click at [231, 48] on div "KHANH C" at bounding box center [232, 48] width 99 height 8
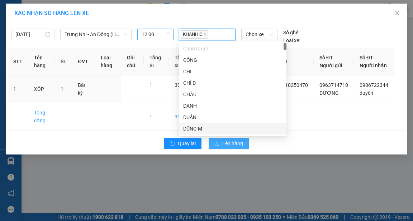
click at [241, 149] on button "Lên hàng" at bounding box center [228, 143] width 40 height 11
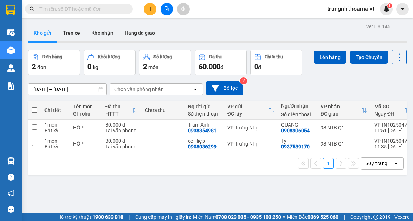
click at [33, 108] on span at bounding box center [35, 110] width 6 height 6
click at [34, 107] on input "checkbox" at bounding box center [34, 107] width 0 height 0
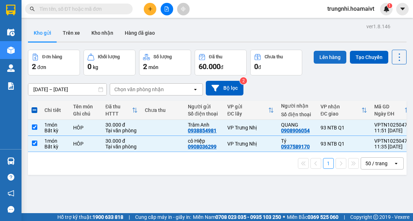
click at [326, 54] on button "Lên hàng" at bounding box center [329, 57] width 33 height 13
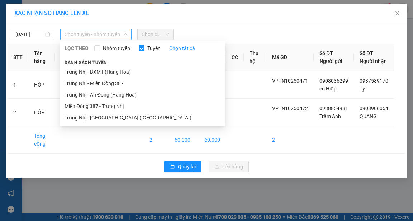
click at [101, 37] on span "Chọn tuyến - nhóm tuyến" at bounding box center [95, 34] width 63 height 11
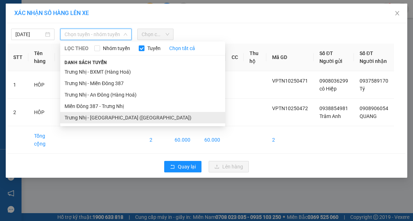
click at [100, 117] on li "Trưng Nhị - [GEOGRAPHIC_DATA] ([GEOGRAPHIC_DATA])" at bounding box center [142, 117] width 165 height 11
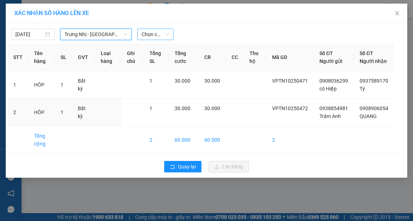
click at [142, 38] on span "Chọn chuyến" at bounding box center [155, 34] width 28 height 11
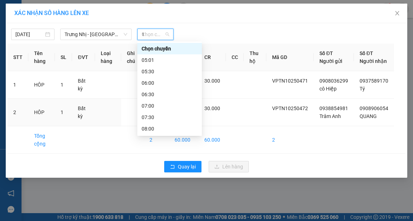
type input "12"
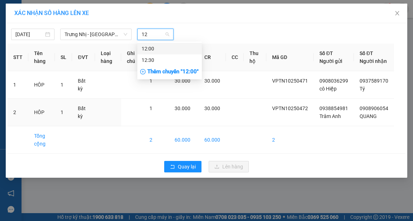
click at [155, 48] on div "12:00" at bounding box center [169, 49] width 56 height 8
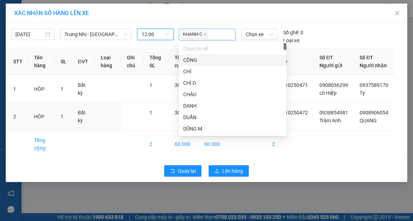
click at [206, 39] on div "KHANH C" at bounding box center [195, 34] width 28 height 10
click at [337, 24] on div "[DATE] Trưng Nhị - [GEOGRAPHIC_DATA] ([GEOGRAPHIC_DATA]) LỌC THEO Nhóm tuyến Tu…" at bounding box center [206, 102] width 401 height 159
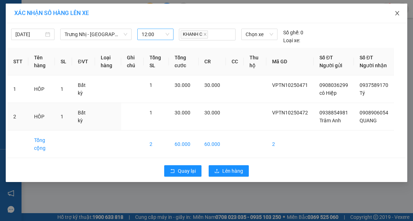
click at [393, 14] on span "Close" at bounding box center [397, 14] width 20 height 20
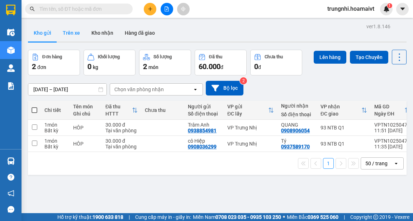
click at [82, 34] on button "Trên xe" at bounding box center [71, 32] width 29 height 17
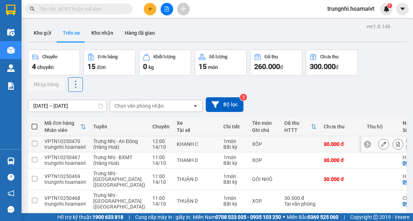
click at [248, 136] on td "XÔP" at bounding box center [264, 144] width 32 height 16
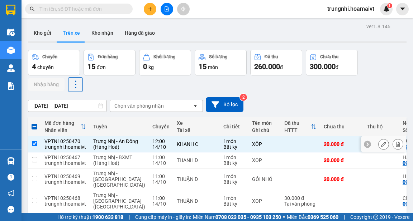
click at [248, 136] on td "XÔP" at bounding box center [264, 144] width 32 height 16
checkbox input "false"
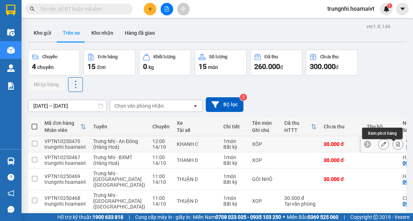
click at [393, 138] on button at bounding box center [398, 144] width 10 height 13
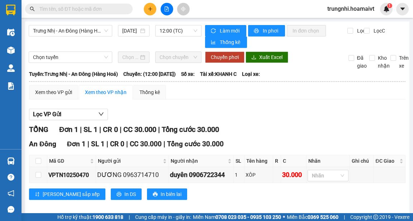
click at [76, 8] on input "text" at bounding box center [81, 9] width 85 height 8
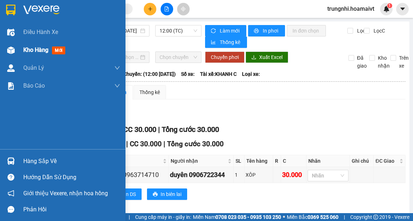
click at [42, 49] on span "Kho hàng" at bounding box center [35, 50] width 25 height 7
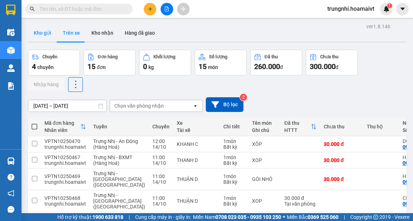
click at [47, 34] on button "Kho gửi" at bounding box center [42, 32] width 29 height 17
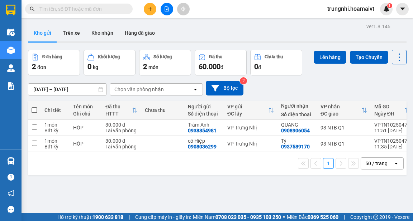
click at [37, 109] on th at bounding box center [34, 110] width 13 height 19
click at [34, 110] on span at bounding box center [35, 110] width 6 height 6
click at [34, 107] on input "checkbox" at bounding box center [34, 107] width 0 height 0
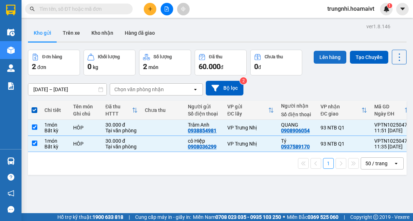
click at [321, 58] on button "Lên hàng" at bounding box center [329, 57] width 33 height 13
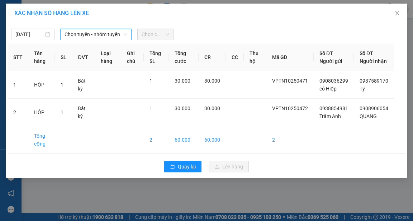
click at [90, 33] on span "Chọn tuyến - nhóm tuyến" at bounding box center [95, 34] width 63 height 11
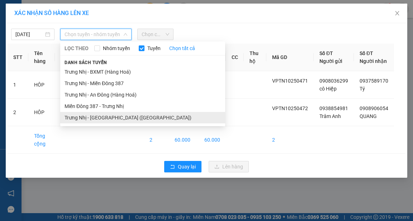
click at [92, 117] on li "Trưng Nhị - [GEOGRAPHIC_DATA] ([GEOGRAPHIC_DATA])" at bounding box center [142, 117] width 165 height 11
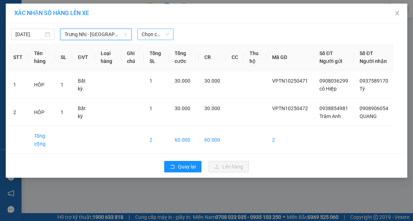
click at [148, 38] on span "Chọn chuyến" at bounding box center [155, 34] width 28 height 11
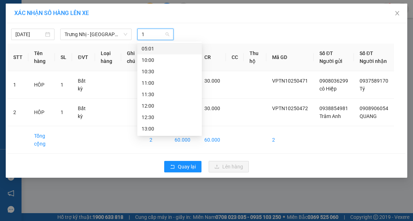
type input "12"
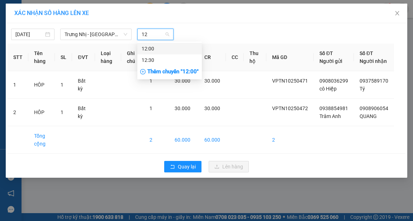
click at [158, 46] on div "12:00" at bounding box center [169, 49] width 56 height 8
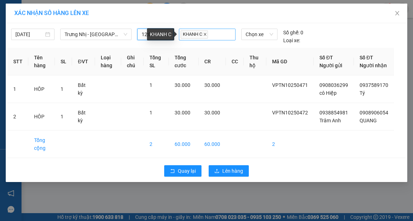
click at [206, 33] on icon "close" at bounding box center [205, 35] width 4 height 4
click at [327, 32] on div "Chọn tài xế Chọn xe Số ghế: 0 Loại xe:" at bounding box center [259, 37] width 166 height 16
click at [208, 37] on div at bounding box center [207, 34] width 53 height 9
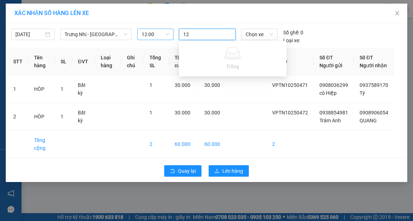
type input "1"
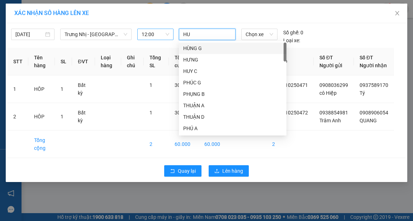
type input "H"
type input "KHO"
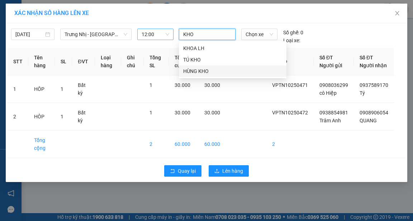
click at [200, 70] on div "HÙNG KHO" at bounding box center [232, 71] width 99 height 8
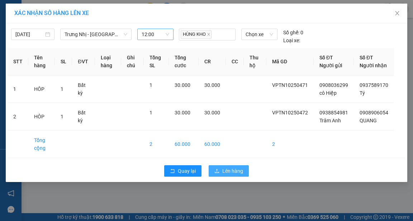
click at [228, 175] on span "Lên hàng" at bounding box center [232, 171] width 21 height 8
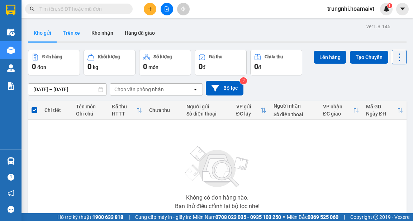
click at [70, 31] on button "Trên xe" at bounding box center [71, 32] width 29 height 17
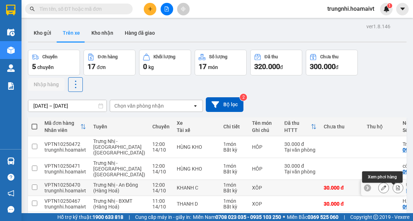
click at [395, 186] on icon at bounding box center [397, 188] width 5 height 5
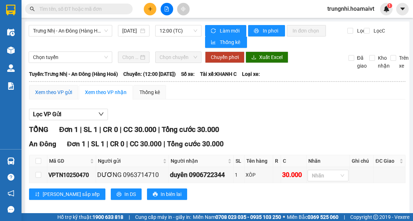
click at [50, 88] on div "Xem theo VP gửi" at bounding box center [53, 92] width 37 height 8
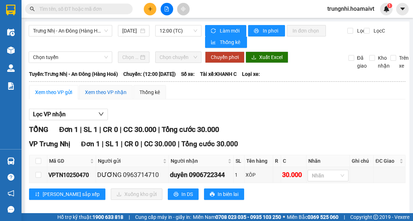
click at [100, 88] on div "Xem theo VP nhận" at bounding box center [106, 92] width 42 height 8
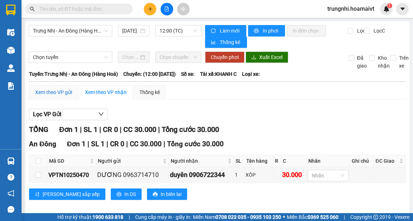
click at [64, 88] on div "Xem theo VP gửi" at bounding box center [53, 92] width 37 height 8
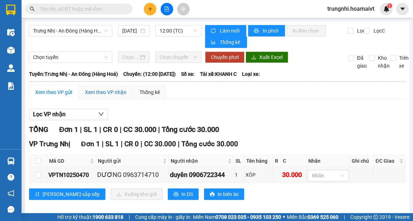
click at [105, 88] on div "Xem theo VP nhận" at bounding box center [106, 92] width 42 height 8
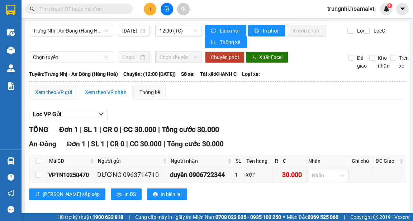
click at [53, 88] on div "Xem theo VP gửi" at bounding box center [53, 92] width 37 height 8
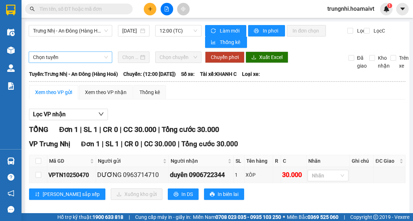
click at [93, 52] on span "Chọn tuyến" at bounding box center [70, 57] width 75 height 11
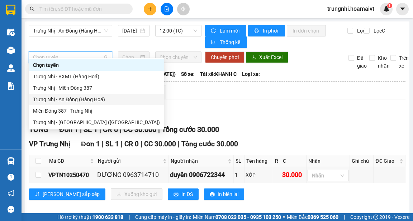
click at [80, 99] on div "Trưng Nhị - An Đông (Hàng Hoá)" at bounding box center [96, 100] width 127 height 8
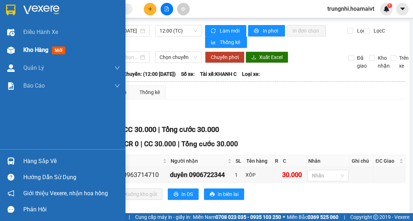
click at [30, 53] on span "Kho hàng" at bounding box center [35, 50] width 25 height 7
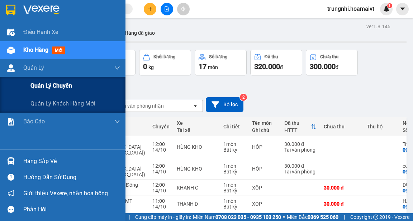
click at [75, 90] on div "Quản lý chuyến" at bounding box center [75, 86] width 90 height 18
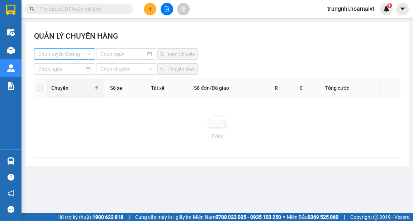
click at [77, 56] on input "search" at bounding box center [61, 54] width 47 height 11
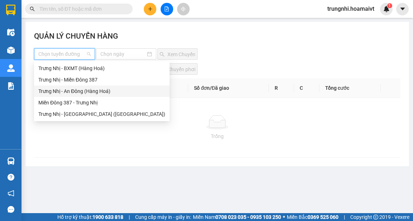
click at [80, 89] on div "Trưng Nhị - An Đông (Hàng Hoá)" at bounding box center [101, 91] width 127 height 8
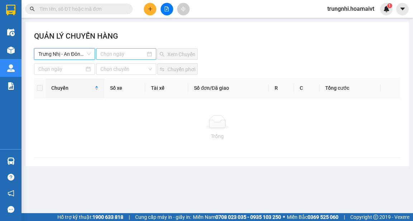
click at [122, 56] on input at bounding box center [122, 54] width 45 height 8
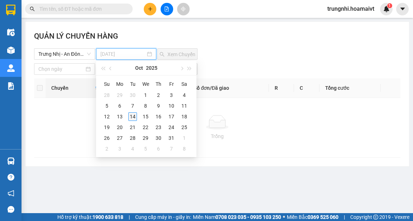
type input "[DATE]"
click at [131, 114] on div "14" at bounding box center [132, 116] width 9 height 9
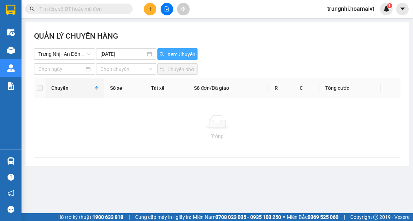
click at [183, 55] on span "Xem Chuyến" at bounding box center [181, 54] width 28 height 8
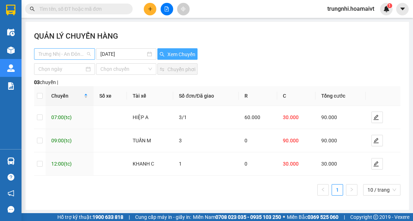
click at [72, 53] on span "Trưng Nhị - An Đông (Hàng Hoá)" at bounding box center [64, 54] width 52 height 11
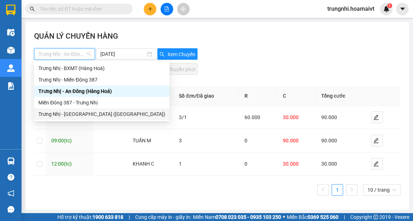
click at [77, 114] on div "Trưng Nhị - [GEOGRAPHIC_DATA] ([GEOGRAPHIC_DATA])" at bounding box center [101, 114] width 127 height 8
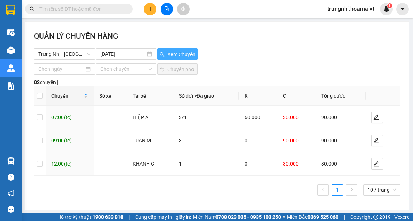
click at [182, 54] on span "Xem Chuyến" at bounding box center [181, 54] width 28 height 8
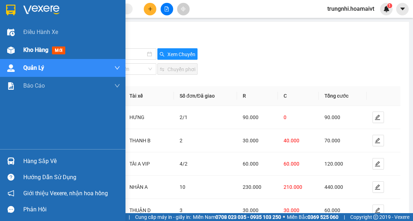
click at [21, 47] on div "Kho hàng mới" at bounding box center [62, 50] width 125 height 18
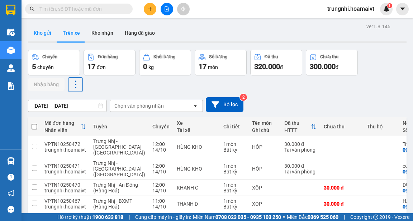
click at [46, 35] on button "Kho gửi" at bounding box center [42, 32] width 29 height 17
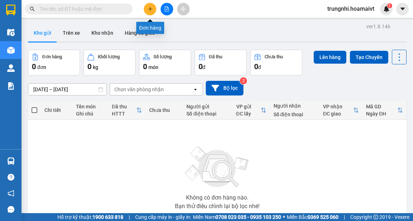
click at [145, 7] on button at bounding box center [150, 9] width 13 height 13
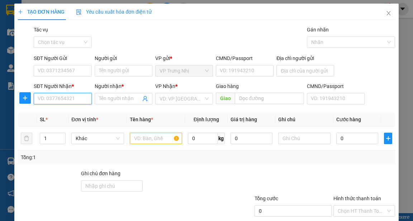
click at [44, 99] on input "SĐT Người Nhận *" at bounding box center [63, 98] width 58 height 11
type input "0933372236"
click at [77, 112] on div "0933372236 - Quỳnh" at bounding box center [62, 113] width 48 height 8
type input "Quỳnh"
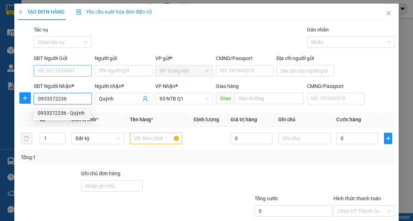
type input "0933372236"
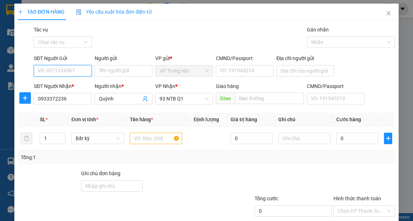
click at [72, 73] on input "SĐT Người Gửi" at bounding box center [63, 70] width 58 height 11
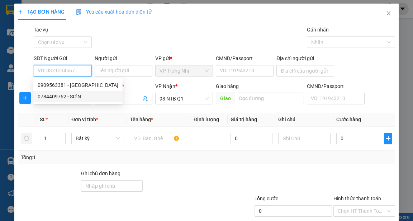
click at [80, 93] on div "0784409762 - SƠN" at bounding box center [78, 97] width 81 height 8
type input "0784409762"
type input "SƠN"
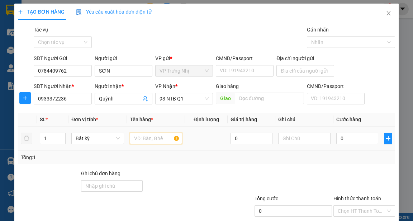
click at [149, 138] on input "text" at bounding box center [156, 138] width 53 height 11
type input "xôp"
click at [344, 139] on input "0" at bounding box center [357, 138] width 42 height 11
type input "4"
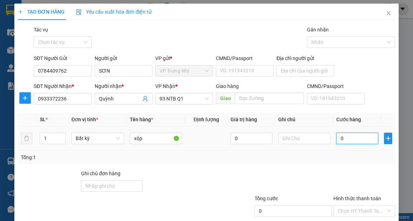
type input "4"
type input "40"
type input "40.000"
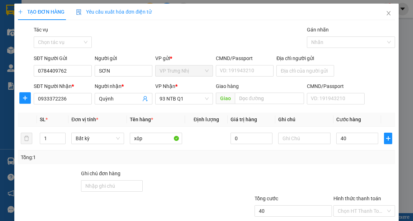
type input "40.000"
click at [341, 155] on div "Tổng: 1" at bounding box center [206, 158] width 371 height 8
click at [352, 206] on input "Hình thức thanh toán" at bounding box center [361, 211] width 48 height 11
click at [346, 221] on div "Tại văn phòng" at bounding box center [360, 225] width 52 height 8
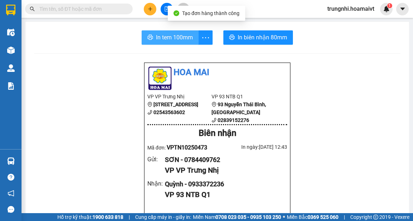
click at [159, 39] on span "In tem 100mm" at bounding box center [174, 37] width 37 height 9
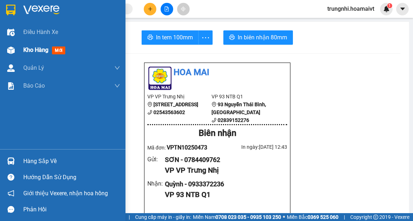
click at [43, 52] on span "Kho hàng" at bounding box center [35, 50] width 25 height 7
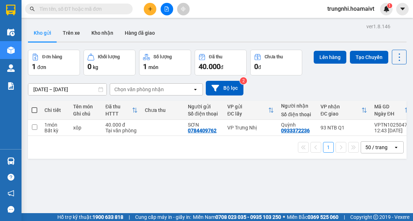
click at [36, 110] on span at bounding box center [35, 110] width 6 height 6
click at [34, 107] on input "checkbox" at bounding box center [34, 107] width 0 height 0
click at [332, 55] on button "Lên hàng" at bounding box center [329, 57] width 33 height 13
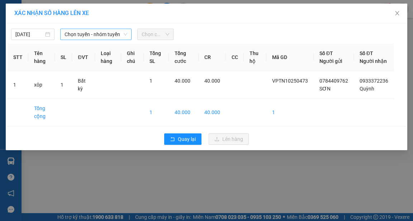
click at [127, 34] on icon "down" at bounding box center [125, 34] width 4 height 4
click at [126, 33] on icon "down" at bounding box center [125, 34] width 4 height 4
click at [120, 33] on span "Chọn tuyến - nhóm tuyến" at bounding box center [95, 34] width 63 height 11
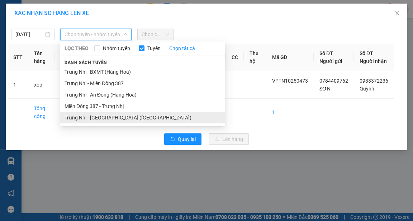
click at [106, 117] on li "Trưng Nhị - [GEOGRAPHIC_DATA] ([GEOGRAPHIC_DATA])" at bounding box center [142, 117] width 165 height 11
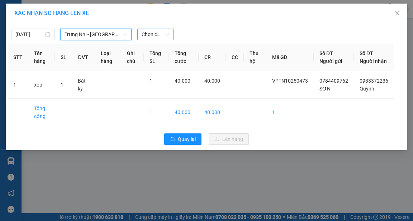
click at [165, 36] on span "Chọn chuyến" at bounding box center [155, 34] width 28 height 11
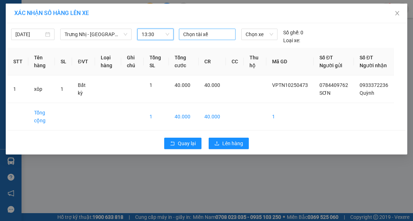
click at [201, 34] on div at bounding box center [207, 34] width 53 height 9
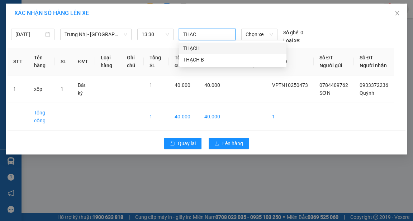
type input "THACH"
click at [186, 49] on div "THẠCH" at bounding box center [232, 48] width 99 height 8
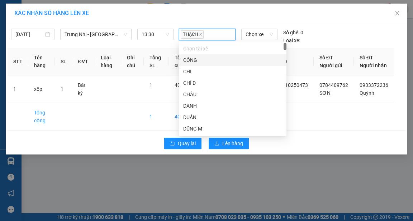
click at [209, 12] on div "XÁC NHẬN SỐ HÀNG LÊN XE" at bounding box center [206, 13] width 384 height 8
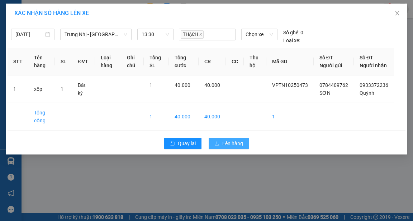
click at [241, 148] on span "Lên hàng" at bounding box center [232, 144] width 21 height 8
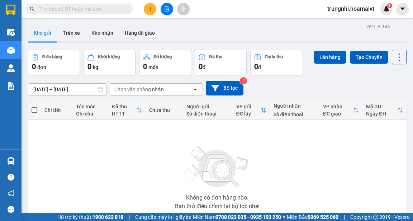
click at [150, 9] on icon "plus" at bounding box center [150, 8] width 5 height 5
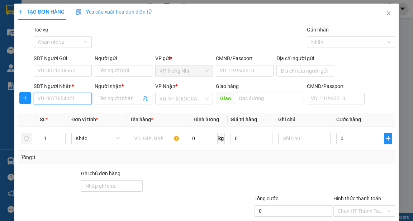
drag, startPoint x: 64, startPoint y: 103, endPoint x: 129, endPoint y: 114, distance: 66.4
click at [64, 103] on input "SĐT Người Nhận *" at bounding box center [63, 98] width 58 height 11
type input "0779664842"
click at [72, 114] on div "0779664842 - IK" at bounding box center [62, 113] width 48 height 8
type input "IK"
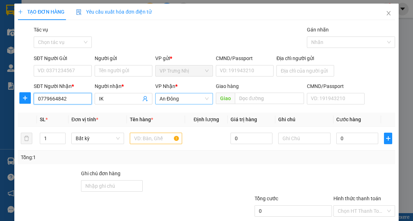
click at [205, 100] on span "An Đông" at bounding box center [183, 98] width 49 height 11
type input "0779664842"
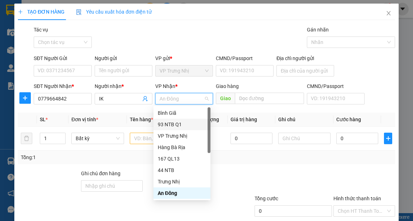
click at [170, 125] on div "93 NTB Q1" at bounding box center [182, 125] width 48 height 8
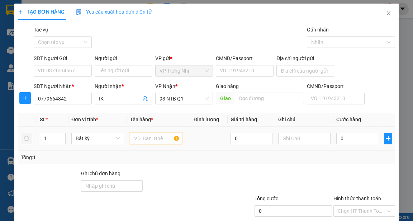
click at [158, 140] on input "text" at bounding box center [156, 138] width 53 height 11
type input "HỘP"
click at [343, 141] on input "0" at bounding box center [357, 138] width 42 height 11
type input "3"
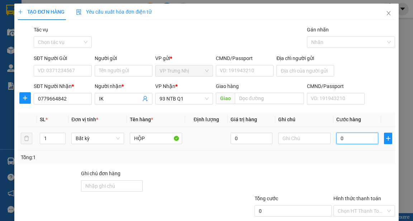
type input "3"
type input "30"
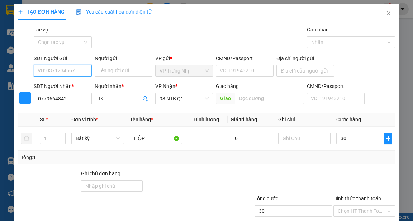
type input "30.000"
click at [83, 72] on input "SĐT Người Gửi" at bounding box center [63, 70] width 58 height 11
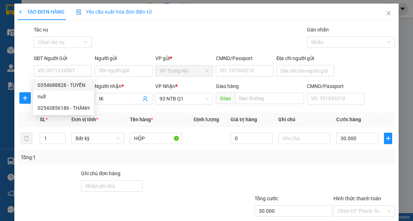
click at [122, 32] on div "Gói vận chuyển * Tiêu chuẩn Tác vụ Chọn tác vụ Gán nhãn Nhãn" at bounding box center [214, 38] width 364 height 25
click at [351, 206] on input "Hình thức thanh toán" at bounding box center [361, 211] width 48 height 11
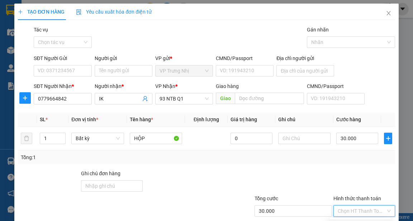
click at [348, 206] on input "Hình thức thanh toán" at bounding box center [361, 211] width 48 height 11
click at [298, 170] on div at bounding box center [285, 182] width 95 height 25
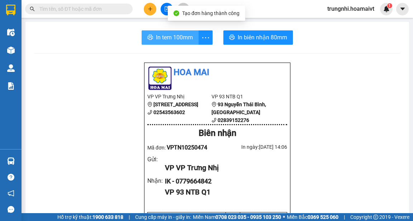
click at [166, 37] on span "In tem 100mm" at bounding box center [174, 37] width 37 height 9
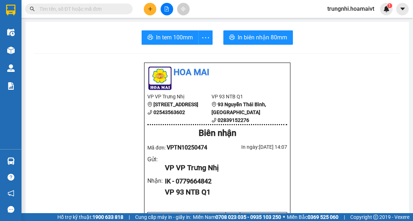
click at [150, 8] on icon "plus" at bounding box center [150, 8] width 5 height 5
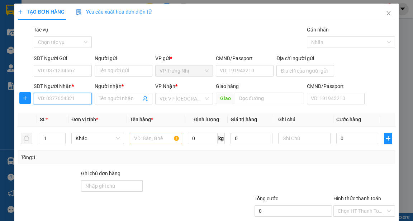
click at [54, 101] on input "SĐT Người Nhận *" at bounding box center [63, 98] width 58 height 11
type input "0917020869"
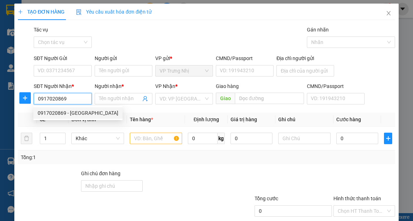
click at [80, 112] on div "0917020869 - VIỆT TIÊN" at bounding box center [78, 113] width 81 height 8
type input "VIỆT TIÊN"
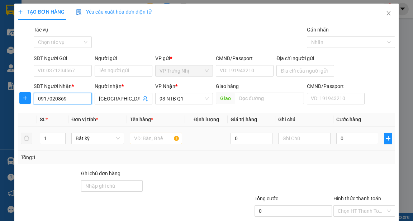
type input "0917020869"
drag, startPoint x: 143, startPoint y: 140, endPoint x: 148, endPoint y: 131, distance: 10.4
click at [144, 140] on input "text" at bounding box center [156, 138] width 53 height 11
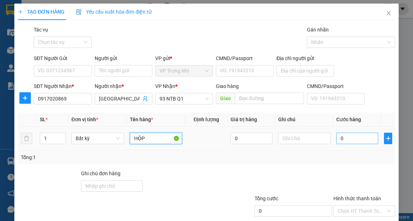
type input "HỘP"
click at [355, 143] on input "0" at bounding box center [357, 138] width 42 height 11
type input "3"
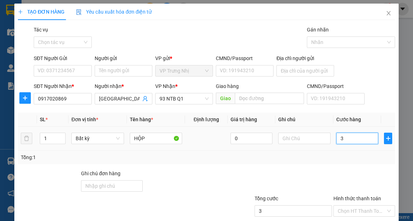
type input "30"
type input "30.000"
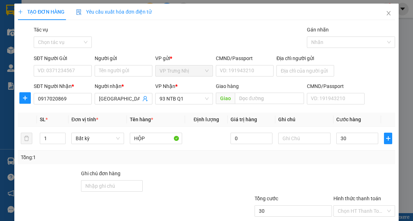
type input "30.000"
click at [351, 153] on div "Tổng: 1" at bounding box center [206, 158] width 376 height 14
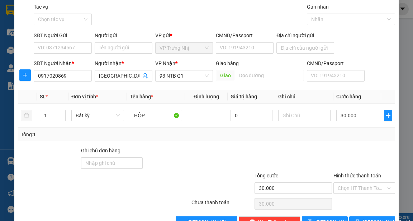
scroll to position [43, 0]
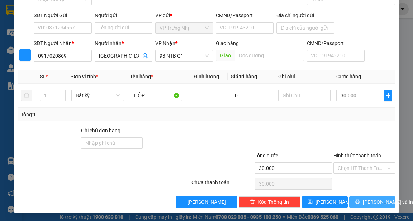
click at [379, 201] on span "[PERSON_NAME] và In" at bounding box center [387, 202] width 50 height 8
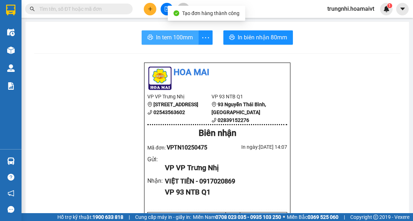
click at [173, 39] on span "In tem 100mm" at bounding box center [174, 37] width 37 height 9
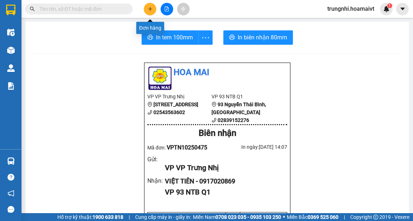
click at [150, 6] on icon "plus" at bounding box center [150, 8] width 5 height 5
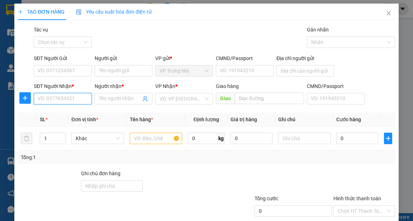
click at [61, 101] on input "SĐT Người Nhận *" at bounding box center [63, 98] width 58 height 11
type input "0899520589"
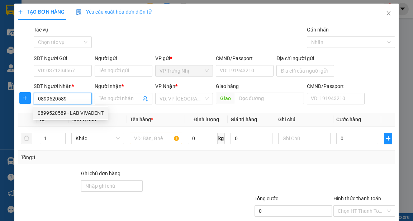
click at [82, 112] on div "0899520589 - LAB VIVADENT" at bounding box center [71, 113] width 66 height 8
type input "LAB VIVADENT"
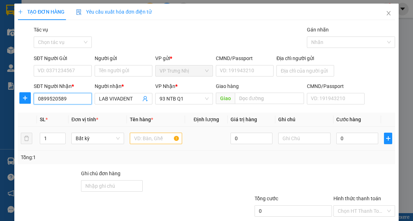
type input "0899520589"
click at [142, 140] on input "text" at bounding box center [156, 138] width 53 height 11
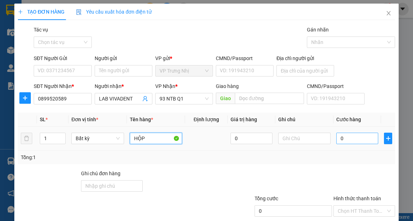
type input "HỘP"
click at [347, 139] on input "0" at bounding box center [357, 138] width 42 height 11
type input "3"
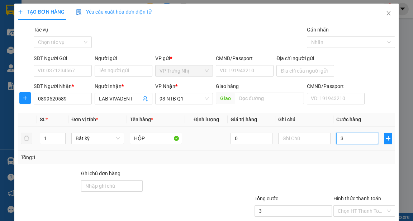
type input "30"
type input "30.000"
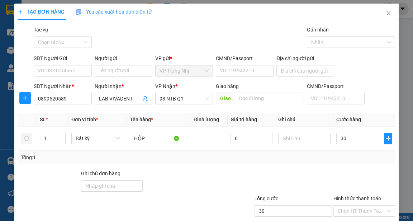
type input "30.000"
click at [347, 162] on div "Tổng: 1" at bounding box center [206, 158] width 376 height 14
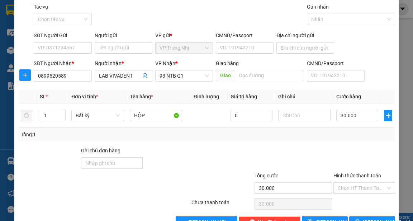
scroll to position [43, 0]
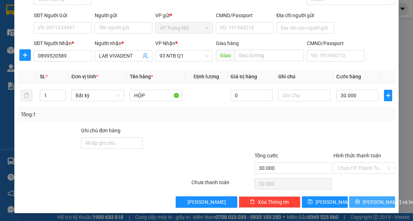
click at [380, 202] on span "[PERSON_NAME] và In" at bounding box center [387, 202] width 50 height 8
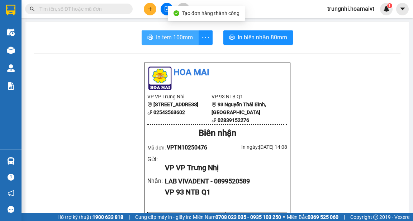
click at [159, 39] on span "In tem 100mm" at bounding box center [174, 37] width 37 height 9
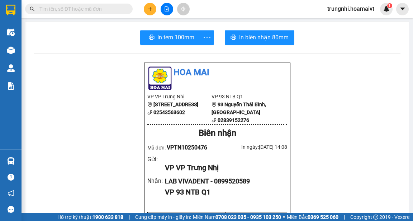
click at [412, 4] on div "trungnhi.hoamaivt 1" at bounding box center [366, 9] width 91 height 13
drag, startPoint x: 412, startPoint y: 6, endPoint x: 152, endPoint y: 11, distance: 259.7
click at [152, 11] on icon "plus" at bounding box center [150, 8] width 5 height 5
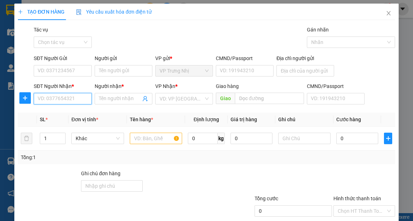
click at [69, 99] on input "SĐT Người Nhận *" at bounding box center [63, 98] width 58 height 11
type input "0903900287"
click at [76, 110] on div "0903900287 - MINH" at bounding box center [62, 113] width 48 height 8
type input "MINH"
type input "0903900287"
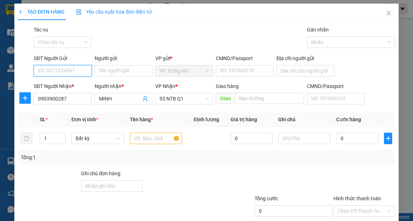
click at [68, 72] on input "SĐT Người Gửi" at bounding box center [63, 70] width 58 height 11
click at [77, 86] on div "0935237889 - THẢO" at bounding box center [62, 85] width 48 height 8
type input "0935237889"
type input "THẢO"
click at [151, 143] on input "text" at bounding box center [156, 138] width 53 height 11
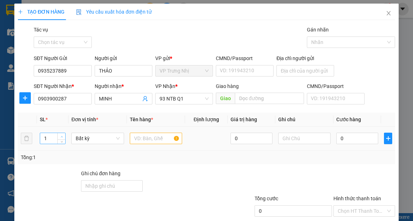
type input "2"
click at [61, 136] on icon "up" at bounding box center [62, 137] width 3 height 3
click at [143, 140] on input "text" at bounding box center [156, 138] width 53 height 11
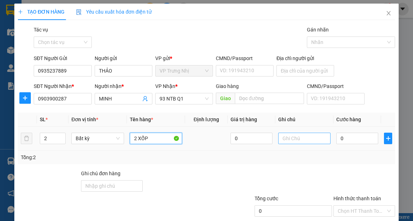
type input "2 XỐP"
click at [295, 141] on input "text" at bounding box center [304, 138] width 53 height 11
type input "THỨC ĂN"
click at [348, 141] on input "0" at bounding box center [357, 138] width 42 height 11
type input "6"
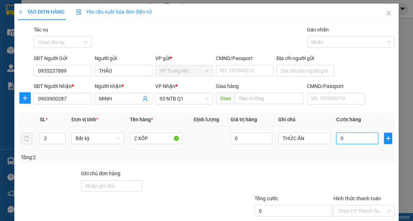
type input "6"
type input "60"
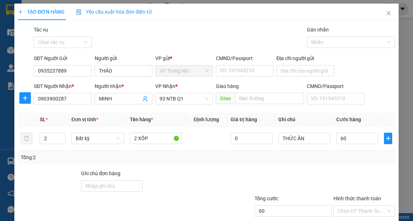
type input "60.000"
click at [353, 164] on div "Tổng: 2" at bounding box center [206, 158] width 376 height 14
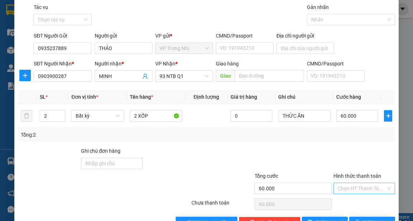
scroll to position [43, 0]
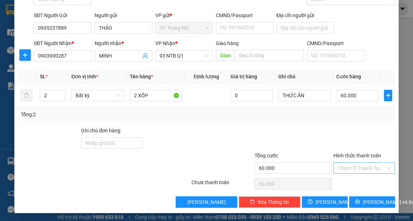
click at [356, 166] on input "Hình thức thanh toán" at bounding box center [361, 168] width 48 height 11
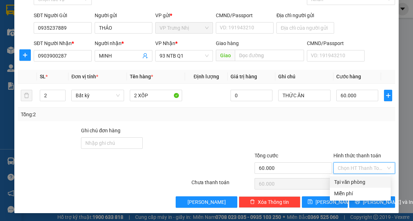
click at [356, 181] on div "Tại văn phòng" at bounding box center [360, 182] width 52 height 8
type input "0"
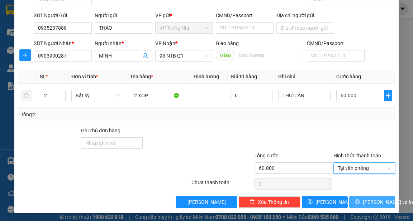
click at [383, 201] on button "[PERSON_NAME] và In" at bounding box center [372, 202] width 46 height 11
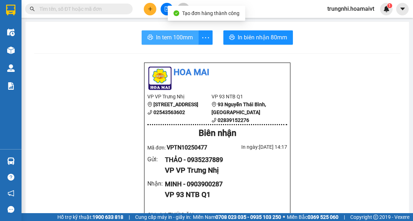
click at [180, 38] on span "In tem 100mm" at bounding box center [174, 37] width 37 height 9
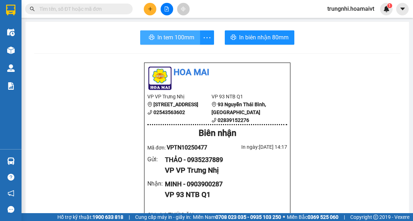
click at [176, 37] on span "In tem 100mm" at bounding box center [175, 37] width 37 height 9
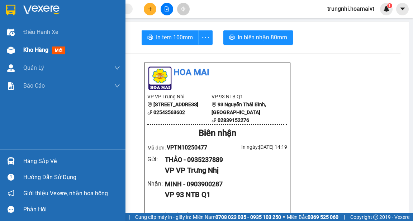
click at [11, 48] on img at bounding box center [11, 51] width 8 height 8
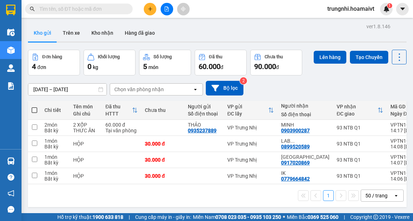
click at [35, 112] on span at bounding box center [35, 110] width 6 height 6
click at [34, 107] on input "checkbox" at bounding box center [34, 107] width 0 height 0
checkbox input "true"
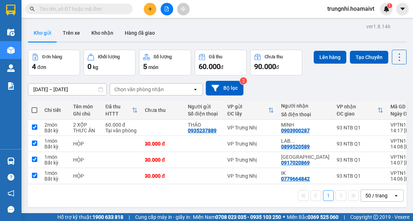
checkbox input "true"
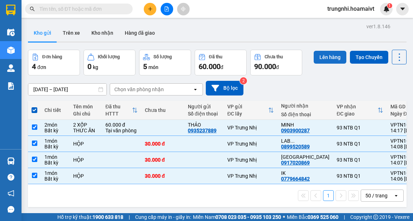
click at [318, 60] on button "Lên hàng" at bounding box center [329, 57] width 33 height 13
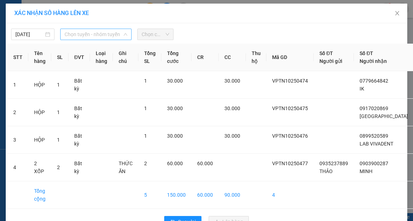
click at [102, 36] on span "Chọn tuyến - nhóm tuyến" at bounding box center [95, 34] width 63 height 11
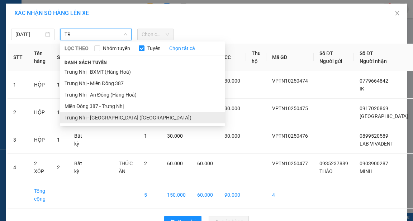
type input "TR"
click at [113, 117] on li "Trưng Nhị - [GEOGRAPHIC_DATA] ([GEOGRAPHIC_DATA])" at bounding box center [142, 117] width 165 height 11
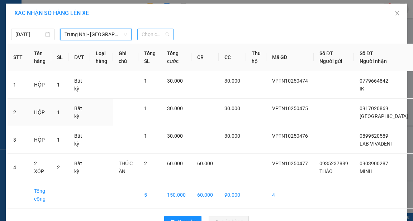
click at [150, 31] on span "Chọn chuyến" at bounding box center [155, 34] width 28 height 11
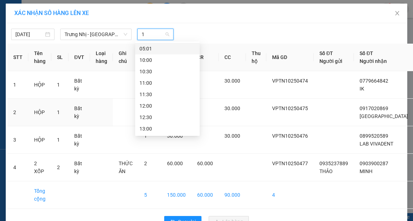
type input "14"
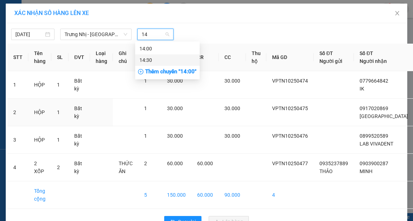
click at [154, 60] on div "14:30" at bounding box center [167, 60] width 56 height 8
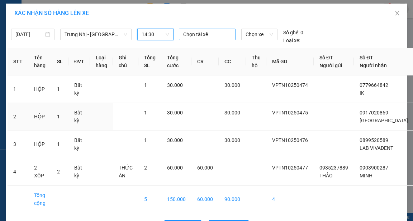
click at [198, 34] on div at bounding box center [207, 34] width 53 height 9
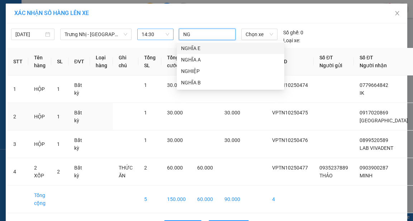
type input "NGH"
click at [201, 48] on div "NGHĨA E" at bounding box center [230, 48] width 99 height 8
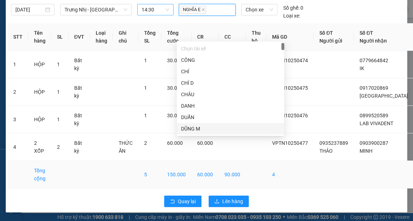
scroll to position [32, 0]
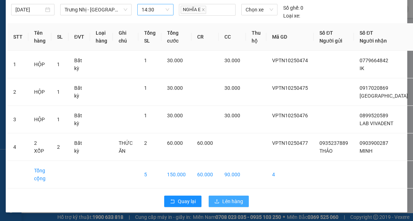
click at [234, 201] on span "Lên hàng" at bounding box center [232, 202] width 21 height 8
